Goal: Transaction & Acquisition: Purchase product/service

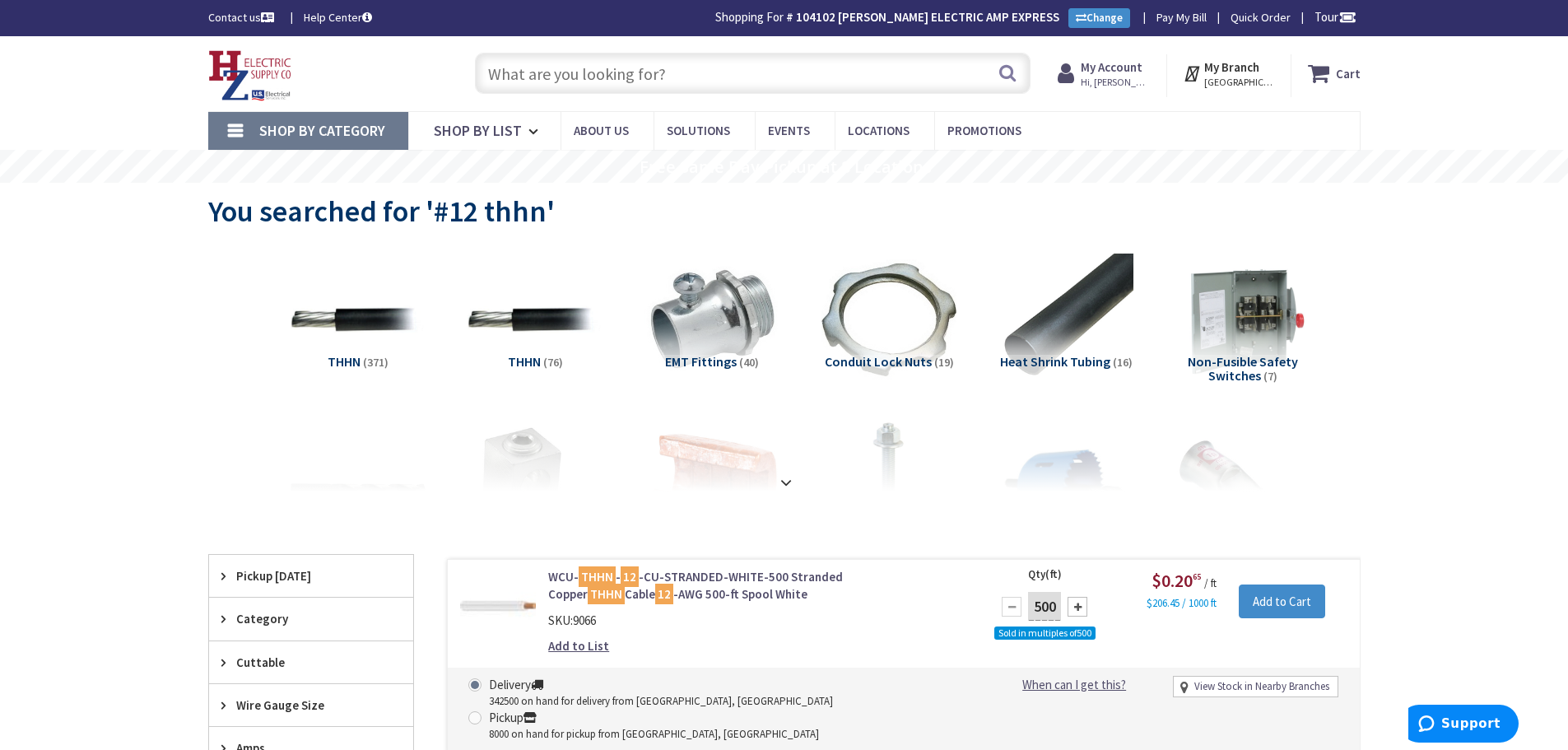
click at [1127, 62] on strong "My Account" at bounding box center [1110, 68] width 61 height 16
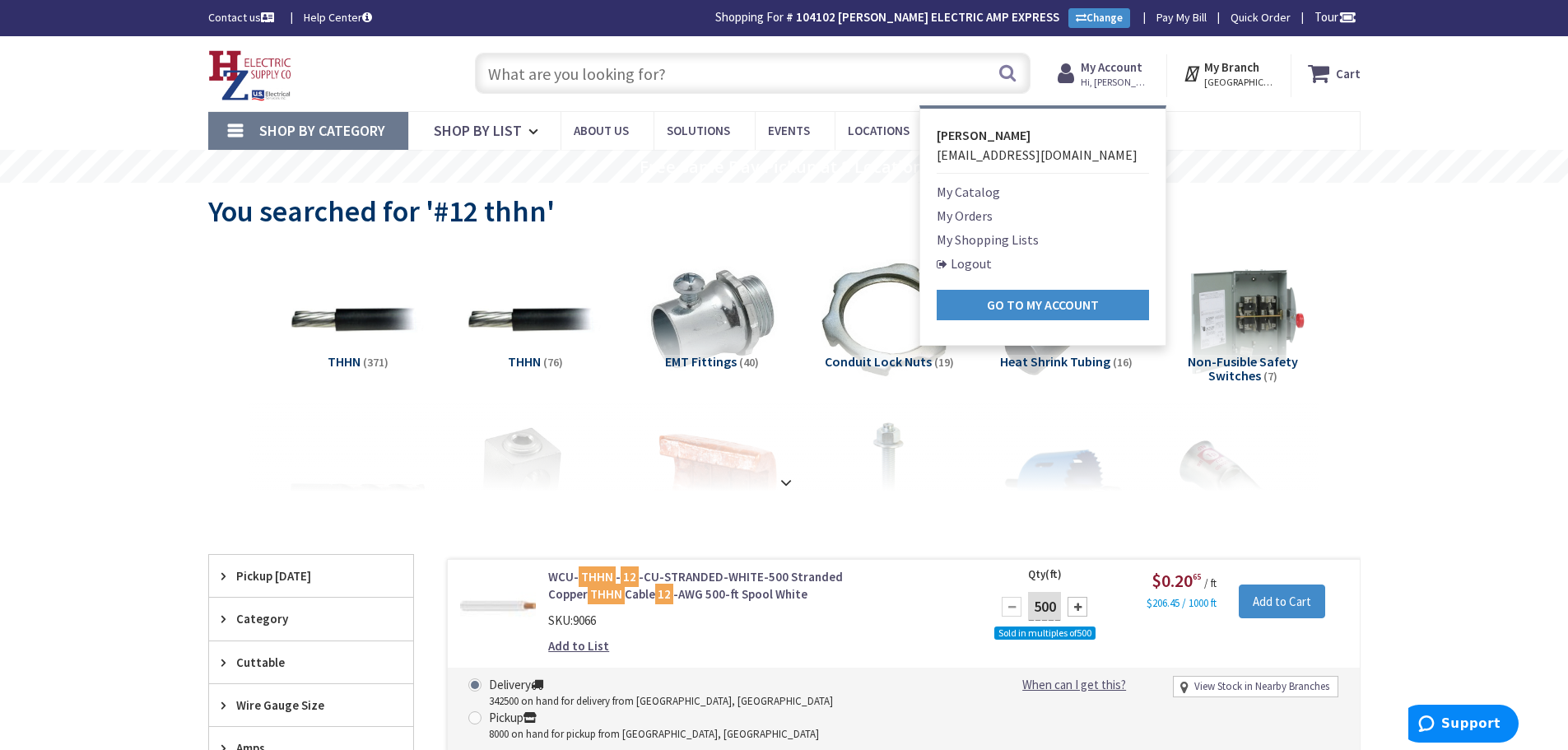
click at [980, 218] on link "My Orders" at bounding box center [964, 216] width 56 height 20
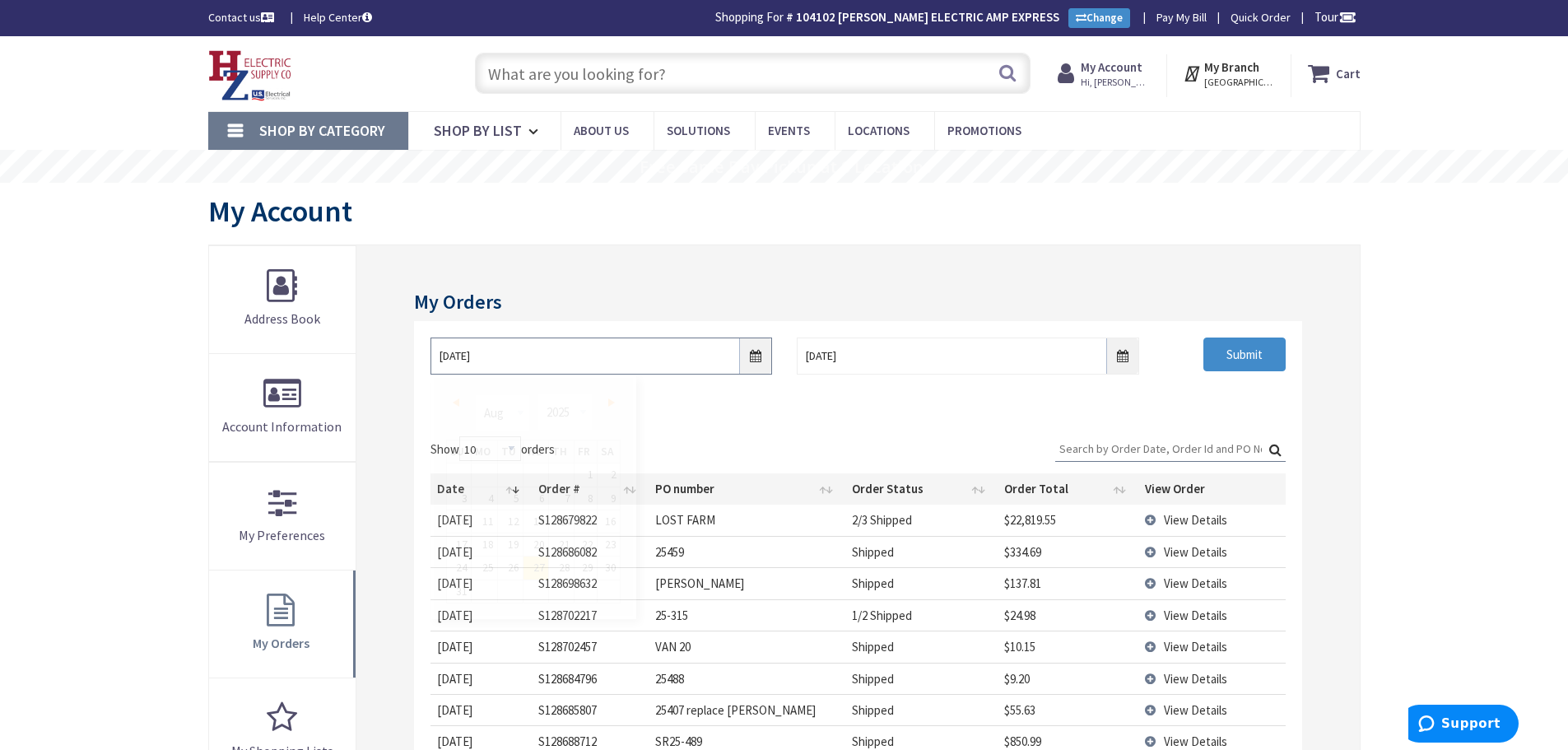
click at [653, 365] on input "8/27/2025" at bounding box center [601, 356] width 341 height 37
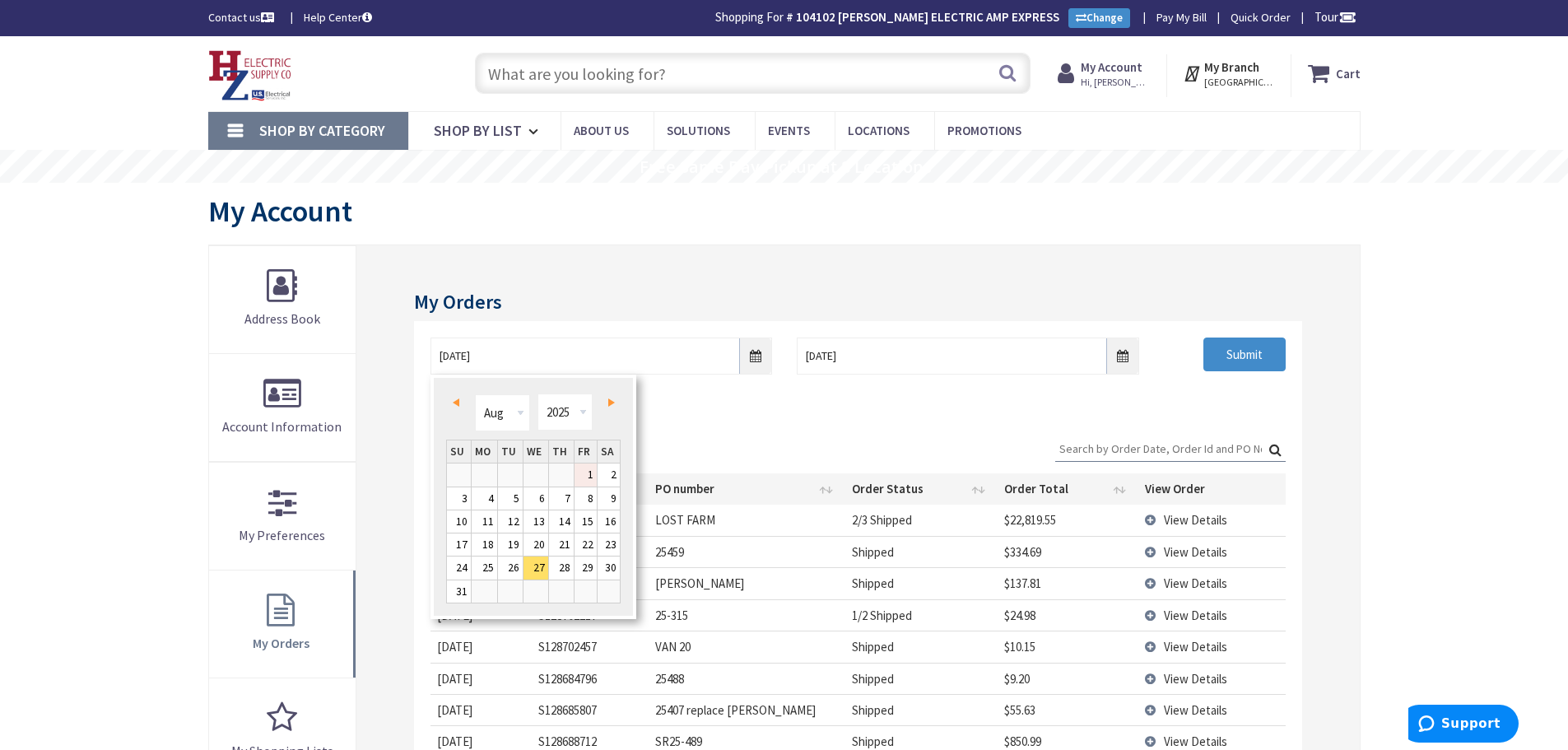
click at [590, 475] on link "1" at bounding box center [585, 475] width 22 height 22
type input "08/01/2025"
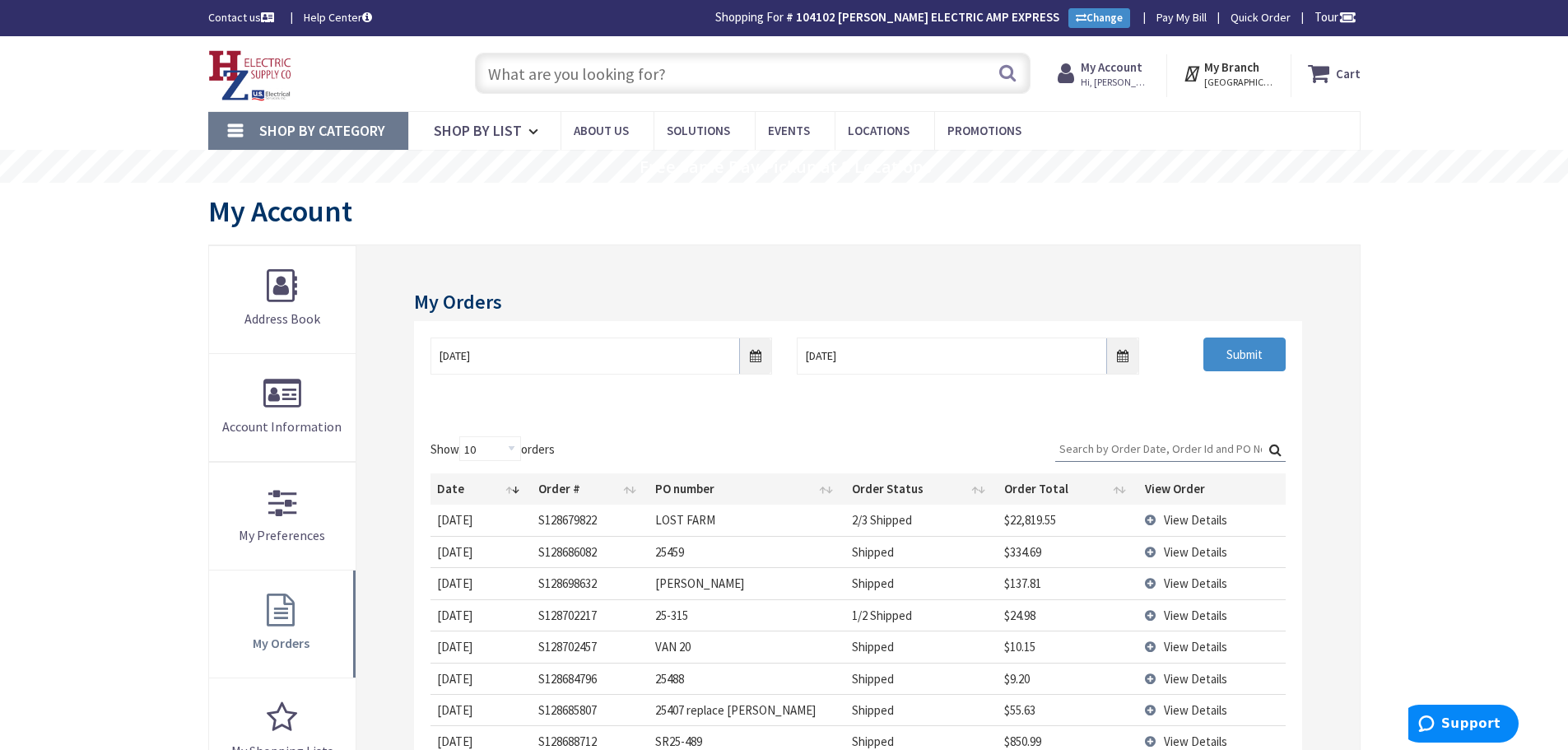
click at [1212, 451] on input "Search:" at bounding box center [1170, 449] width 230 height 25
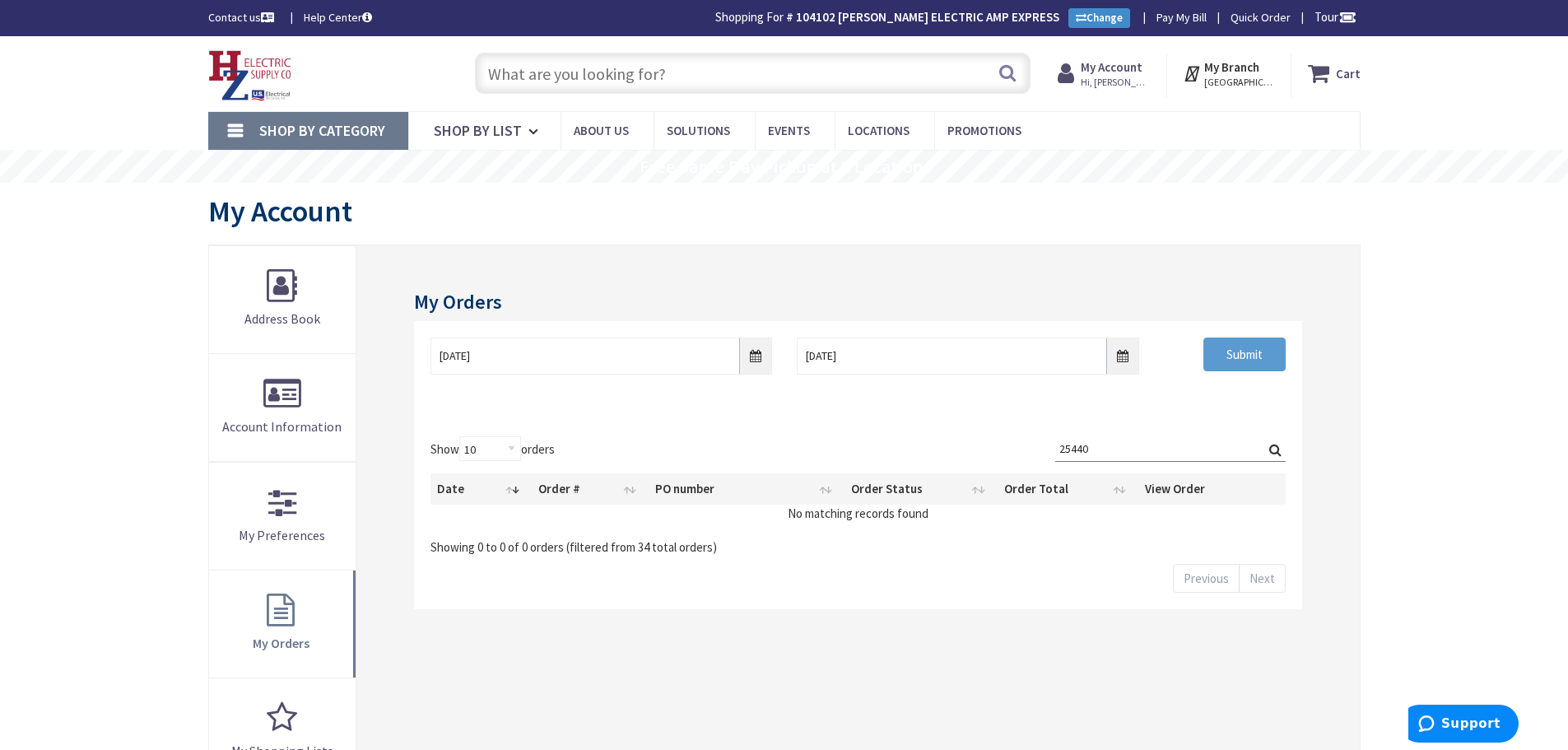
type input "25440"
click at [1246, 365] on input "Submit" at bounding box center [1244, 355] width 83 height 35
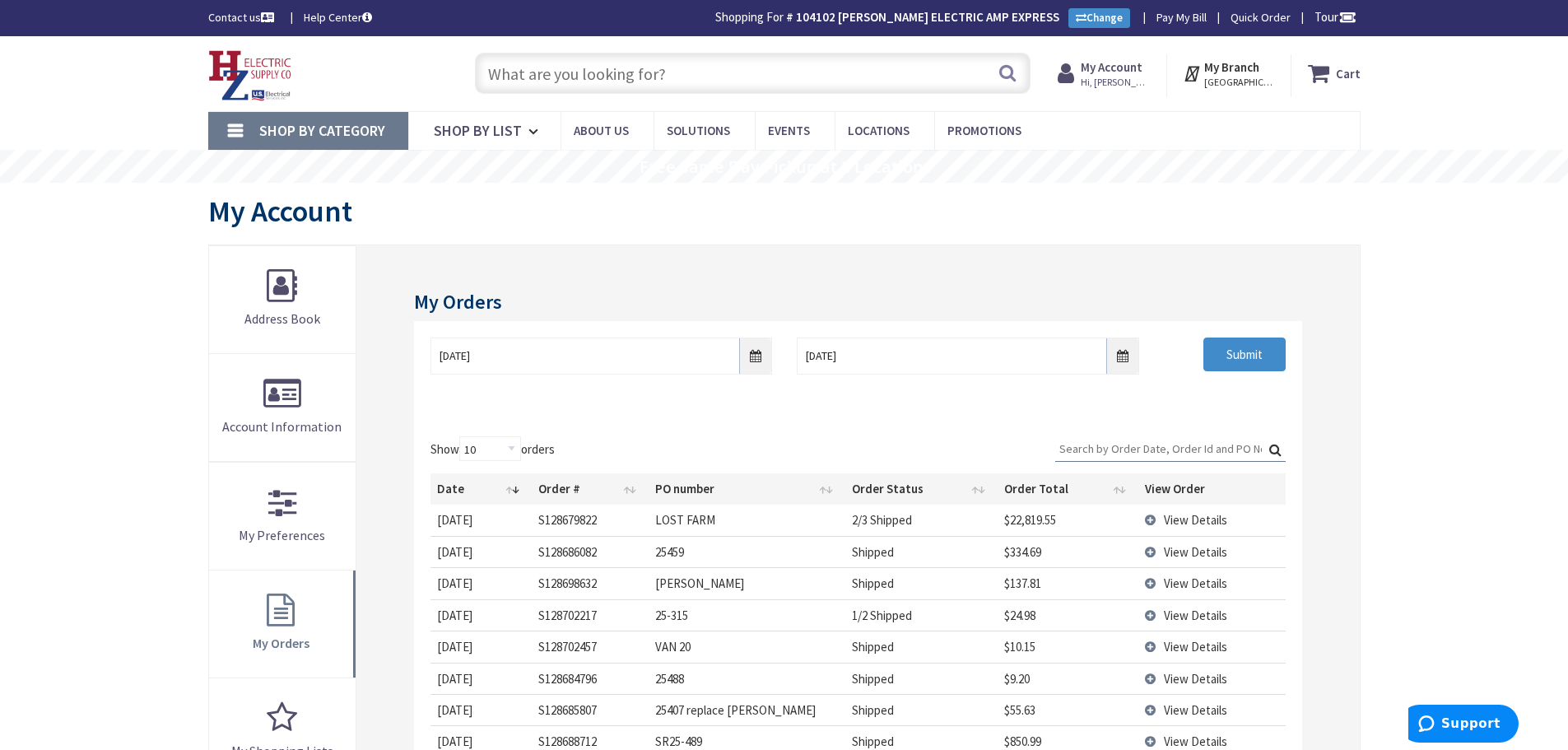
click at [1156, 446] on input "Search:" at bounding box center [1170, 449] width 230 height 25
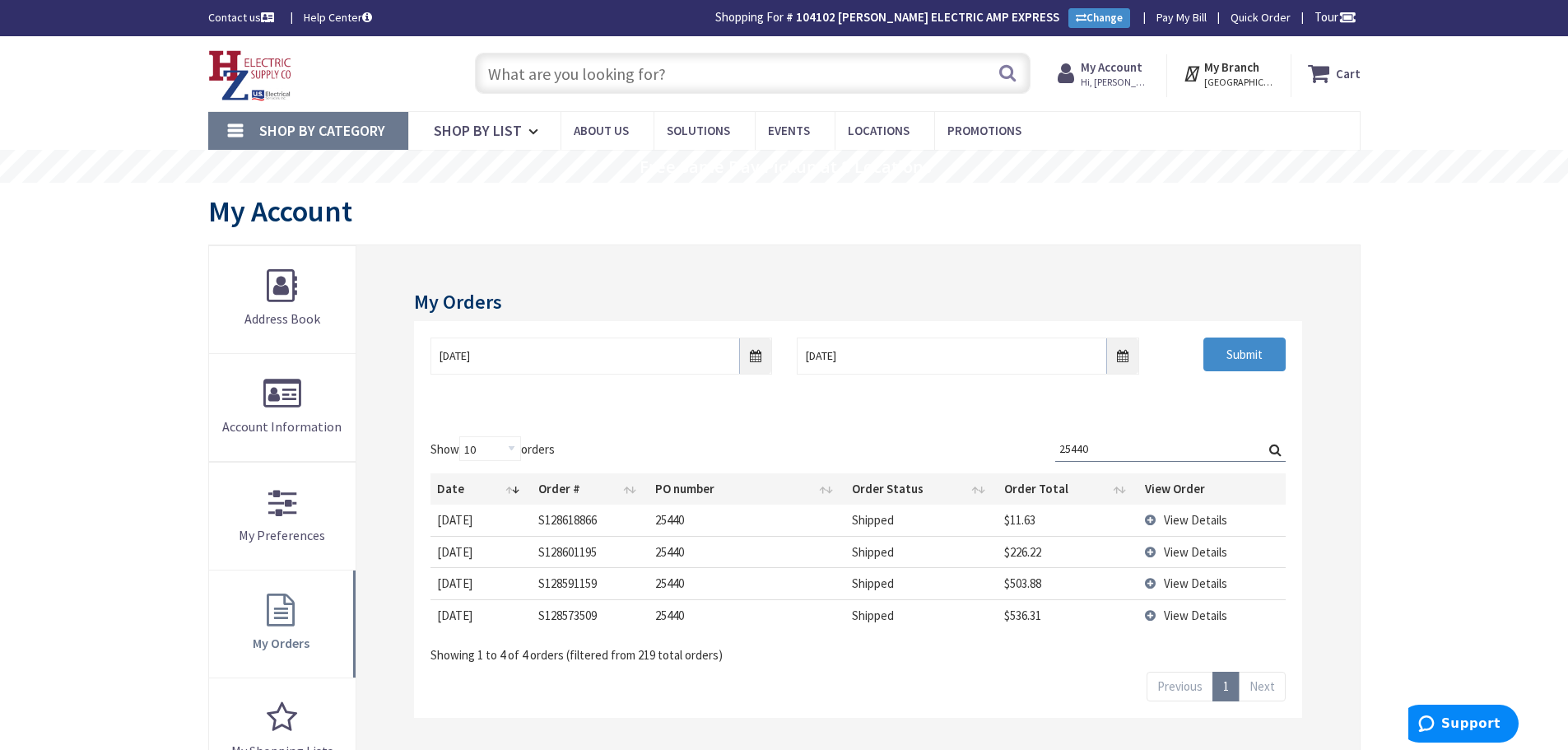
type input "25440"
click at [1158, 612] on td "View Details" at bounding box center [1211, 614] width 147 height 31
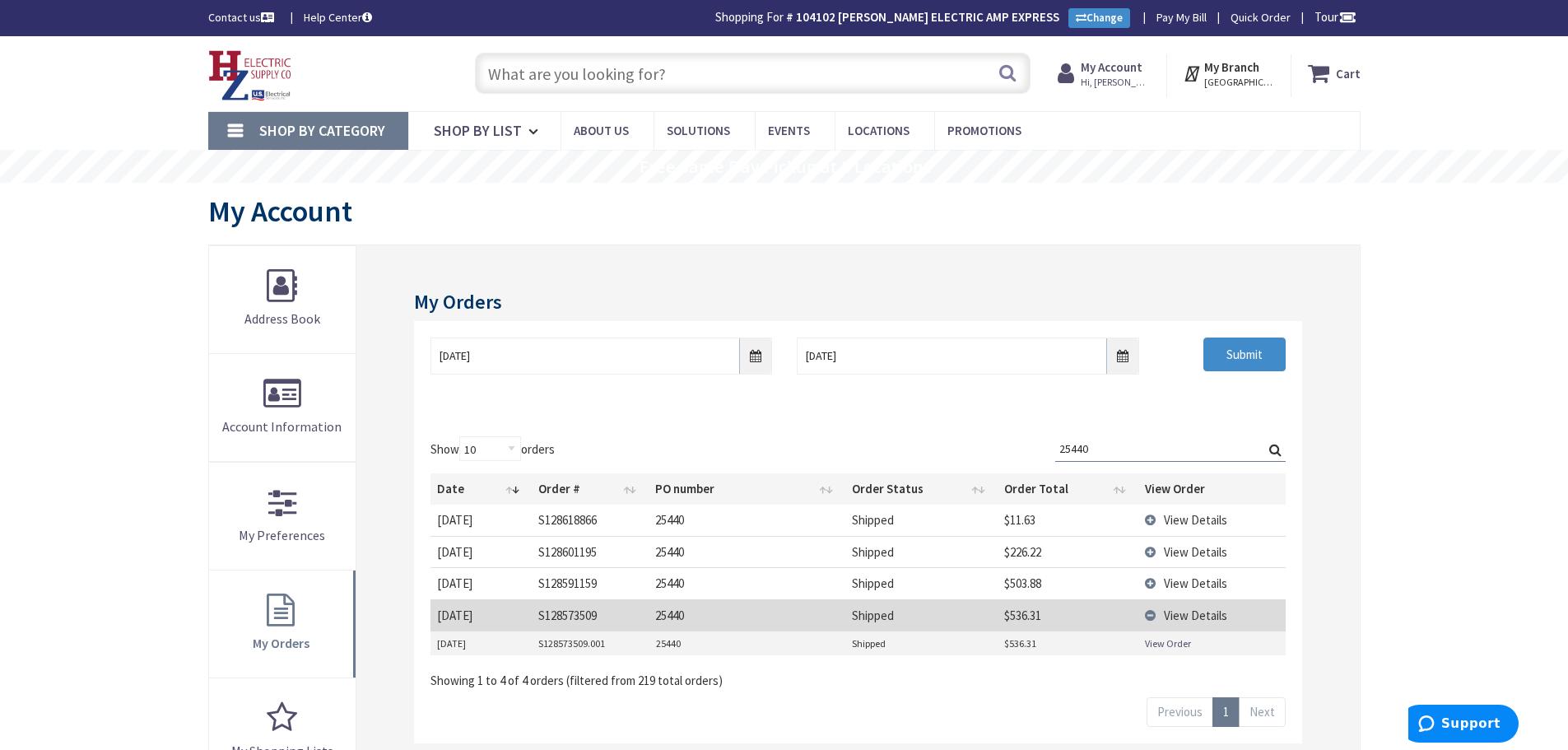
click at [1155, 642] on link "View Order" at bounding box center [1168, 643] width 46 height 14
click at [1152, 547] on td "View Details" at bounding box center [1211, 551] width 147 height 31
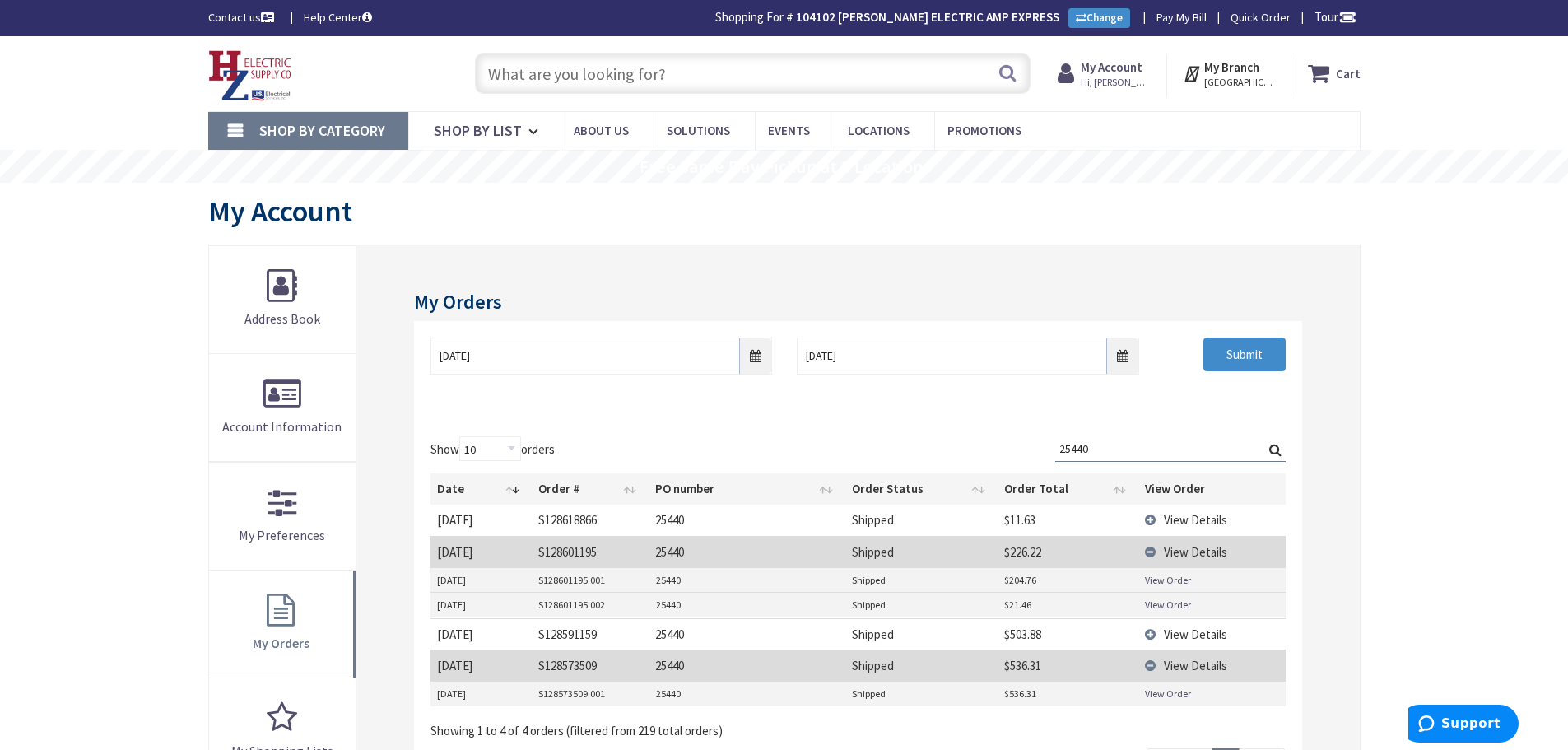
click at [1154, 577] on link "View Order" at bounding box center [1168, 580] width 46 height 14
click at [1156, 633] on td "View Details" at bounding box center [1211, 634] width 147 height 31
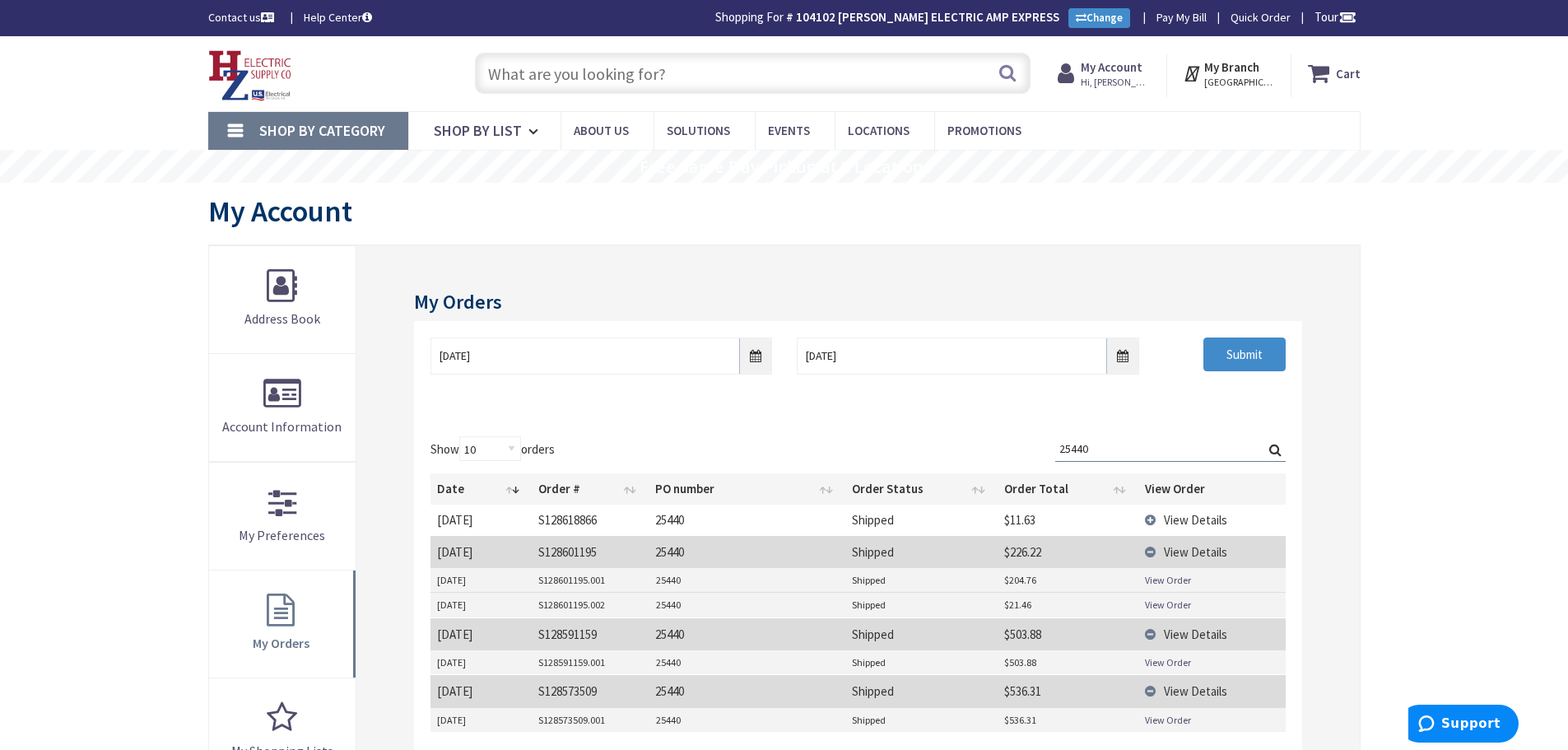
click at [1158, 665] on link "View Order" at bounding box center [1168, 662] width 46 height 14
click at [689, 82] on input "text" at bounding box center [752, 73] width 555 height 41
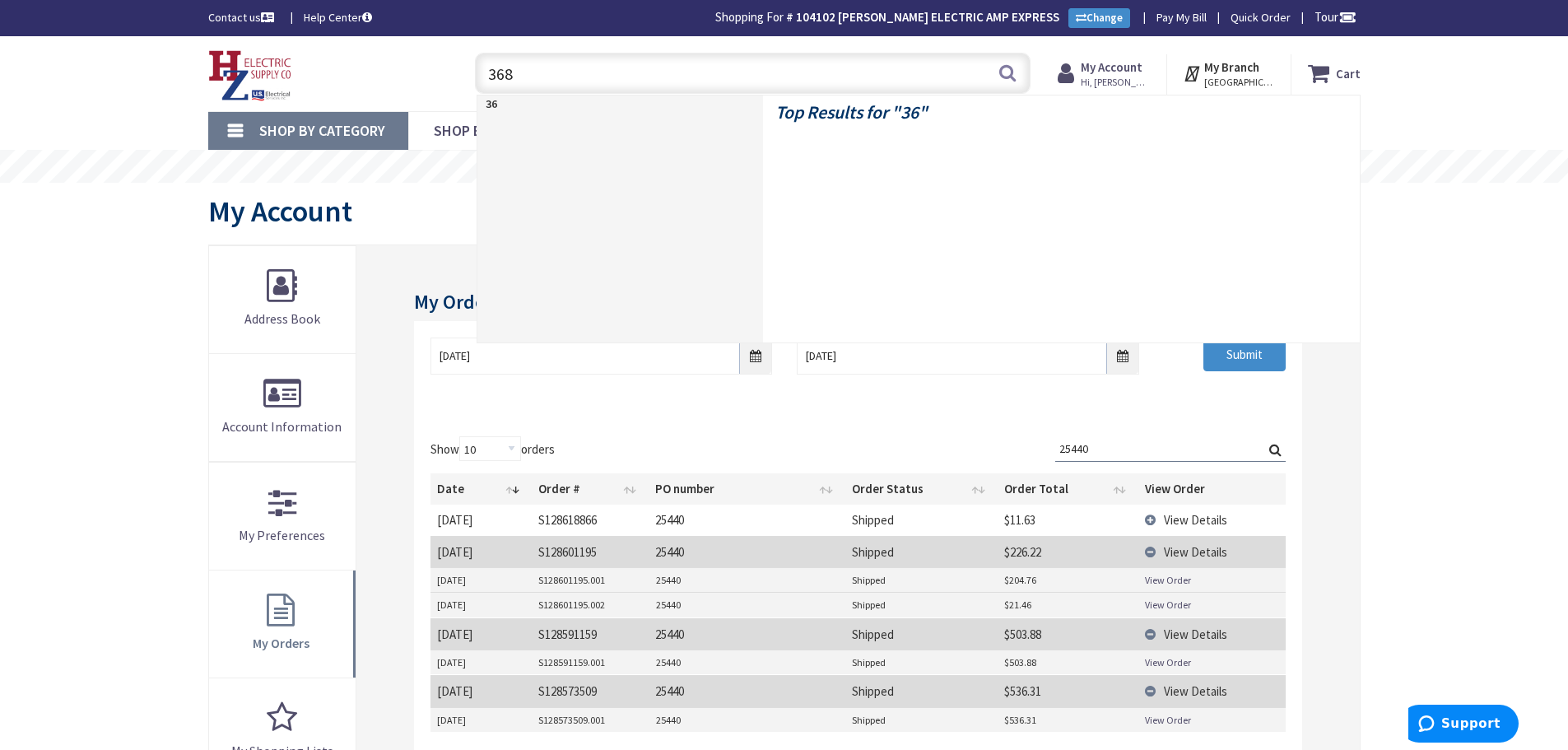
type input "3680"
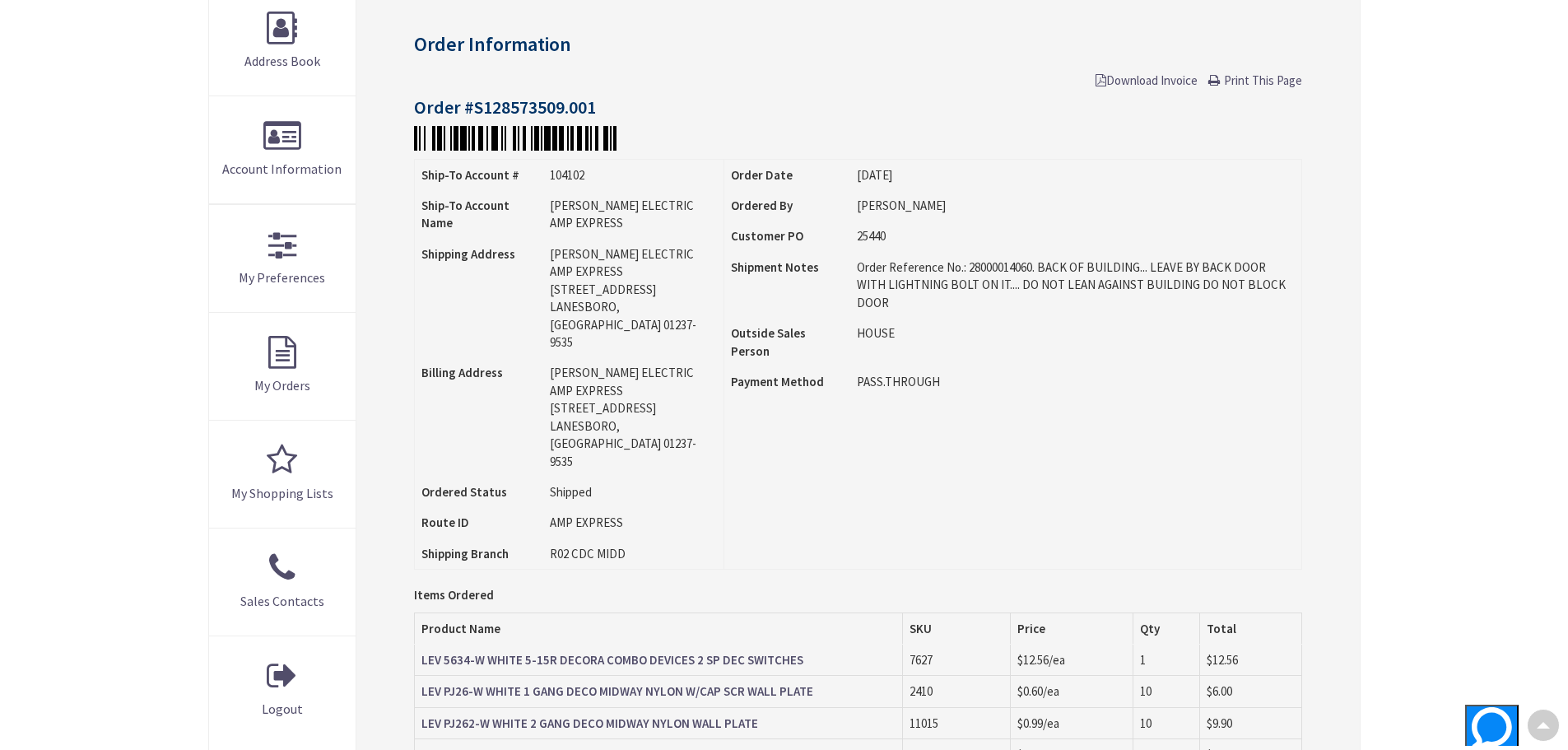
scroll to position [250, 0]
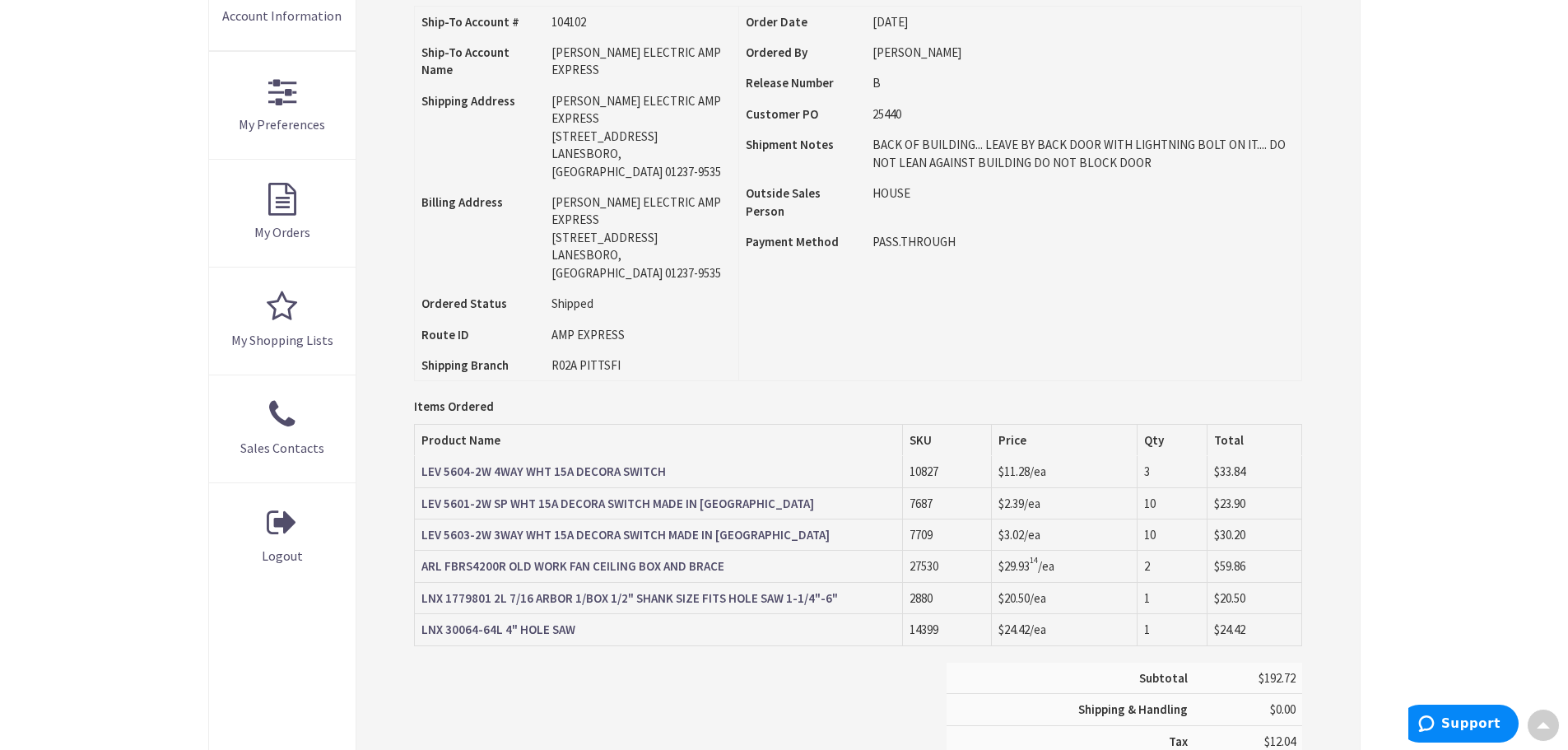
scroll to position [414, 0]
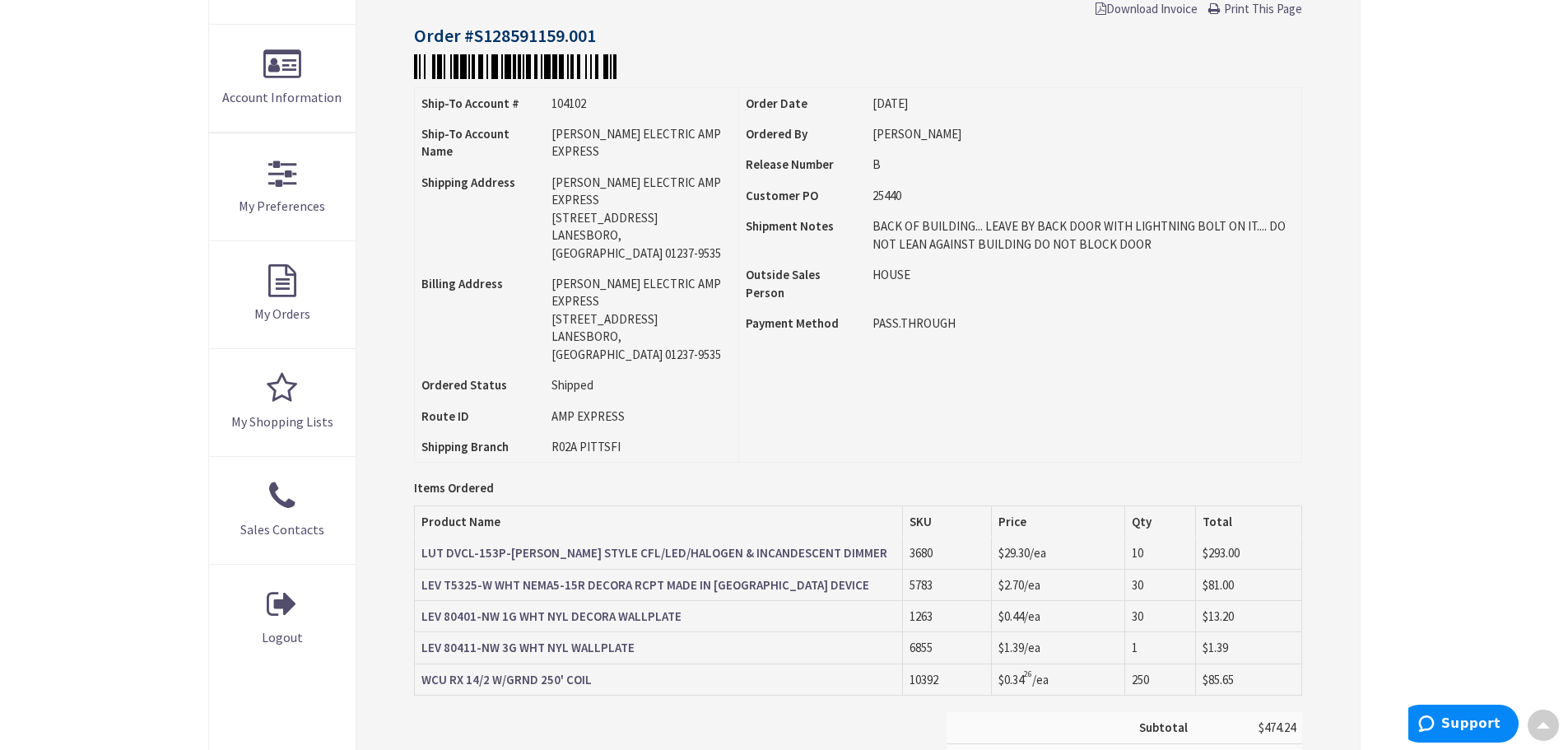
scroll to position [331, 0]
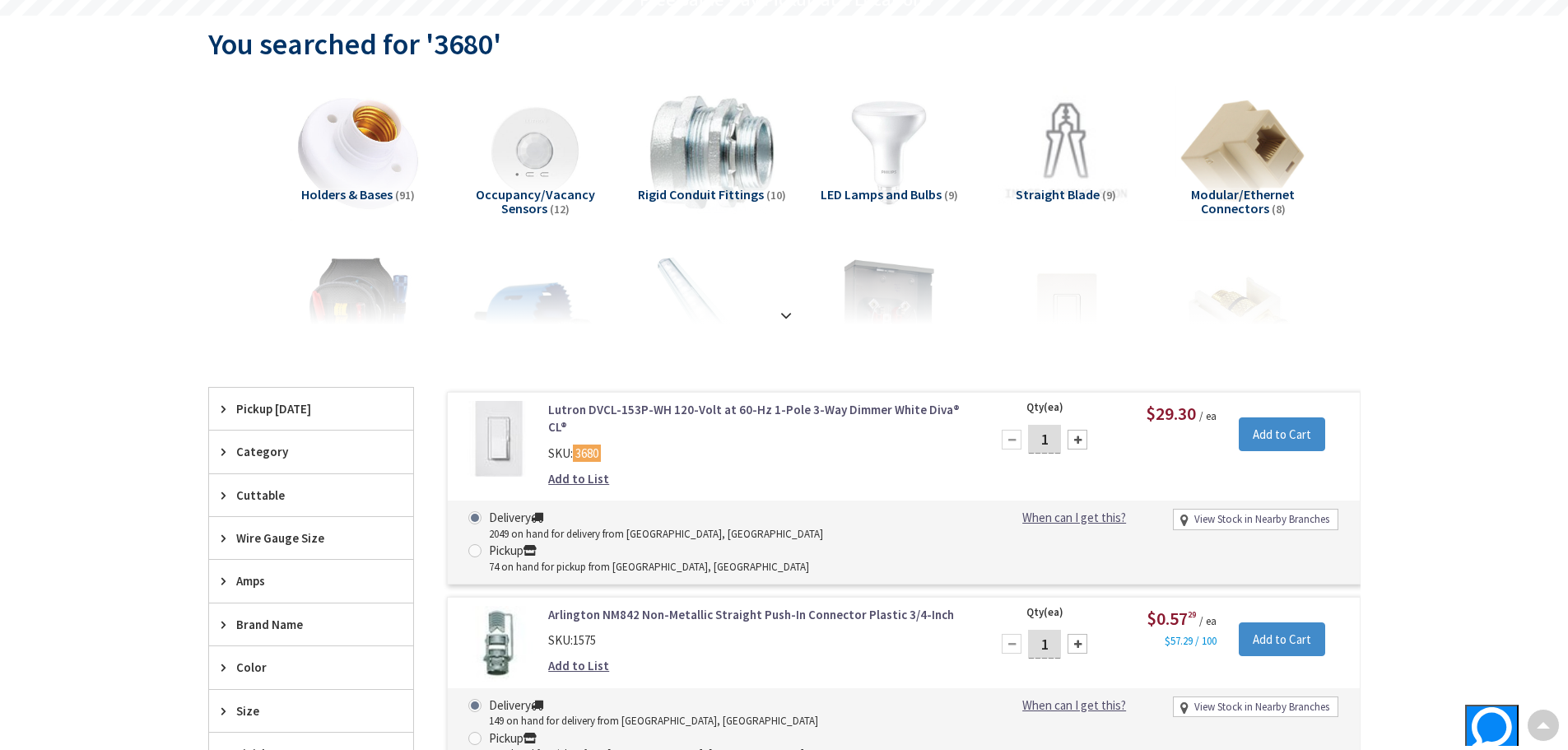
scroll to position [167, 0]
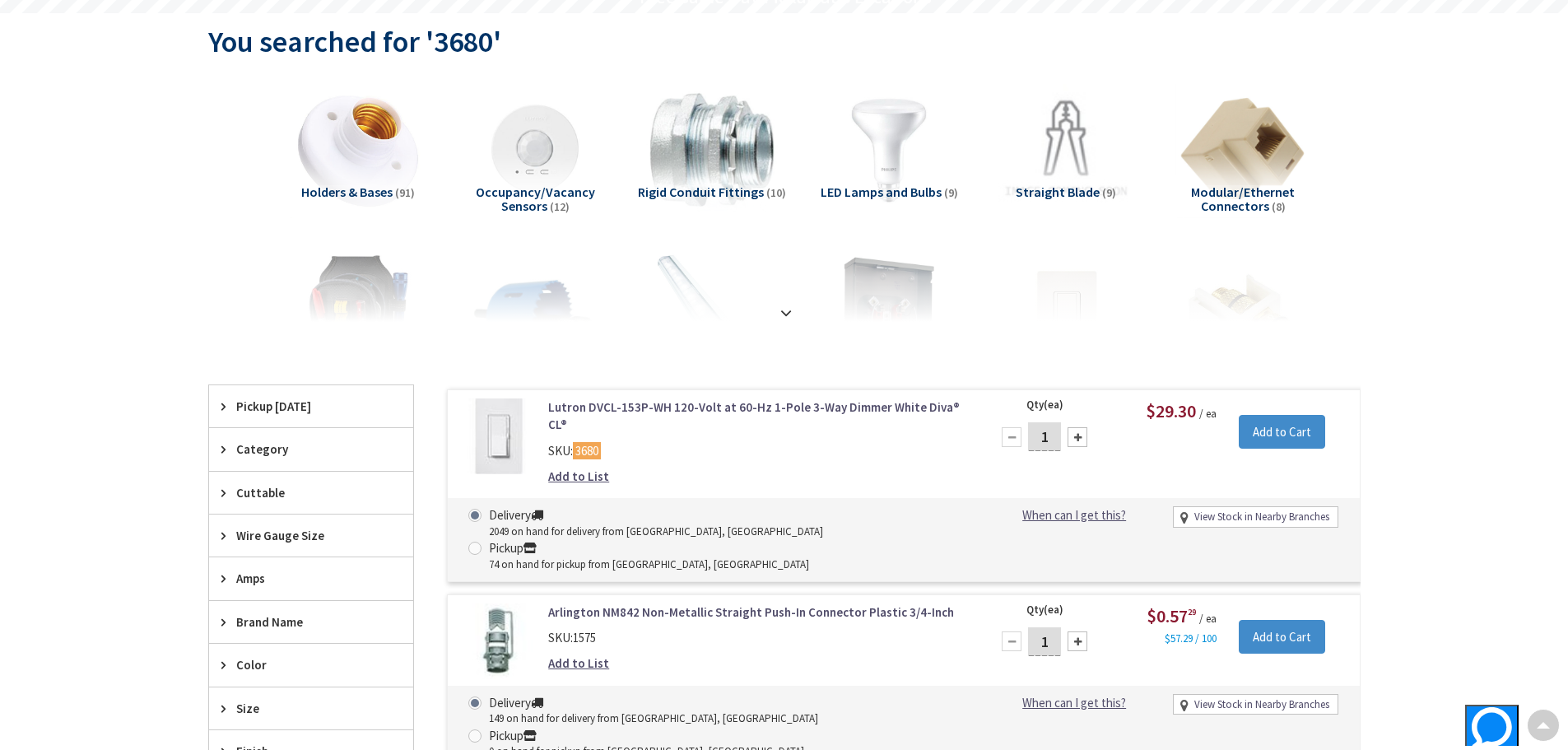
click at [689, 411] on link "Lutron DVCL-153P-WH 120-Volt at 60-Hz 1-Pole 3-Way Dimmer White Diva® CL®" at bounding box center [757, 416] width 418 height 36
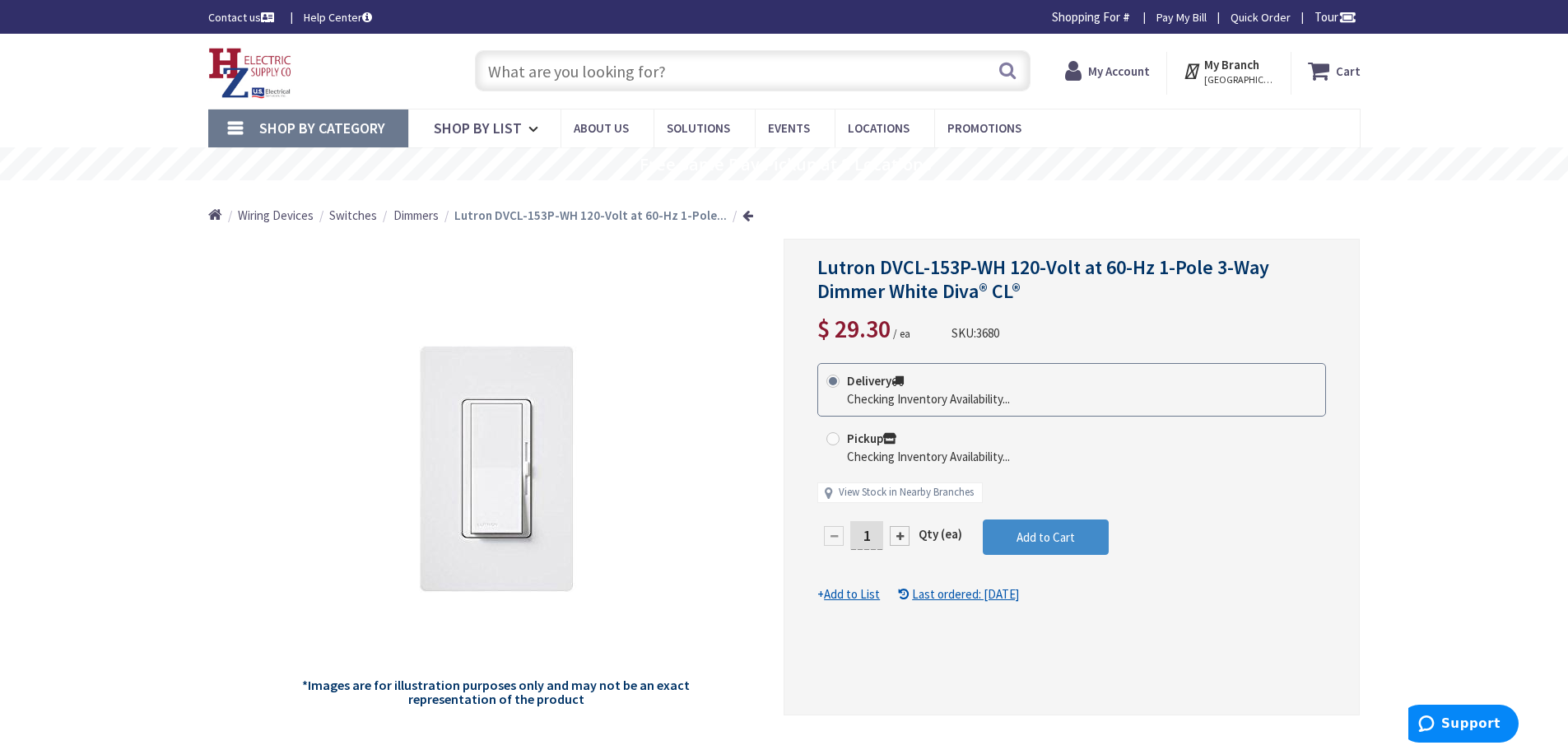
click at [896, 532] on div at bounding box center [899, 536] width 20 height 20
type input "2"
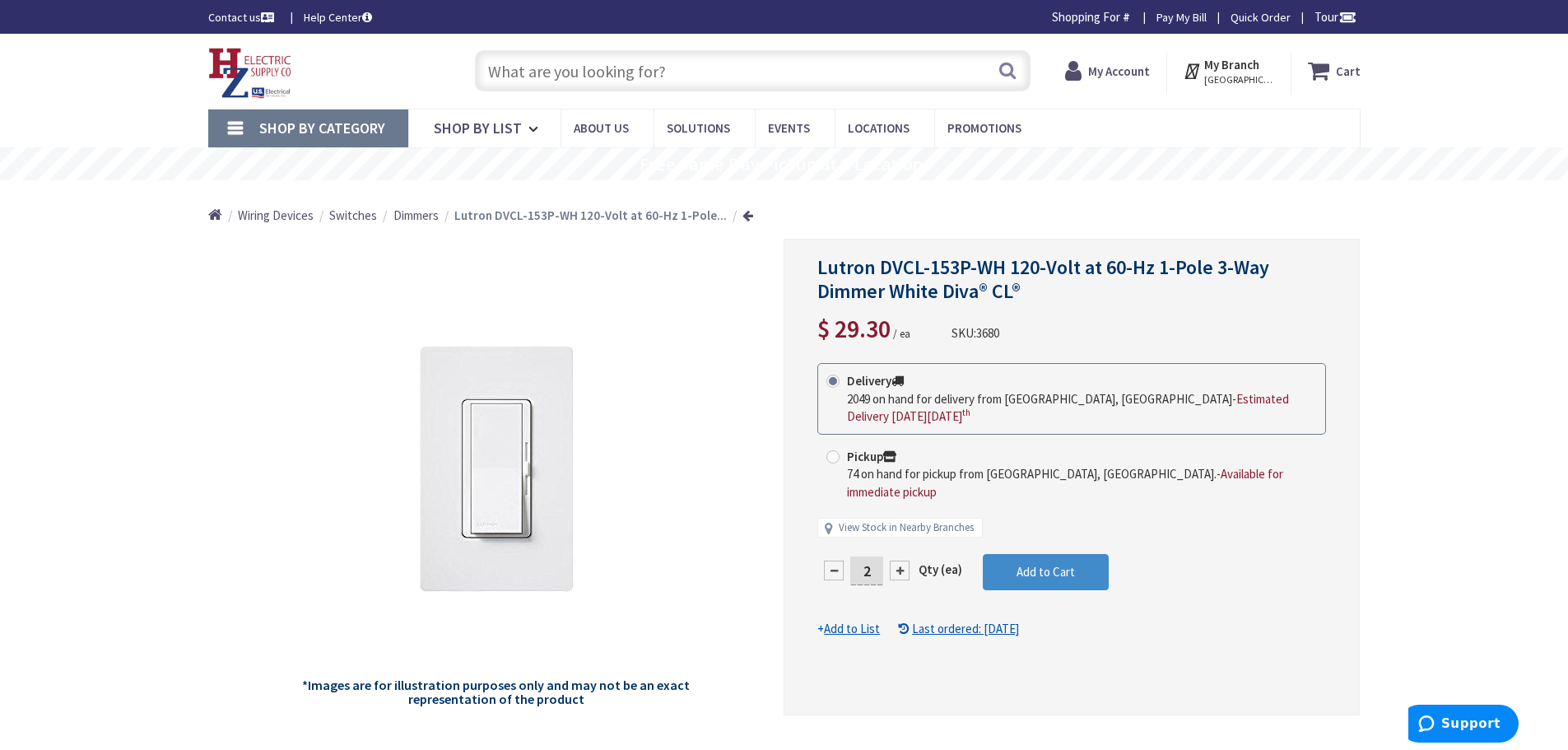
click at [870, 556] on input "2" at bounding box center [866, 570] width 33 height 28
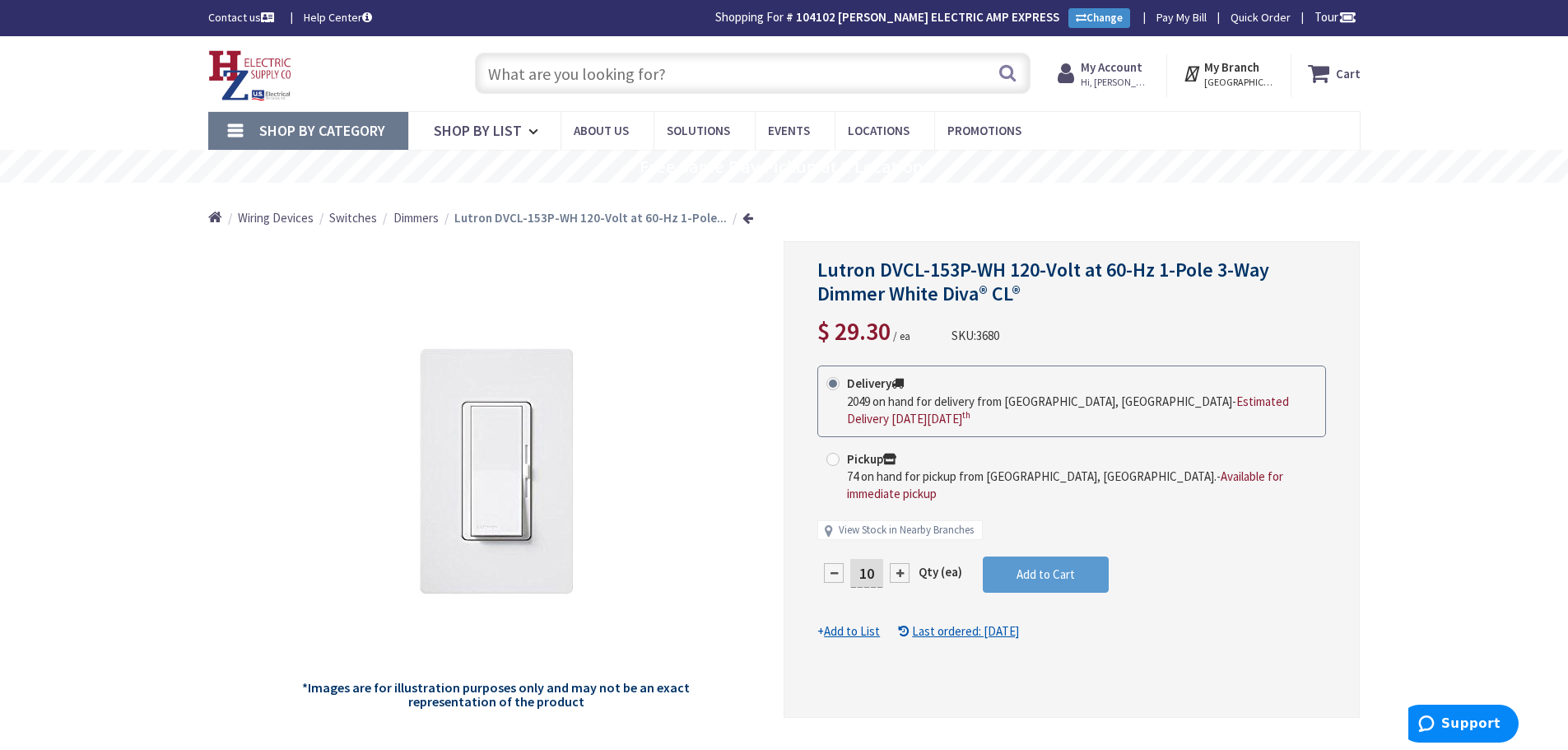
type input "10"
click at [1031, 553] on form "This product is Discontinued Delivery 2049 on hand for delivery from [GEOGRAPHI…" at bounding box center [1071, 502] width 508 height 275
click at [1087, 556] on button "Add to Cart" at bounding box center [1046, 574] width 126 height 36
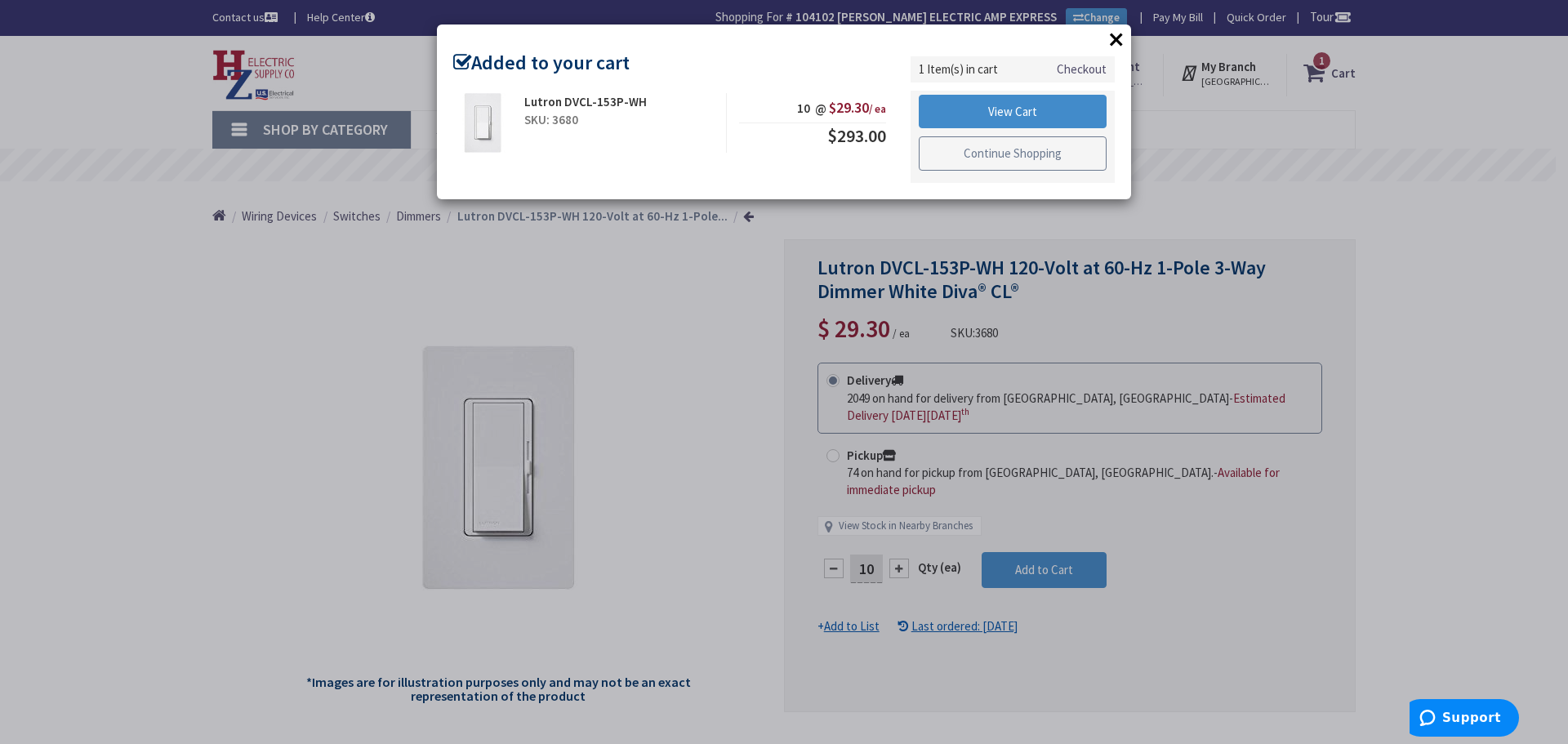
click at [1020, 154] on link "Continue Shopping" at bounding box center [1012, 153] width 188 height 34
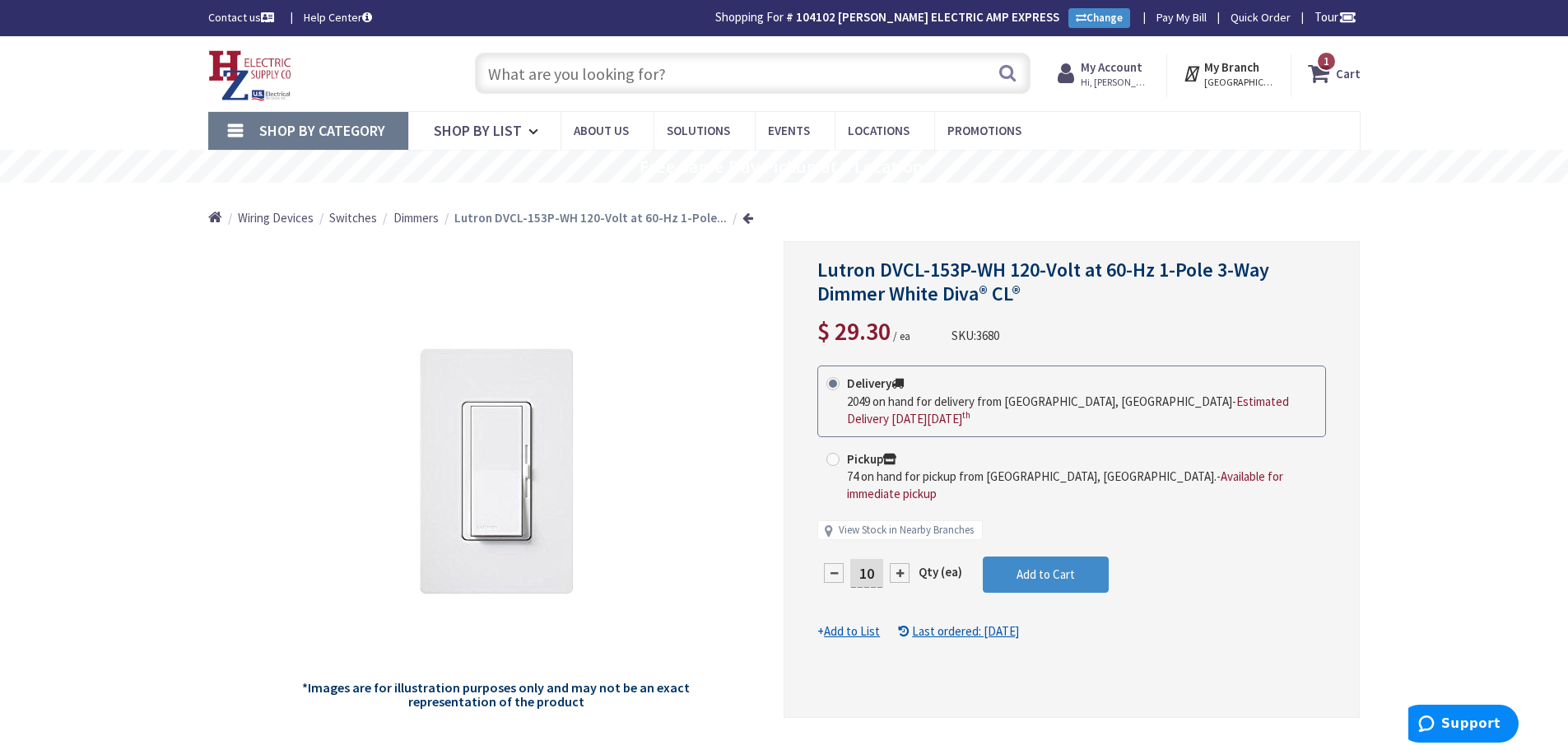
click at [745, 74] on input "text" at bounding box center [752, 73] width 555 height 41
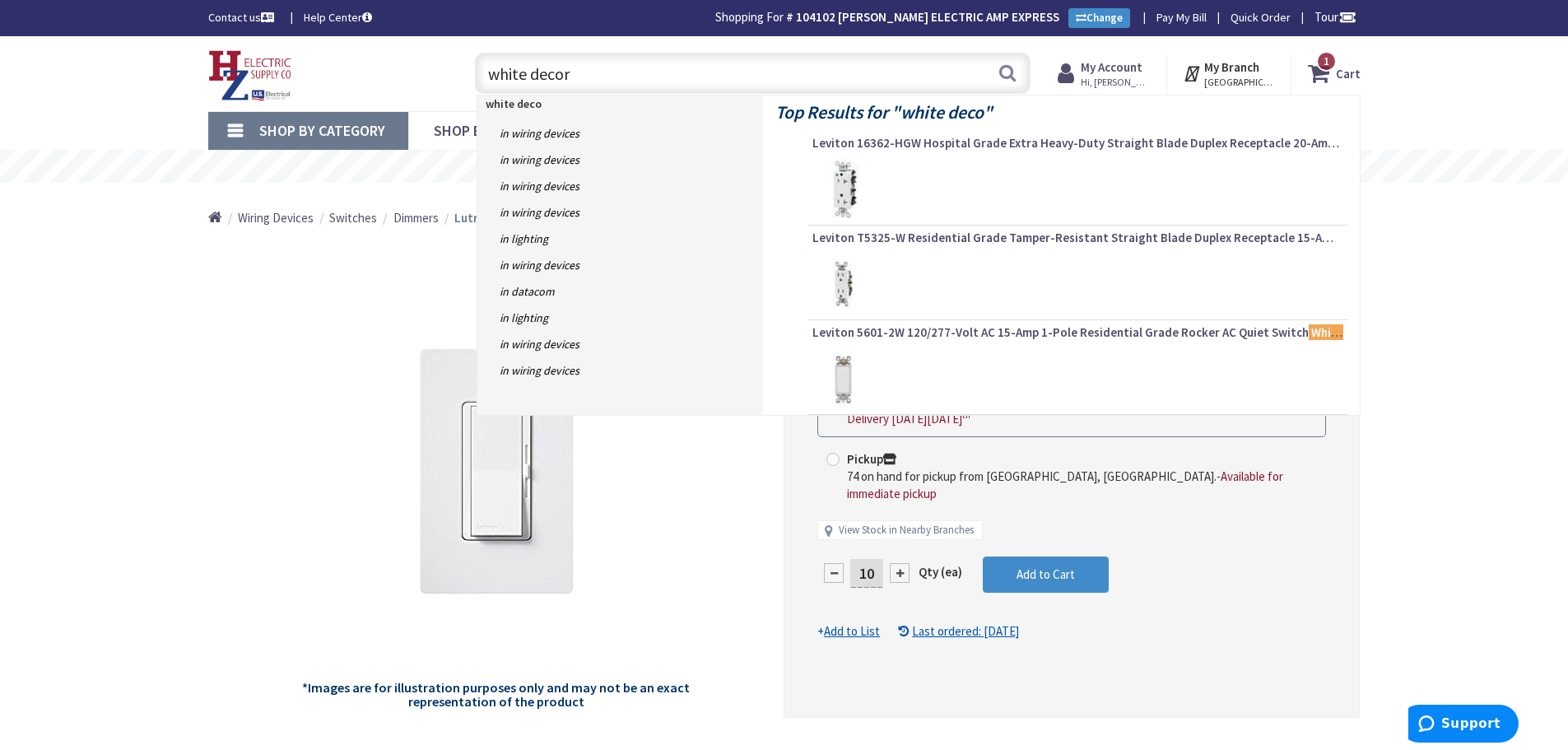
type input "white decora"
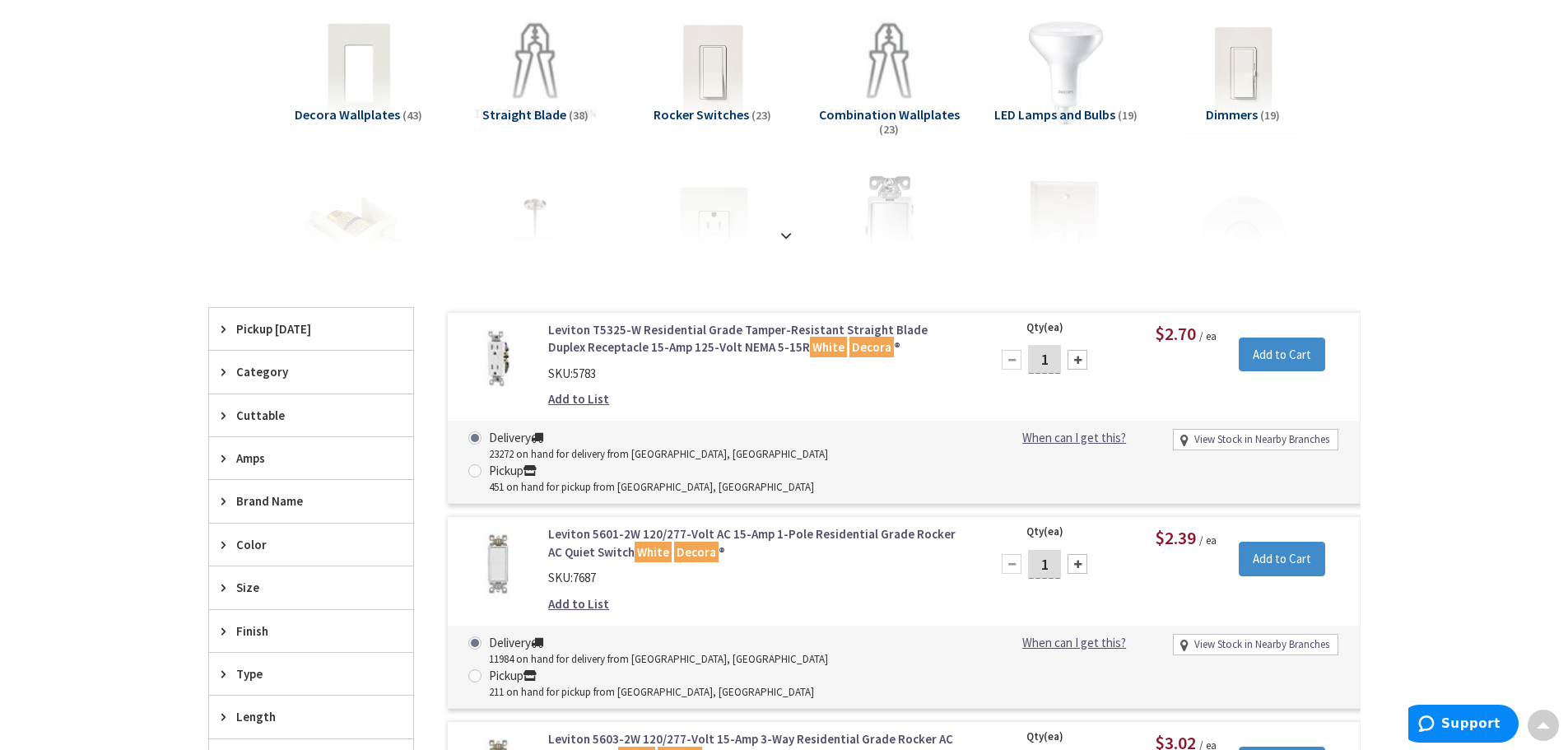
scroll to position [250, 0]
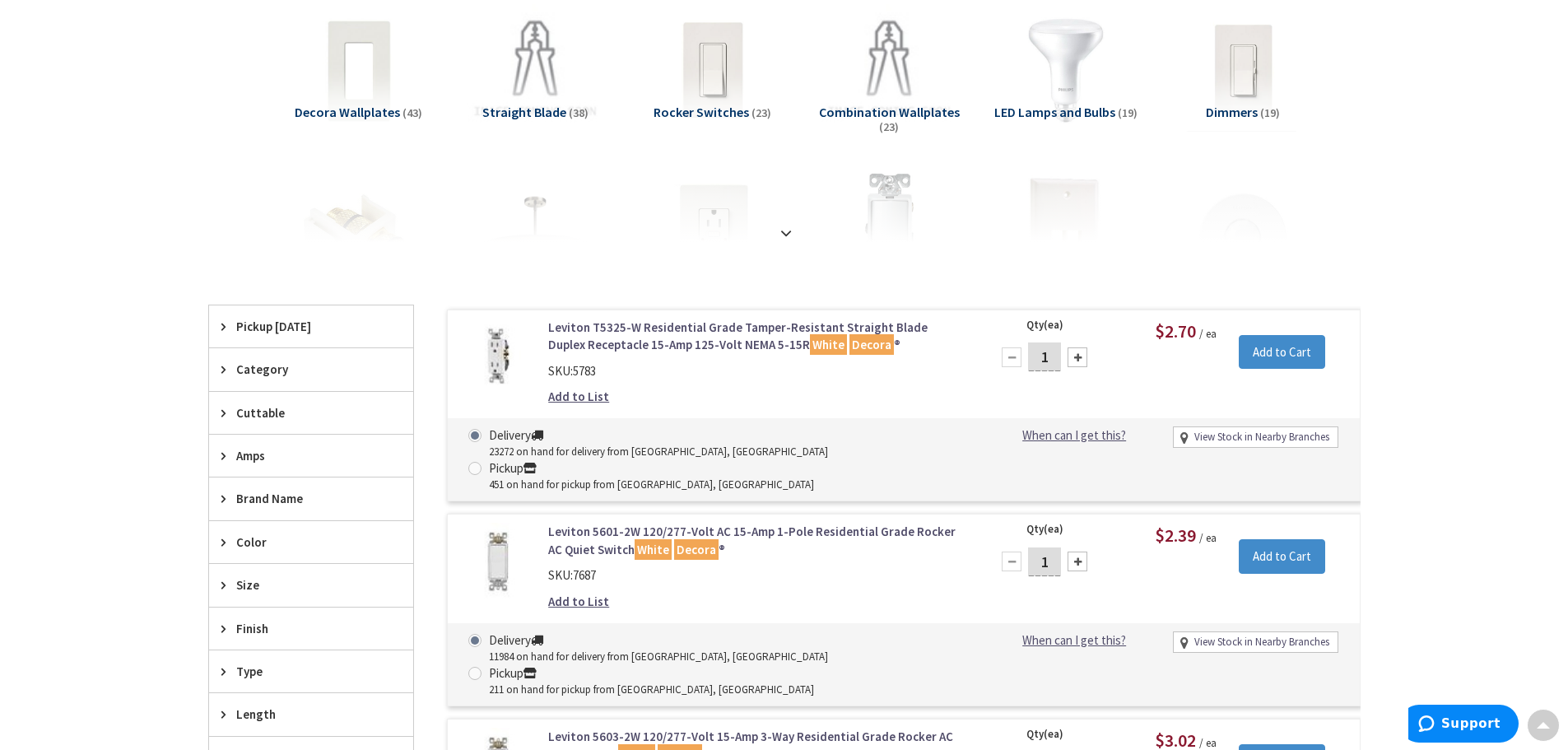
click at [641, 327] on link "Leviton T5325-W Residential Grade Tamper-Resistant Straight Blade Duplex Recept…" at bounding box center [757, 336] width 418 height 36
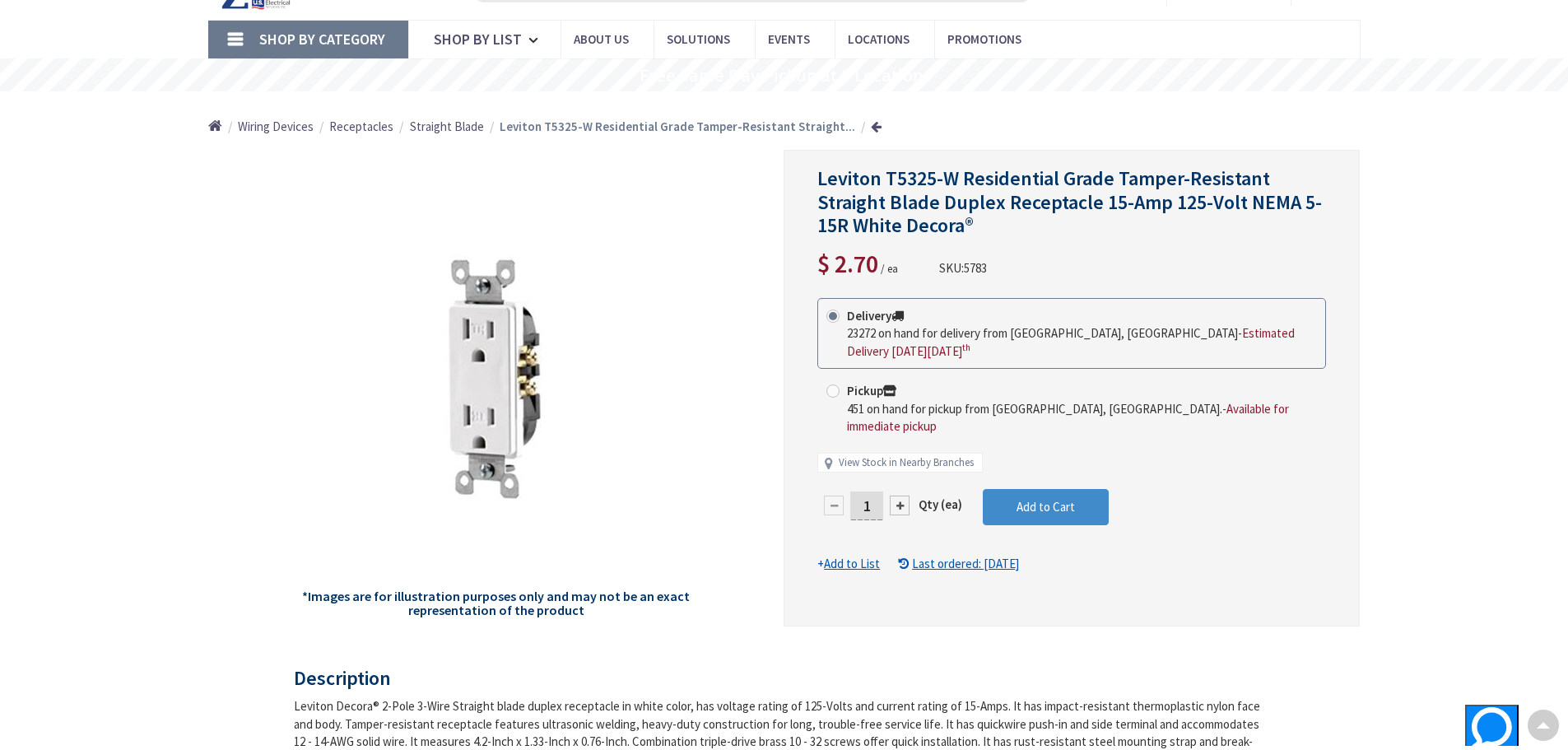
scroll to position [84, 0]
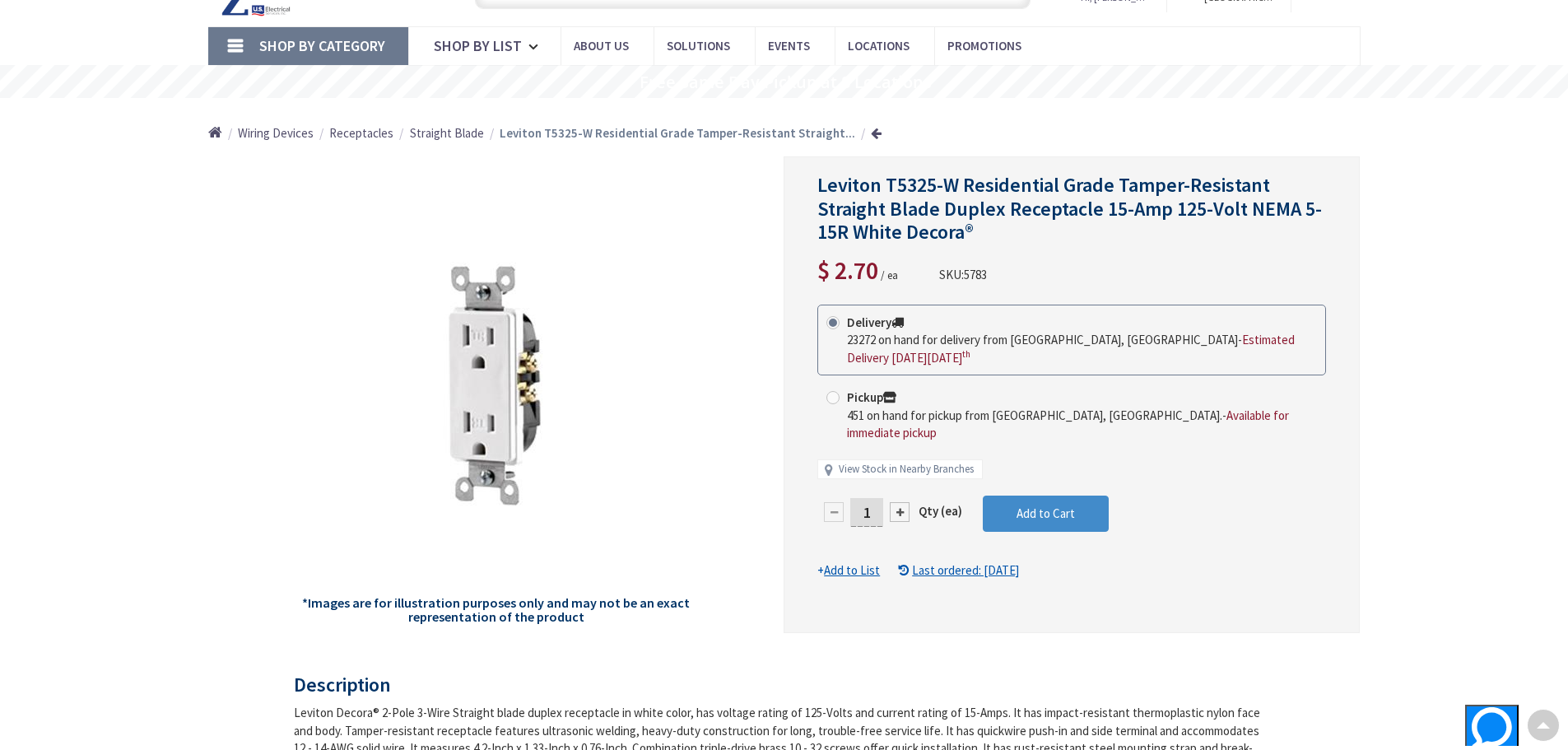
click at [877, 498] on input "1" at bounding box center [866, 512] width 33 height 28
type input "10"
click at [1066, 503] on form "This product is Discontinued Delivery 23272 on hand for delivery from Middletow…" at bounding box center [1071, 442] width 508 height 275
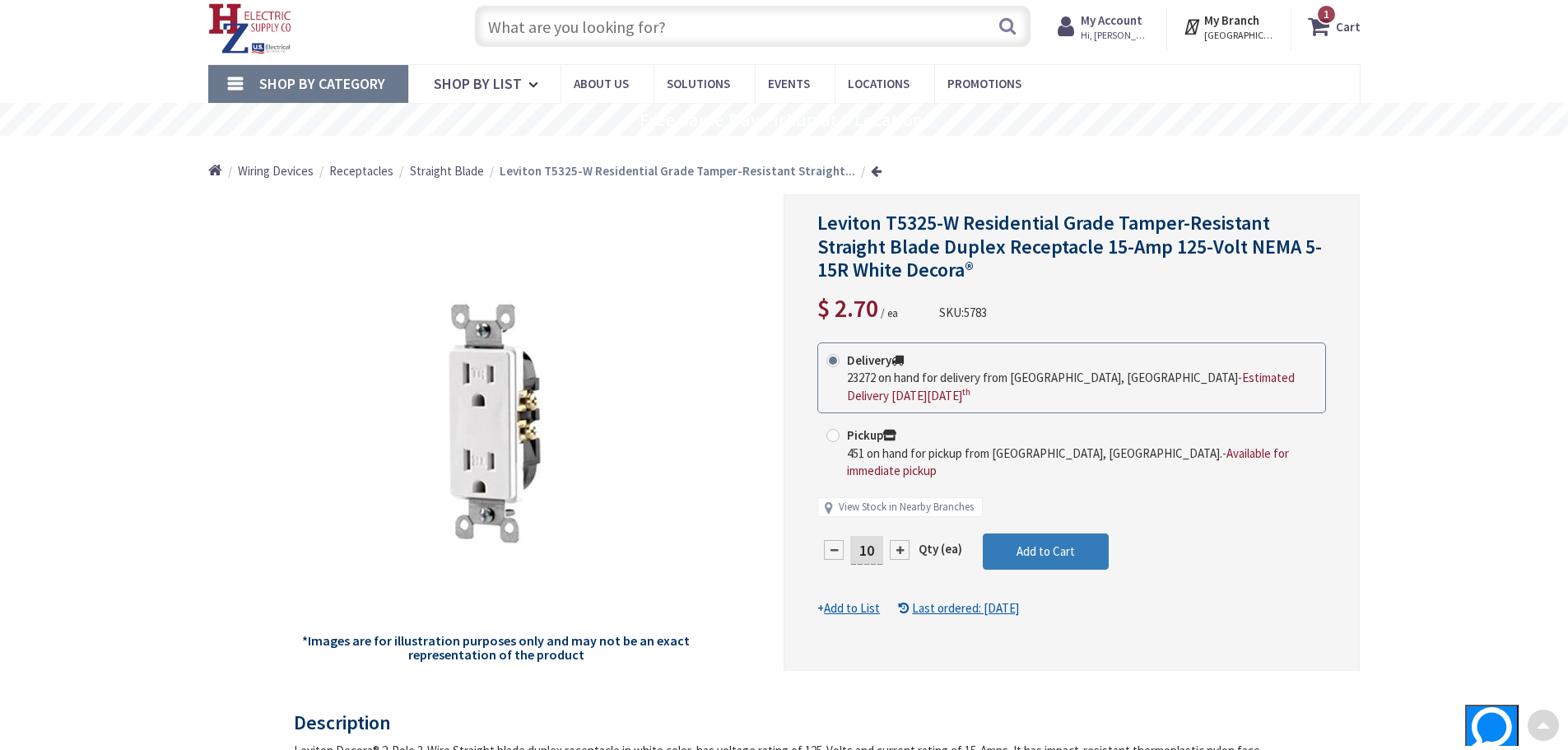
scroll to position [0, 0]
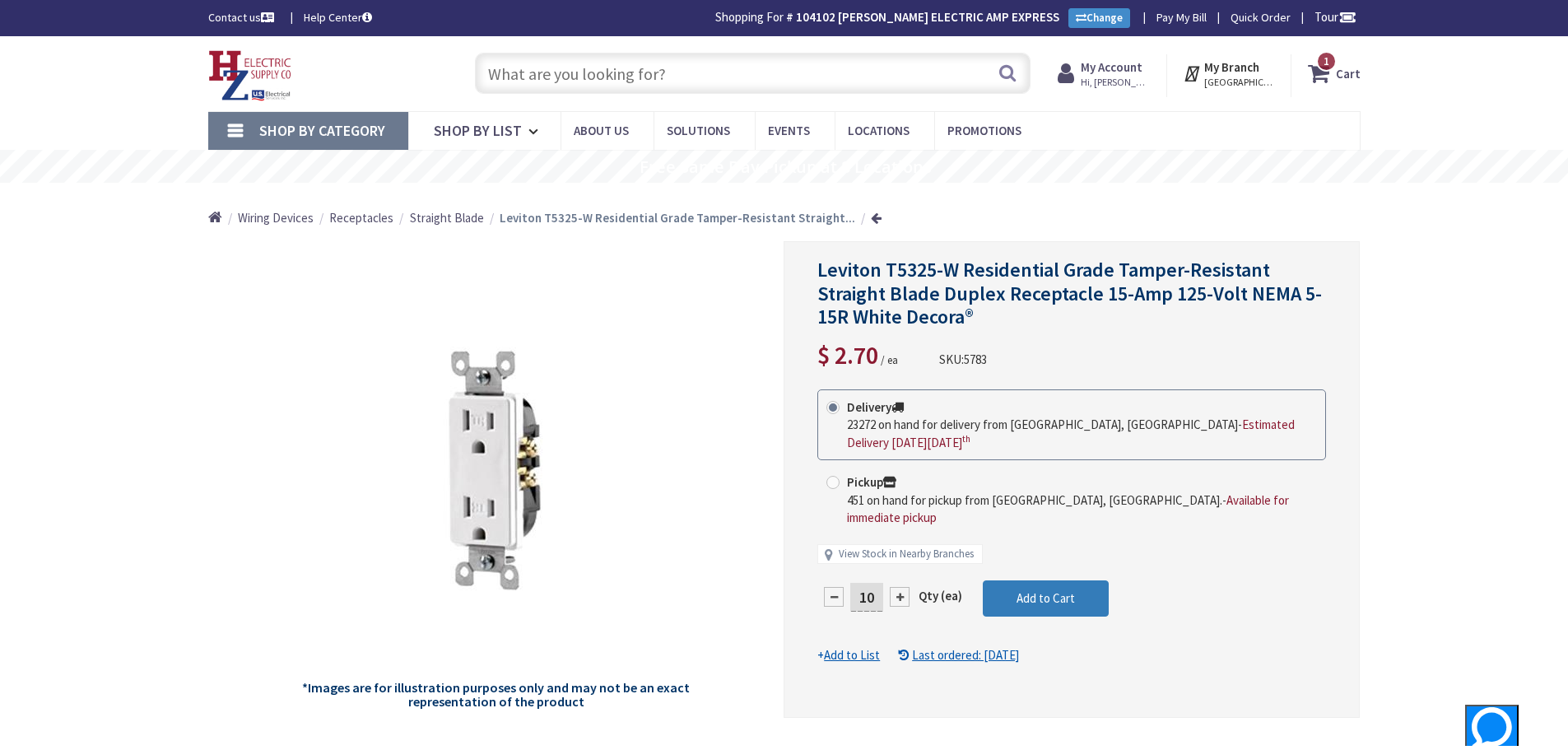
click at [1093, 584] on button "Add to Cart" at bounding box center [1046, 598] width 126 height 36
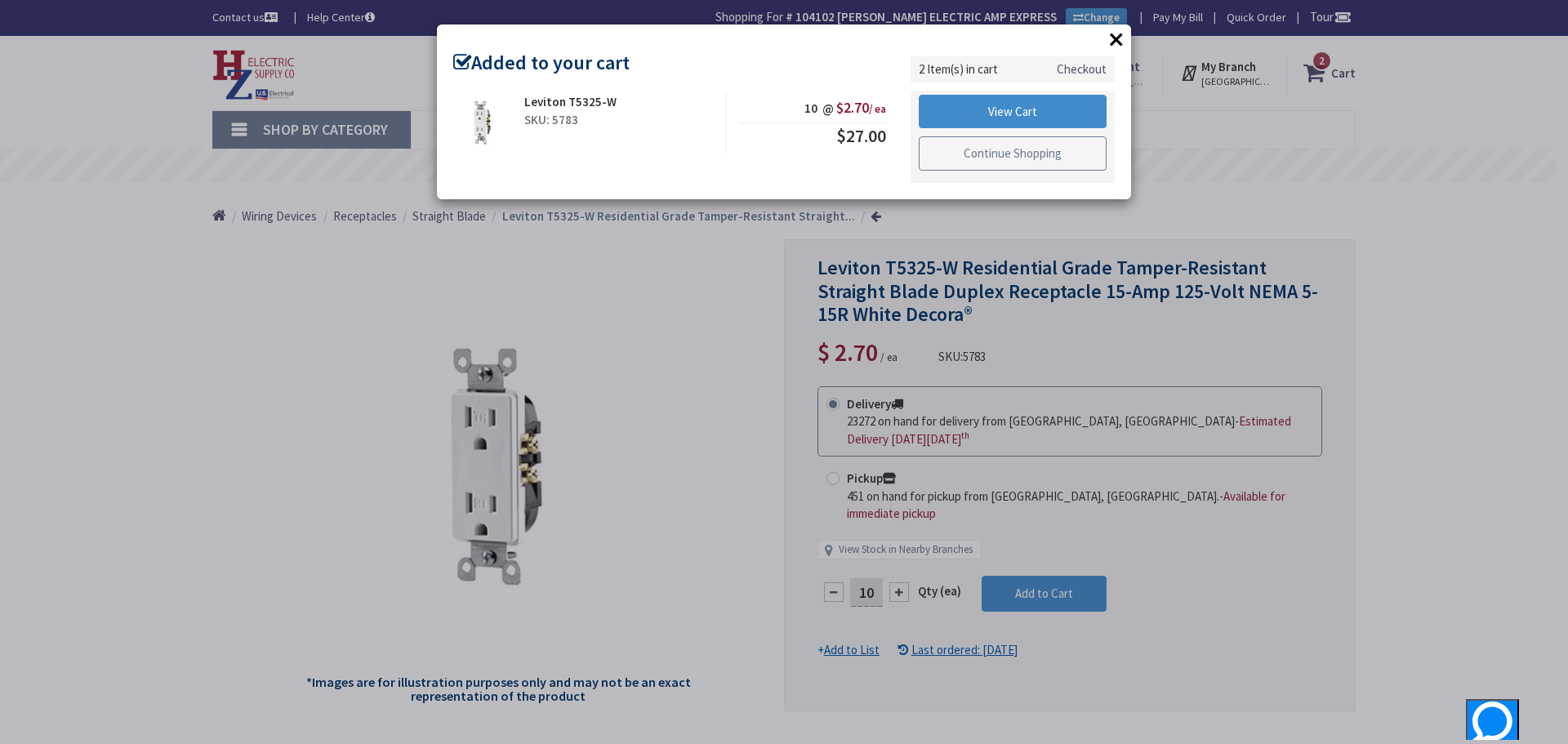
click at [1025, 150] on link "Continue Shopping" at bounding box center [1012, 153] width 188 height 34
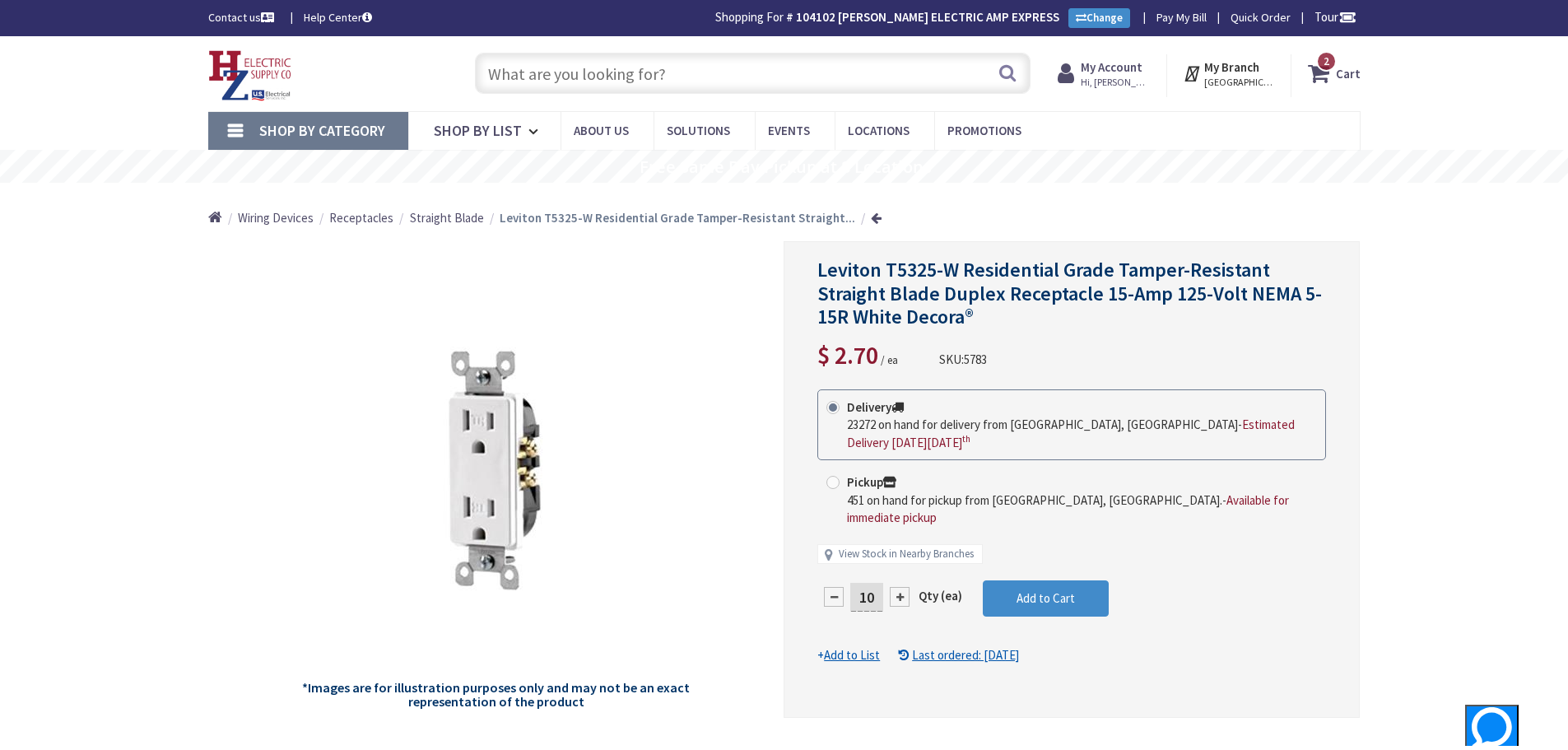
click at [674, 88] on input "text" at bounding box center [752, 73] width 555 height 41
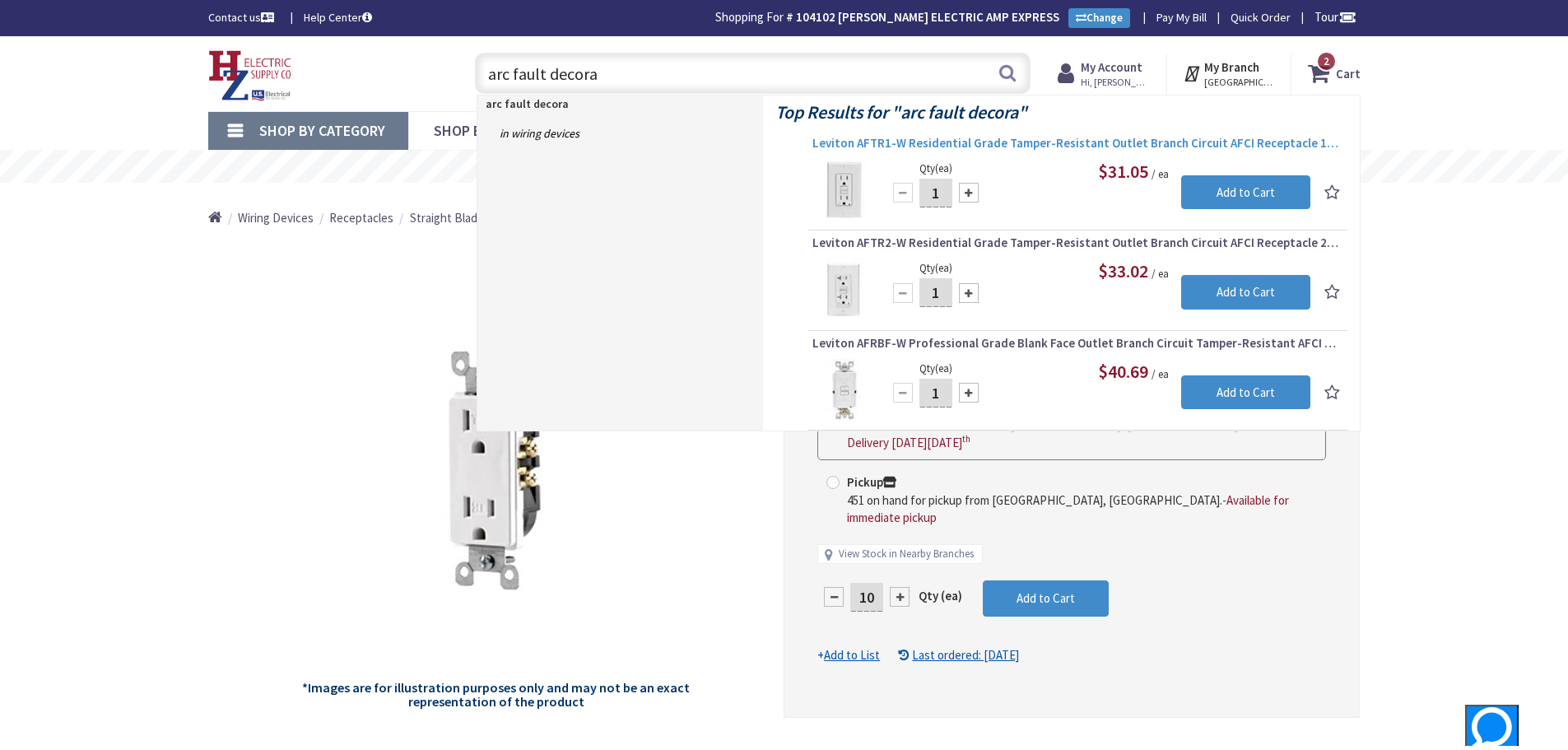
type input "arc fault decora"
click at [943, 145] on span "Leviton AFTR1-W Residential Grade Tamper-Resistant Outlet Branch Circuit AFCI R…" at bounding box center [1077, 143] width 530 height 17
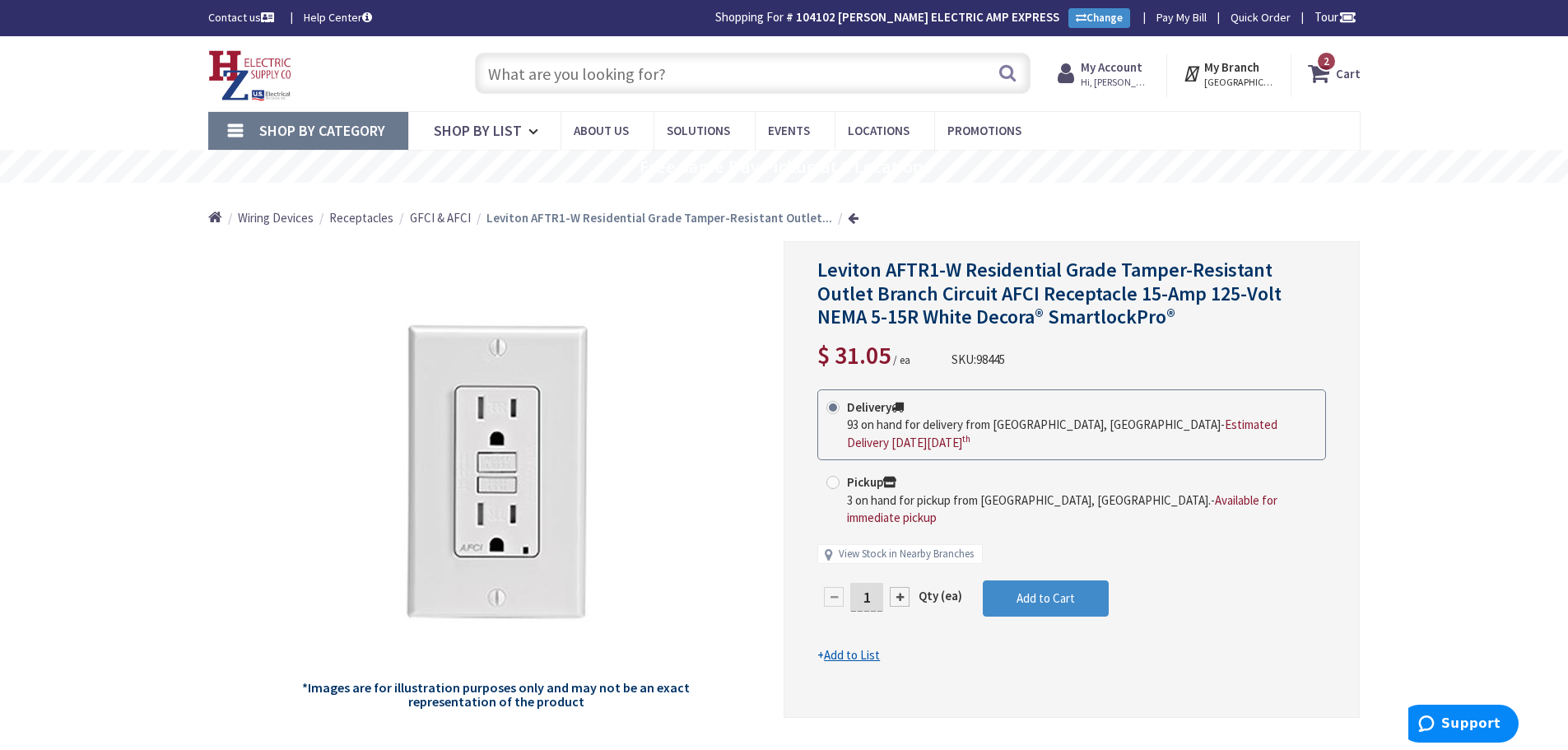
click at [870, 583] on input "1" at bounding box center [866, 597] width 33 height 28
type input "10"
click at [1035, 578] on form "This product is Discontinued Delivery 93 on hand for delivery from Middletown, …" at bounding box center [1071, 526] width 508 height 275
click at [1037, 590] on span "Add to Cart" at bounding box center [1046, 598] width 59 height 16
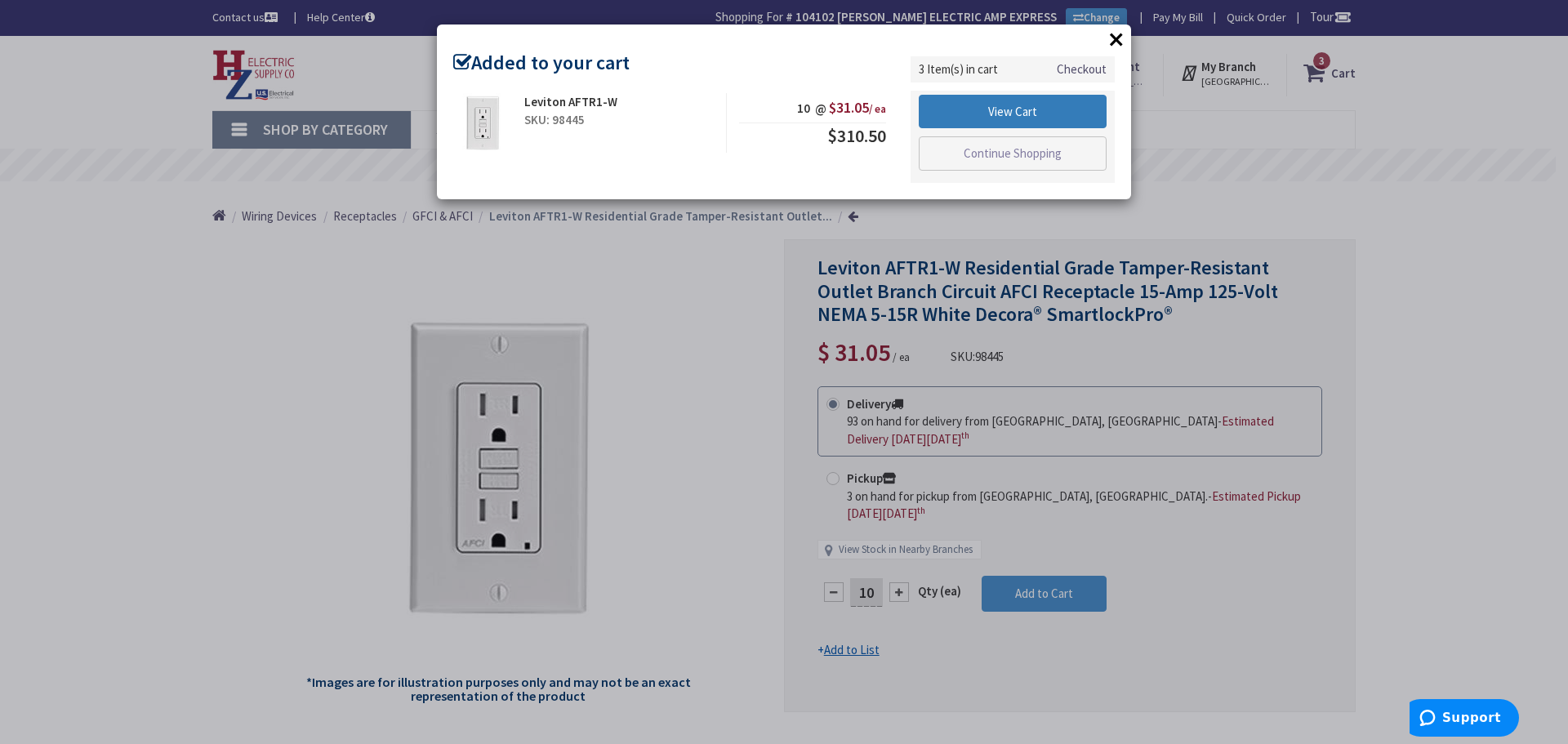
click at [1007, 117] on link "View Cart" at bounding box center [1012, 111] width 188 height 34
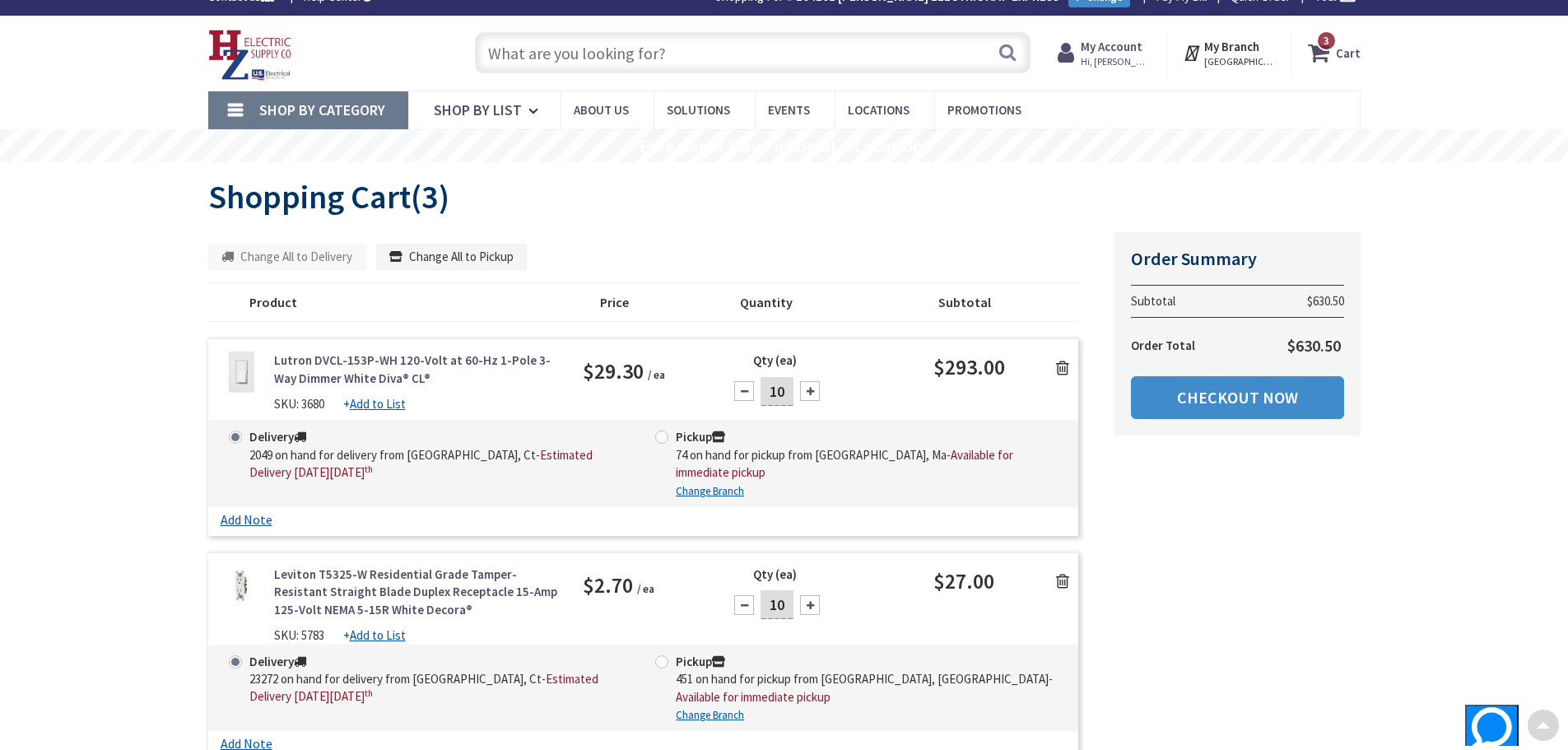
scroll to position [3, 0]
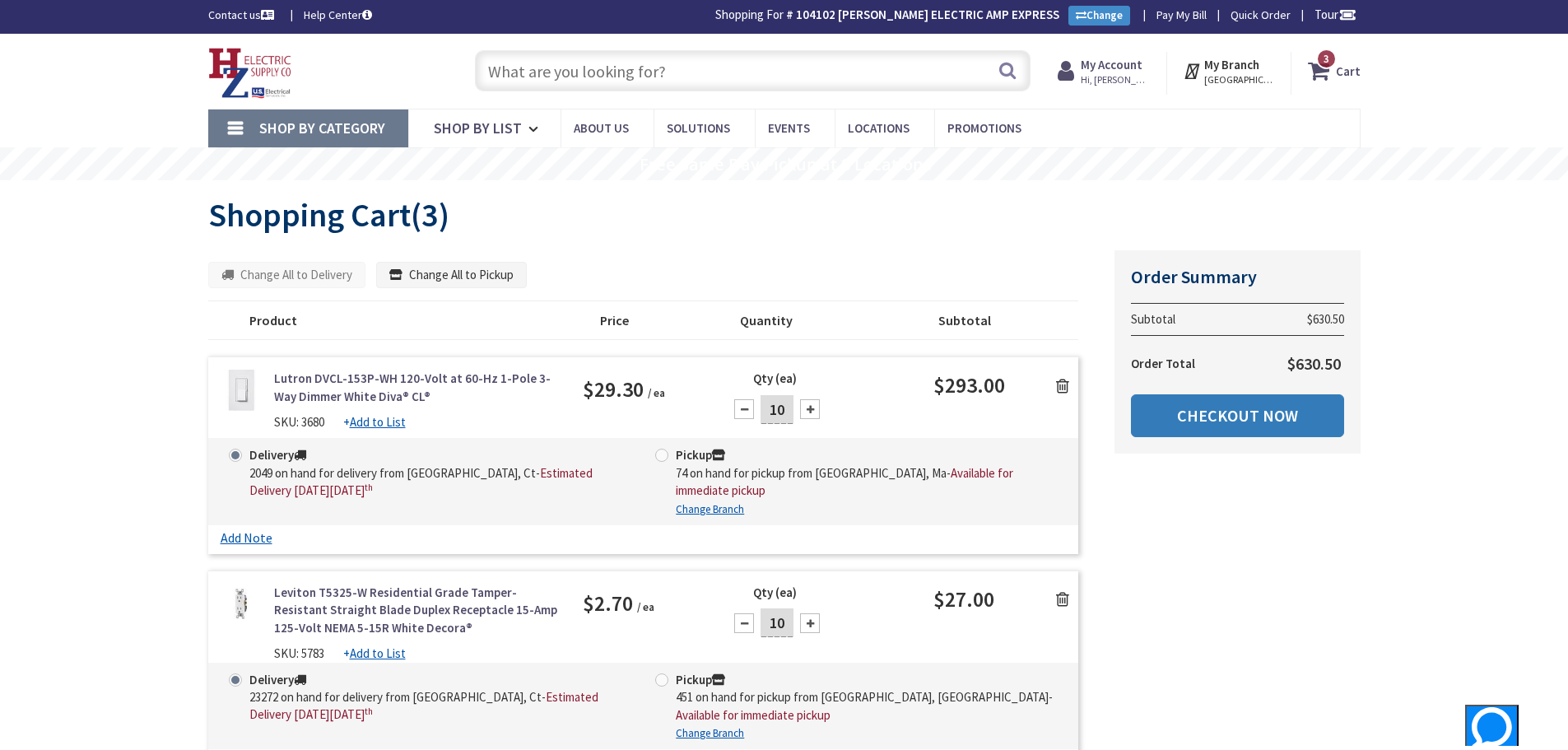
click at [1269, 408] on link "Checkout Now" at bounding box center [1238, 416] width 213 height 43
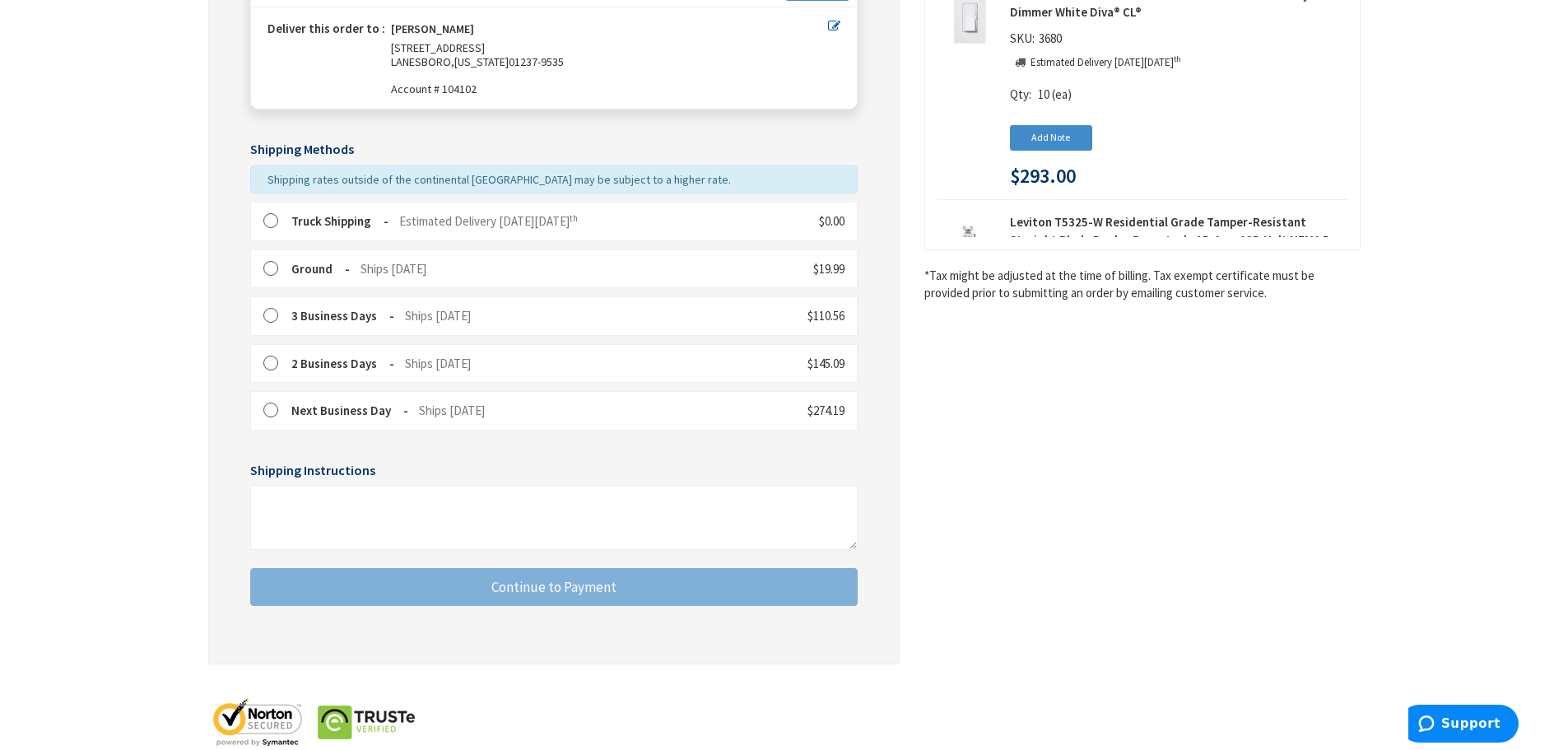
scroll to position [313, 0]
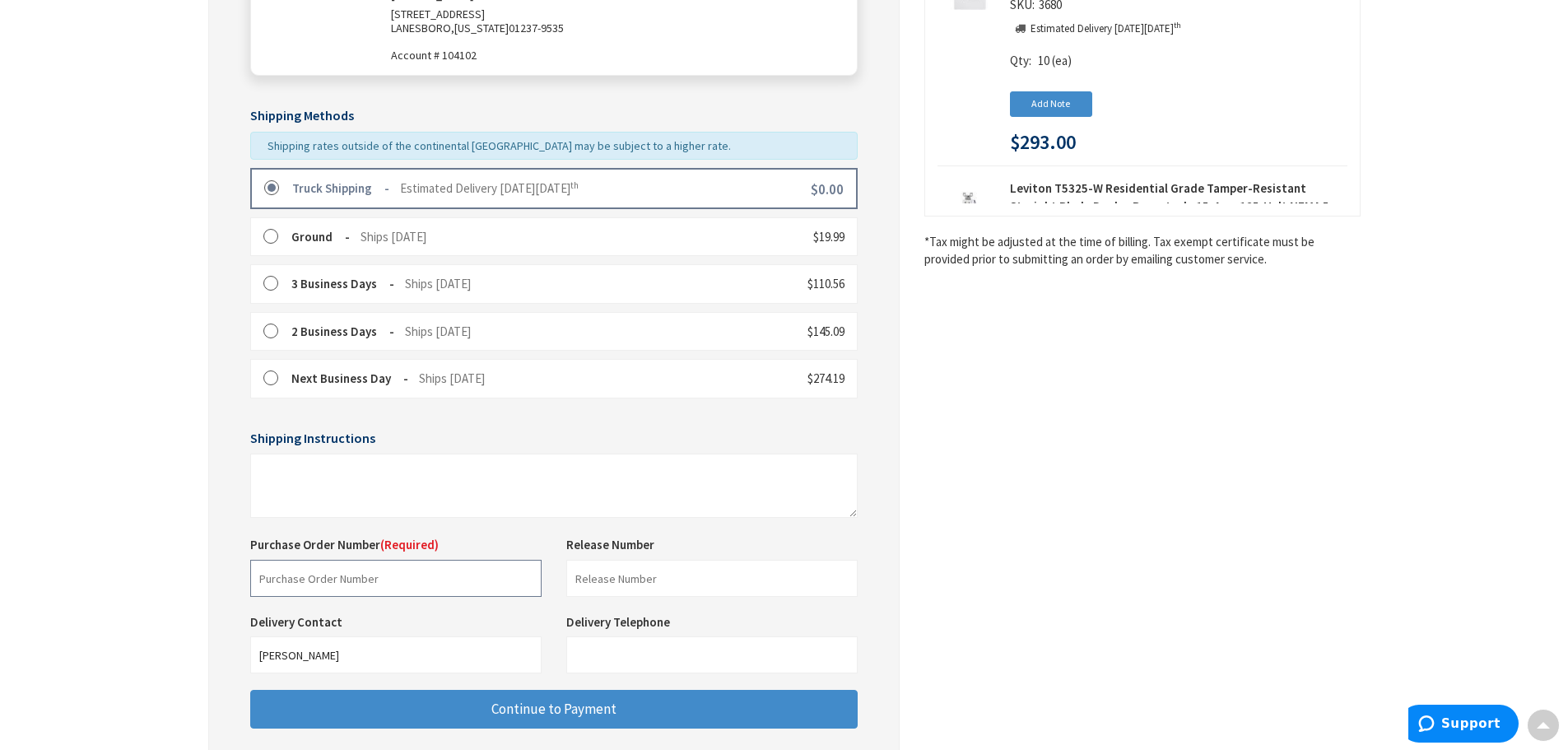
click at [394, 589] on input "text" at bounding box center [396, 578] width 291 height 37
type input "25440"
click at [463, 642] on input "[PERSON_NAME]" at bounding box center [396, 655] width 291 height 37
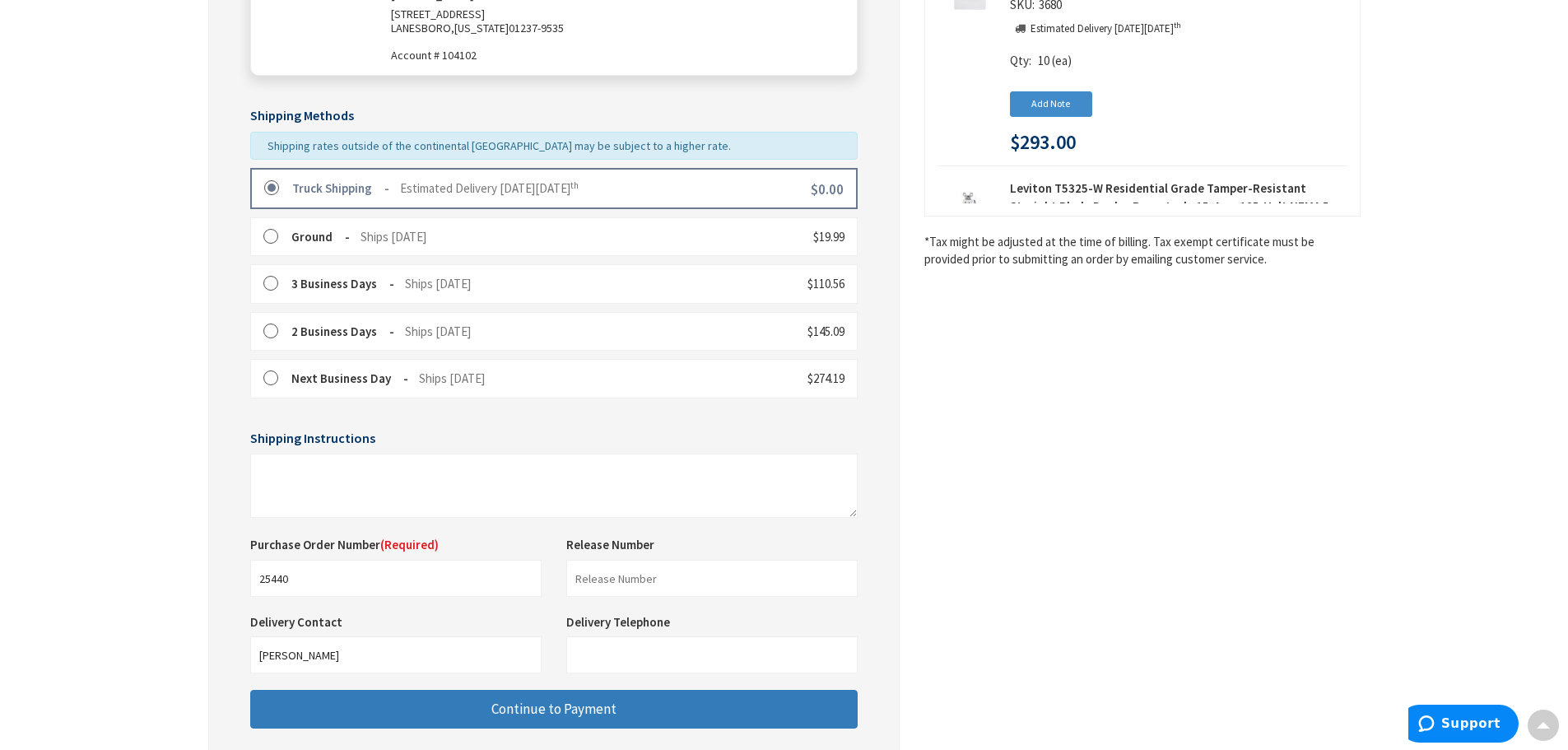
click at [644, 709] on button "Continue to Payment" at bounding box center [554, 709] width 608 height 39
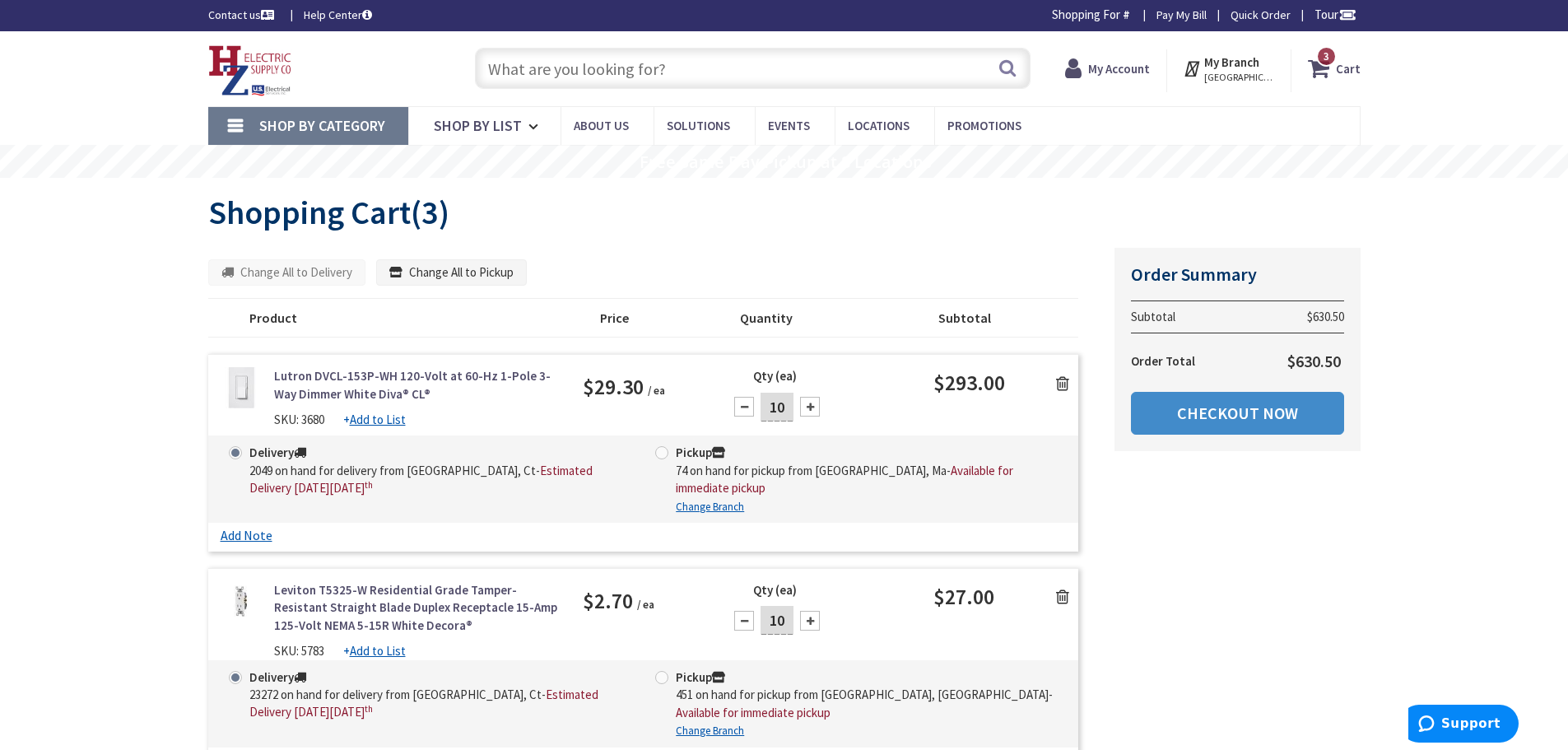
click at [699, 73] on input "text" at bounding box center [752, 68] width 555 height 41
type input "tp"
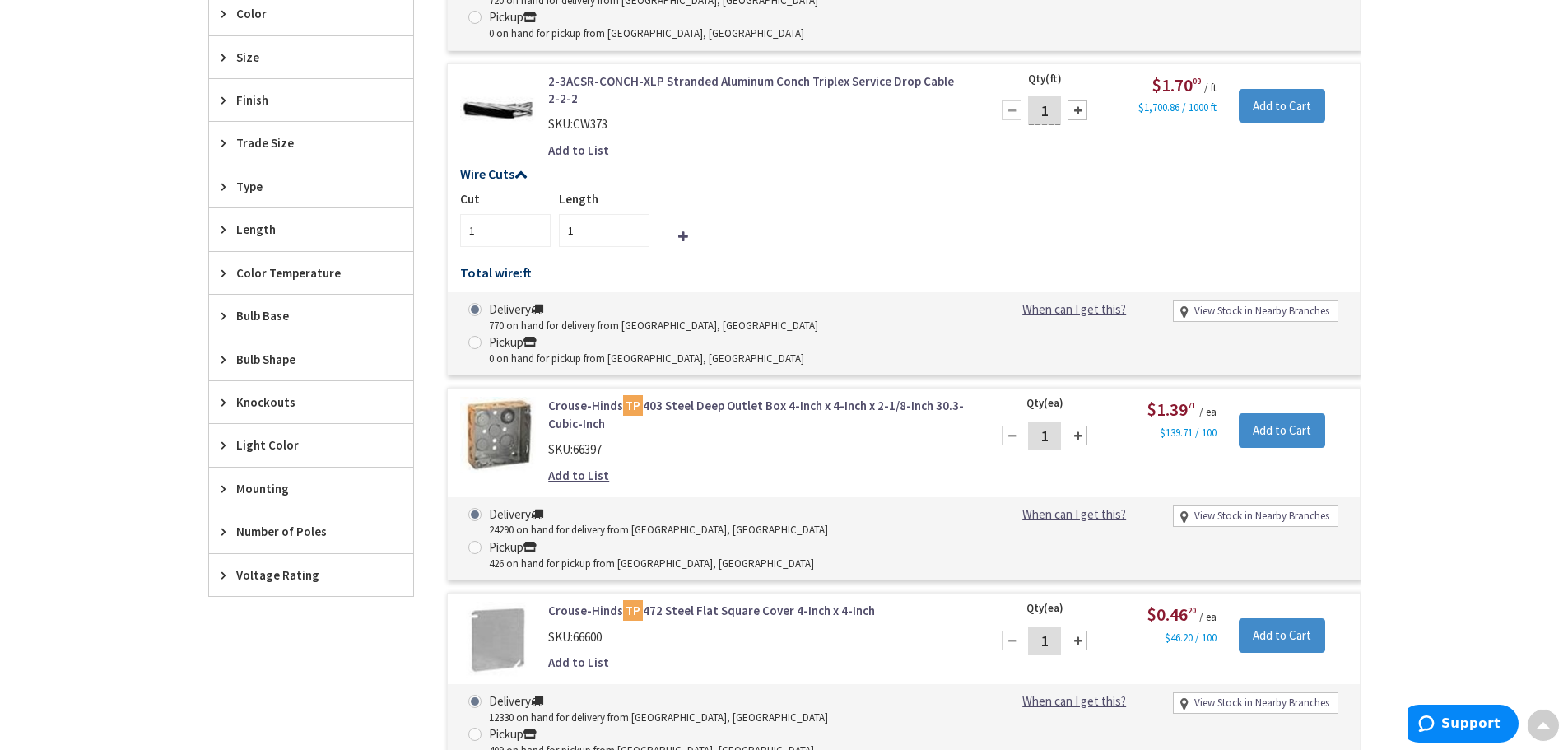
scroll to position [826, 0]
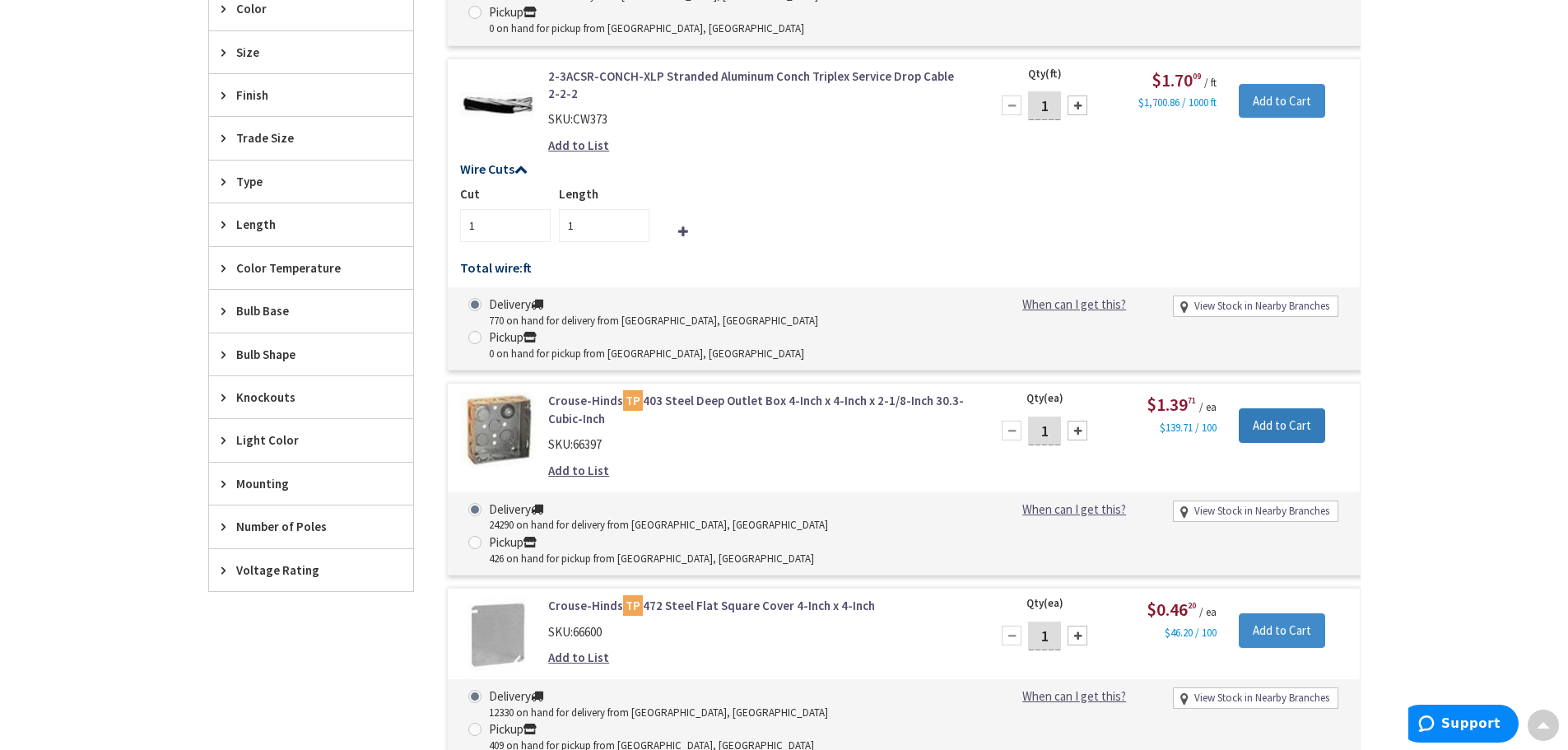
click at [1297, 408] on input "Add to Cart" at bounding box center [1281, 425] width 86 height 35
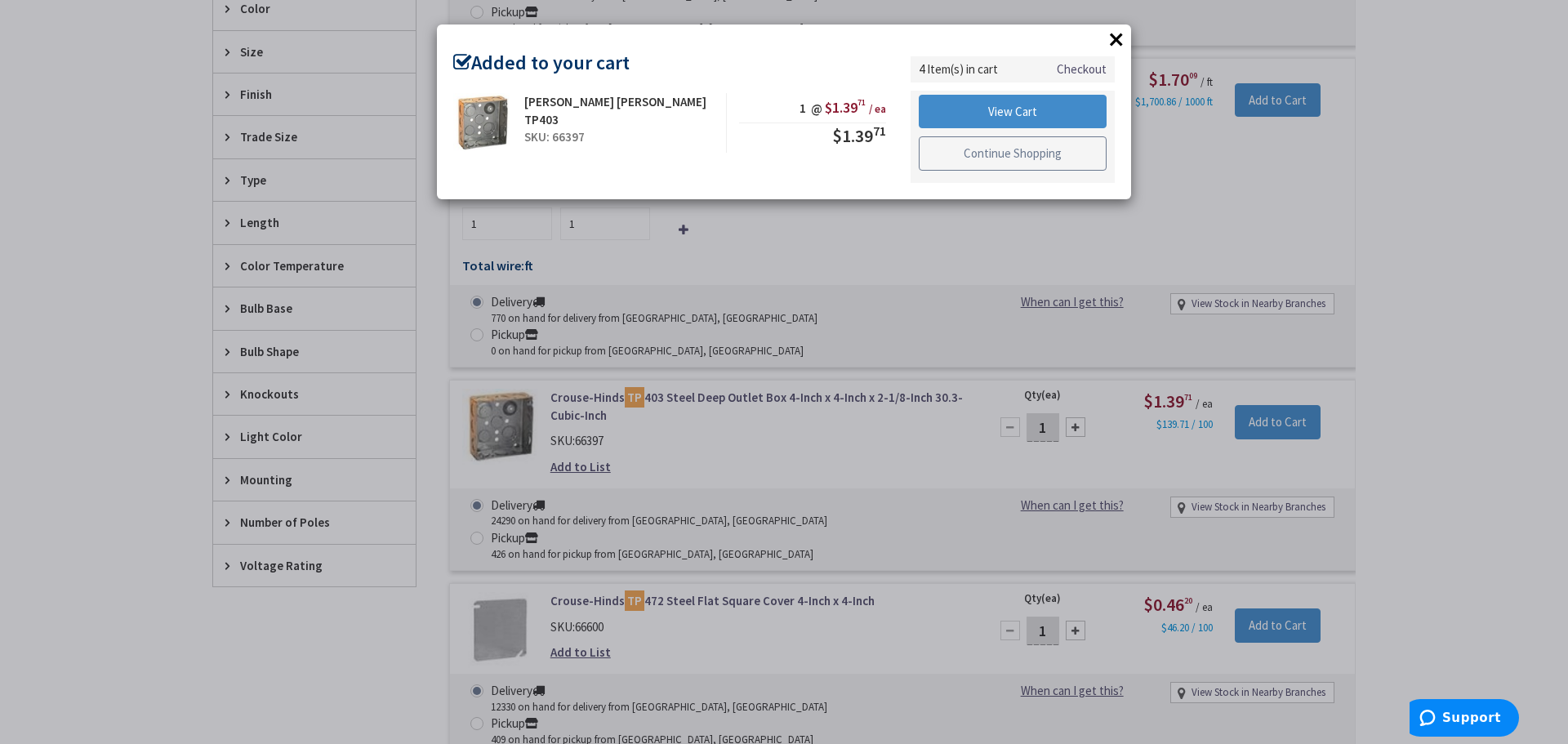
click at [1085, 167] on link "Continue Shopping" at bounding box center [1012, 153] width 188 height 34
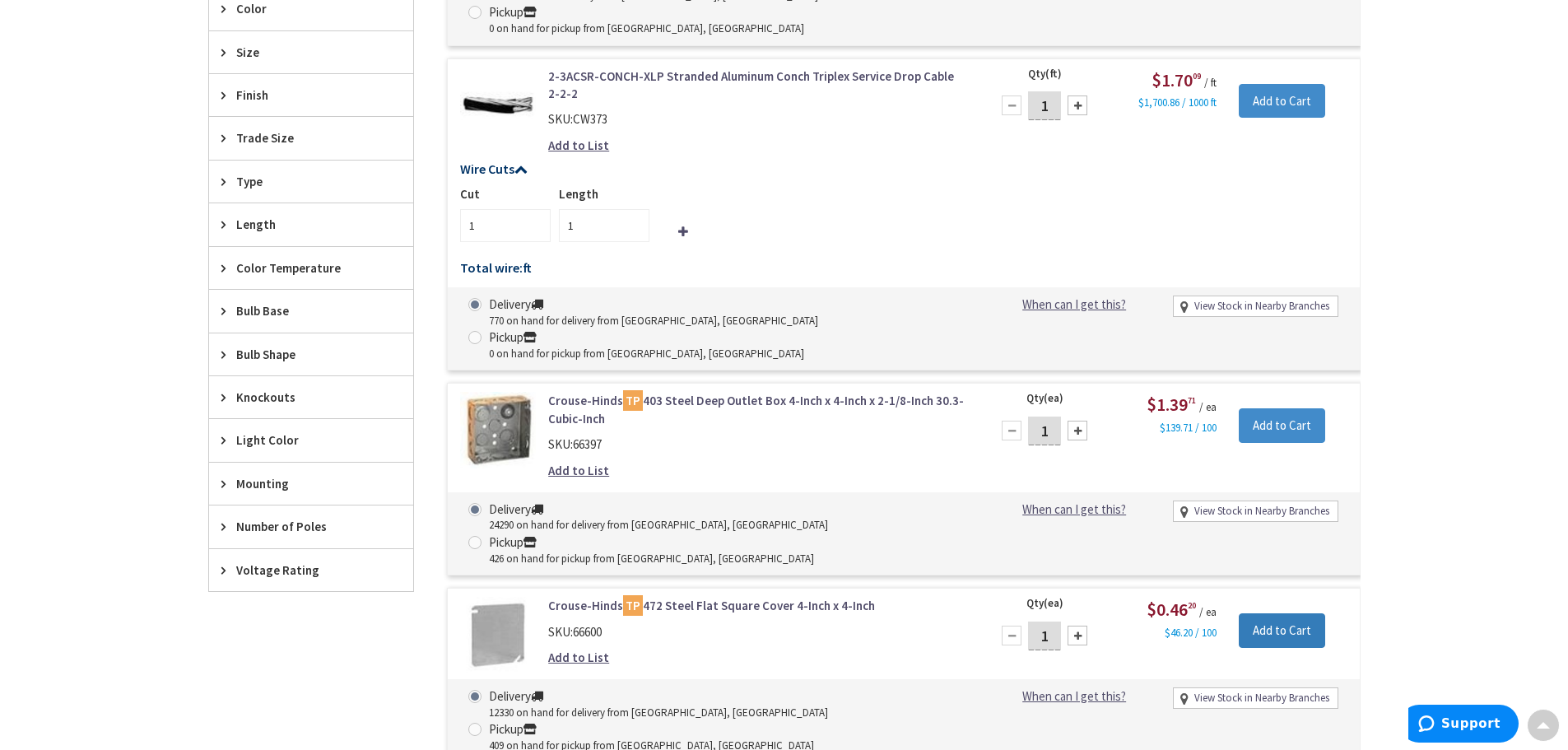
click at [1293, 613] on input "Add to Cart" at bounding box center [1281, 630] width 86 height 35
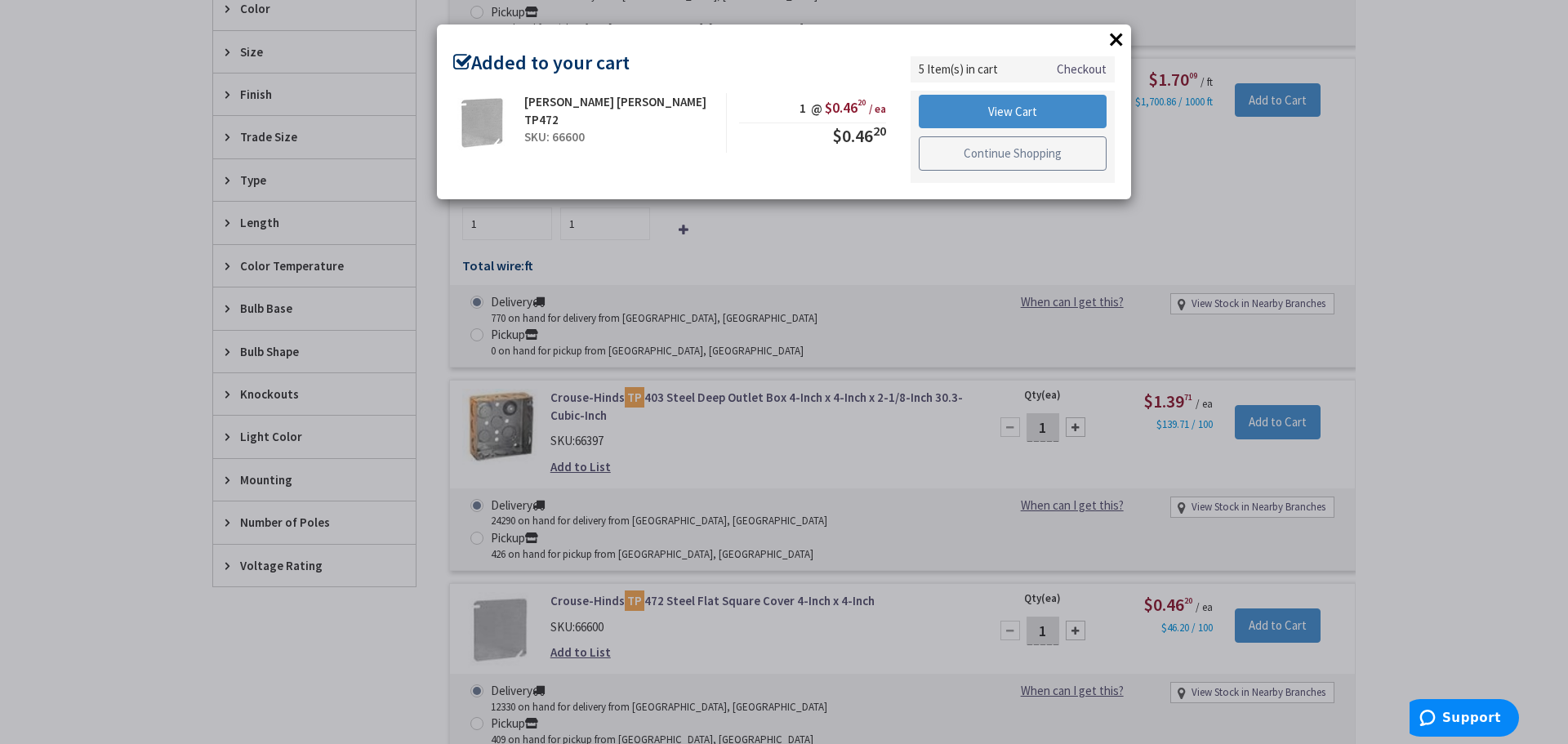
click at [1053, 160] on link "Continue Shopping" at bounding box center [1012, 153] width 188 height 34
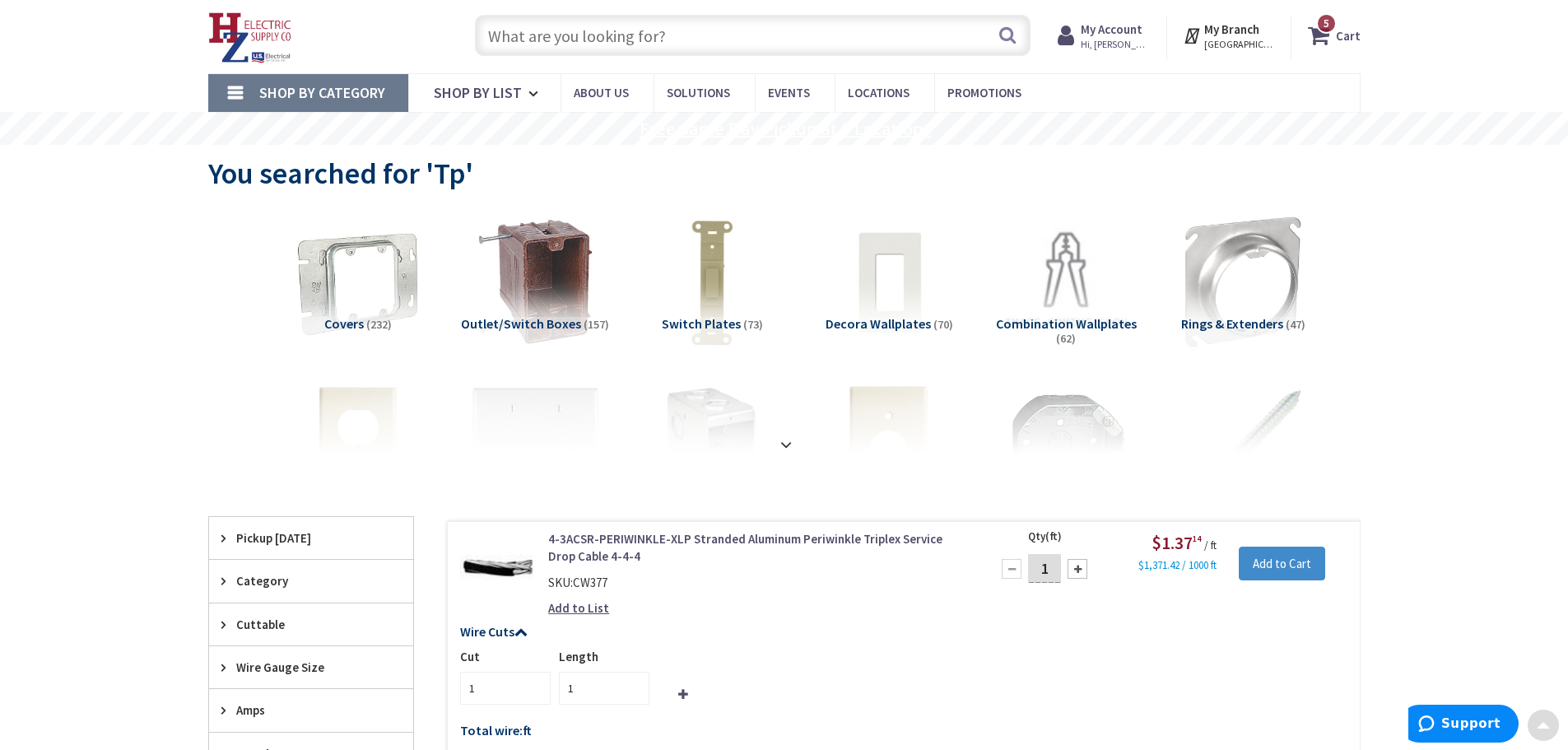
scroll to position [3, 0]
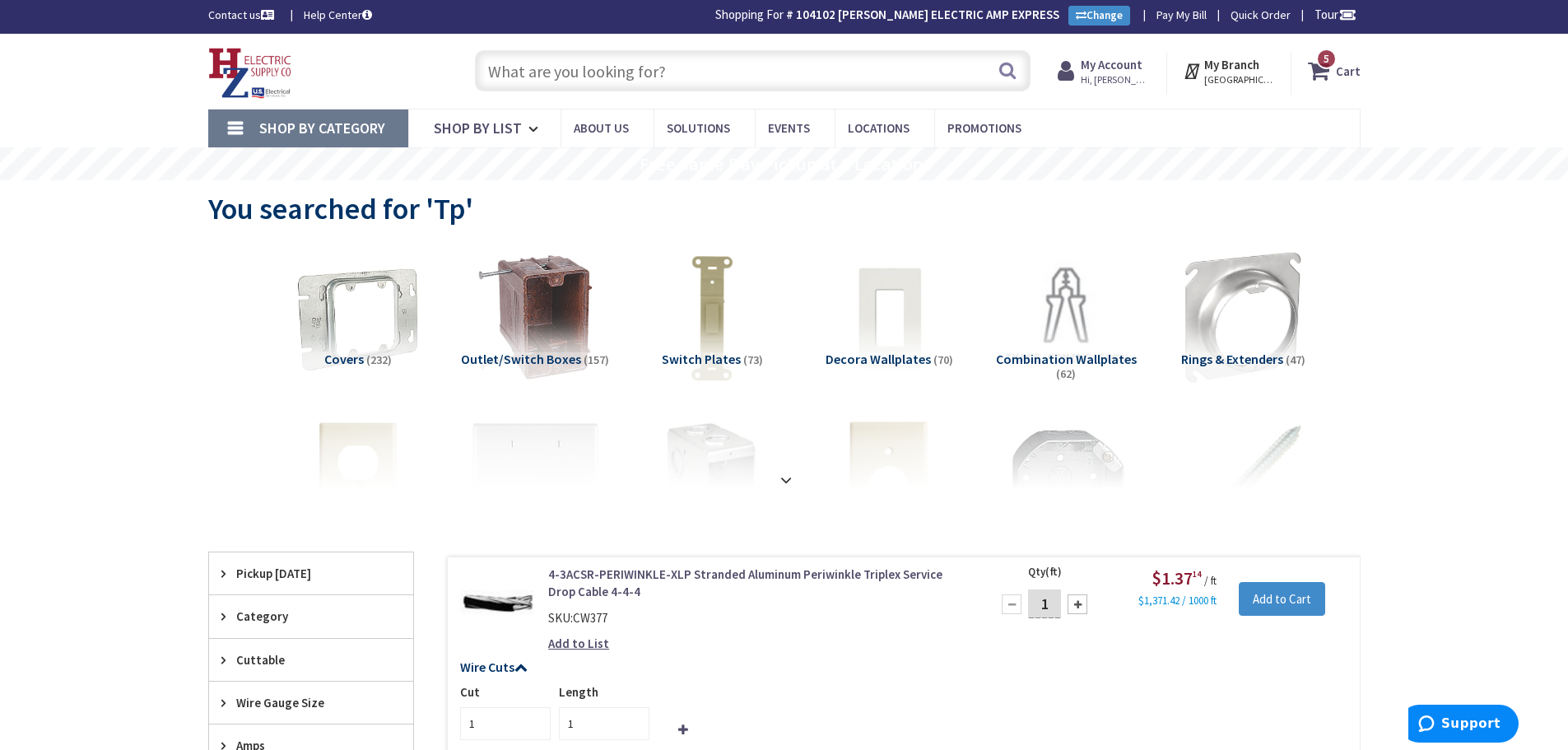
click at [798, 62] on input "text" at bounding box center [752, 71] width 555 height 41
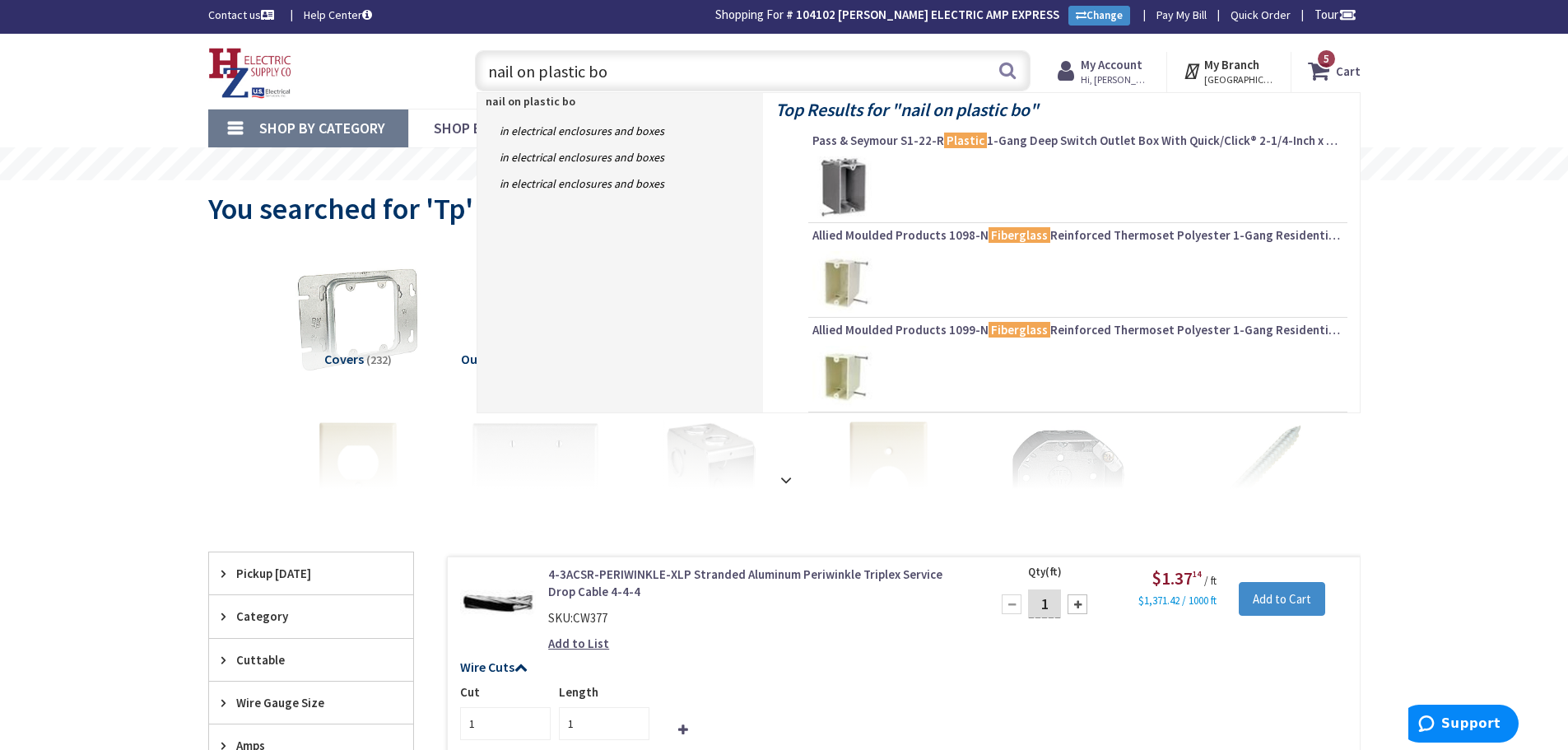
type input "nail on plastic box"
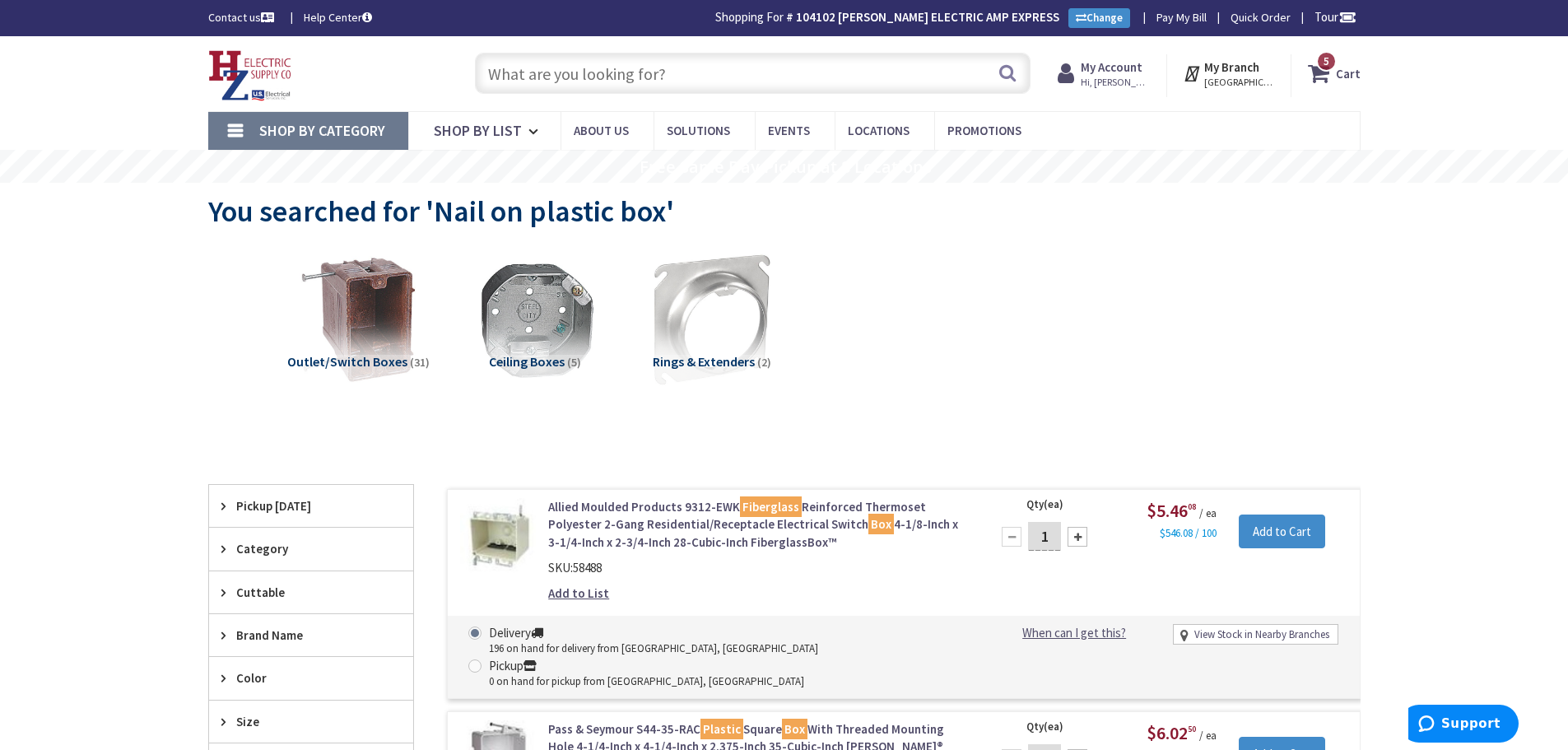
click at [733, 73] on input "text" at bounding box center [752, 73] width 555 height 41
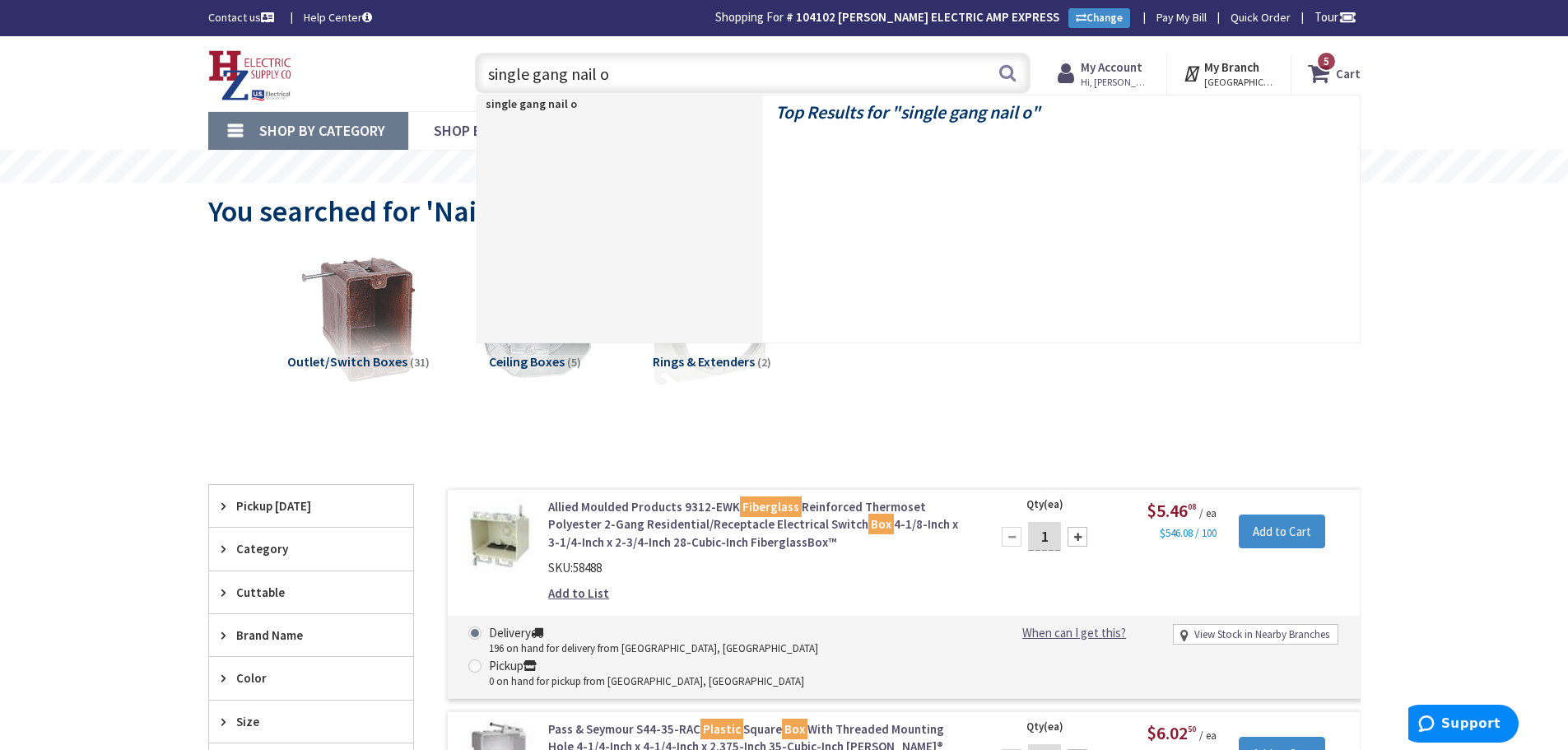
type input "single gang nail on"
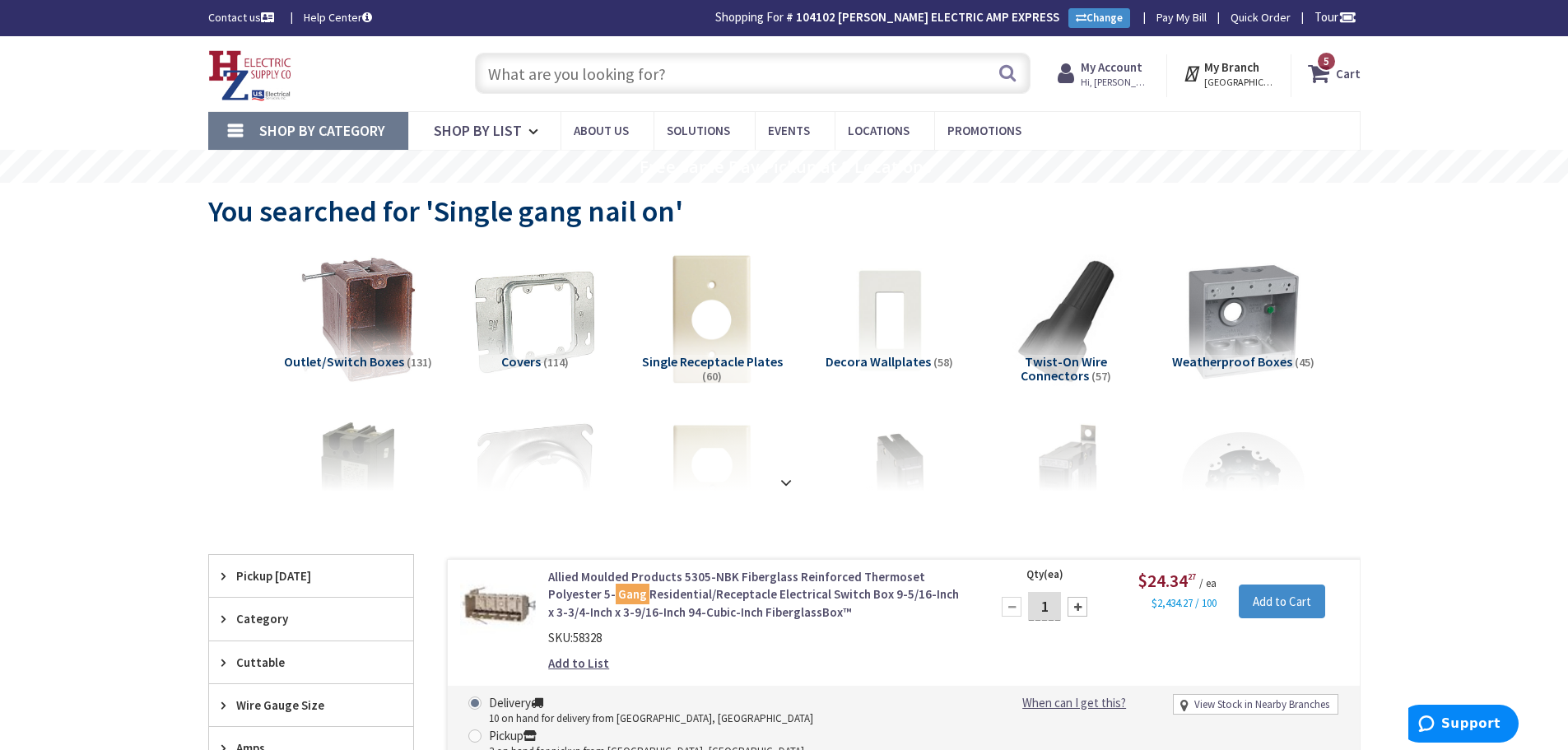
click at [649, 84] on input "text" at bounding box center [752, 73] width 555 height 41
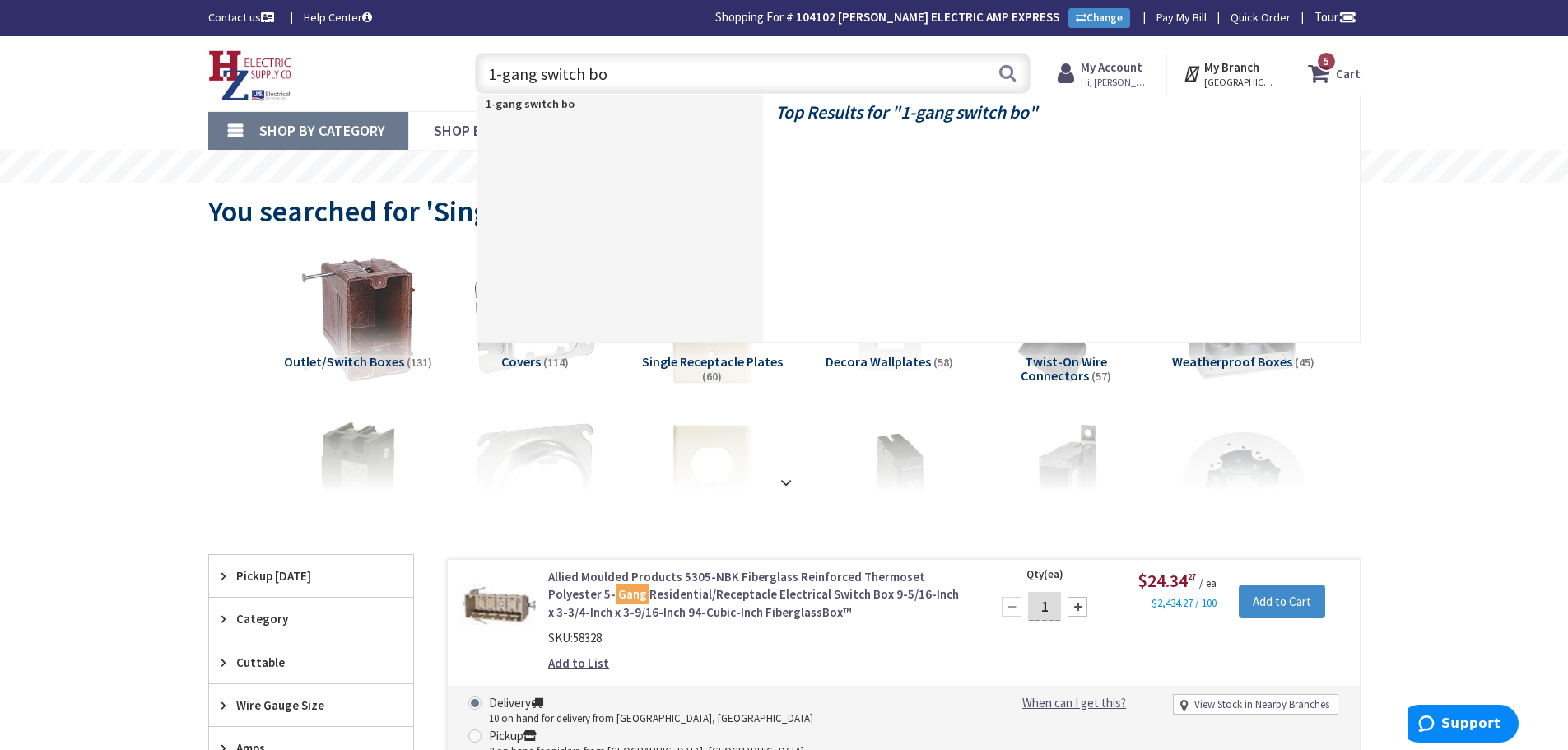
type input "1-gang switch box"
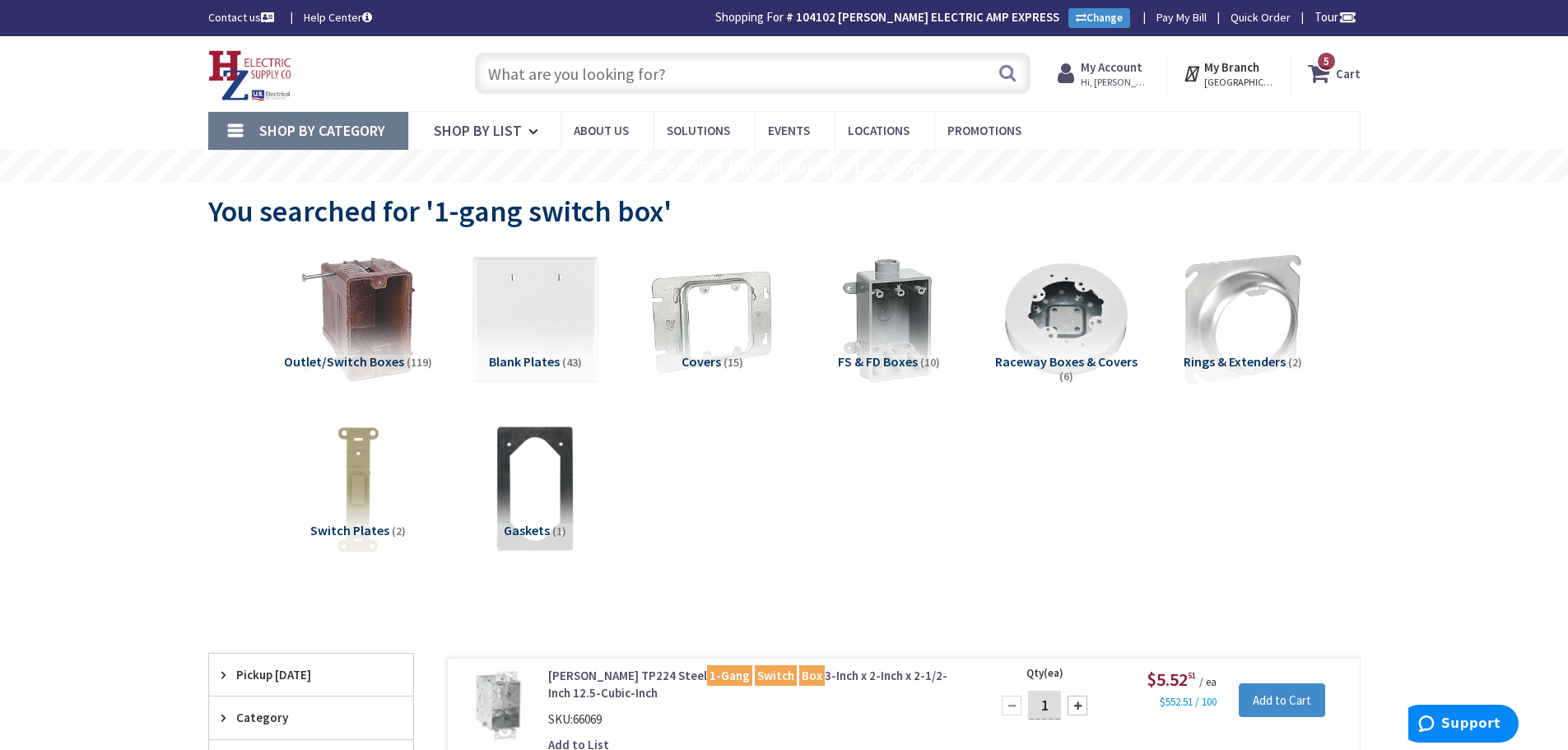
click at [1357, 68] on strong "Cart" at bounding box center [1348, 73] width 25 height 29
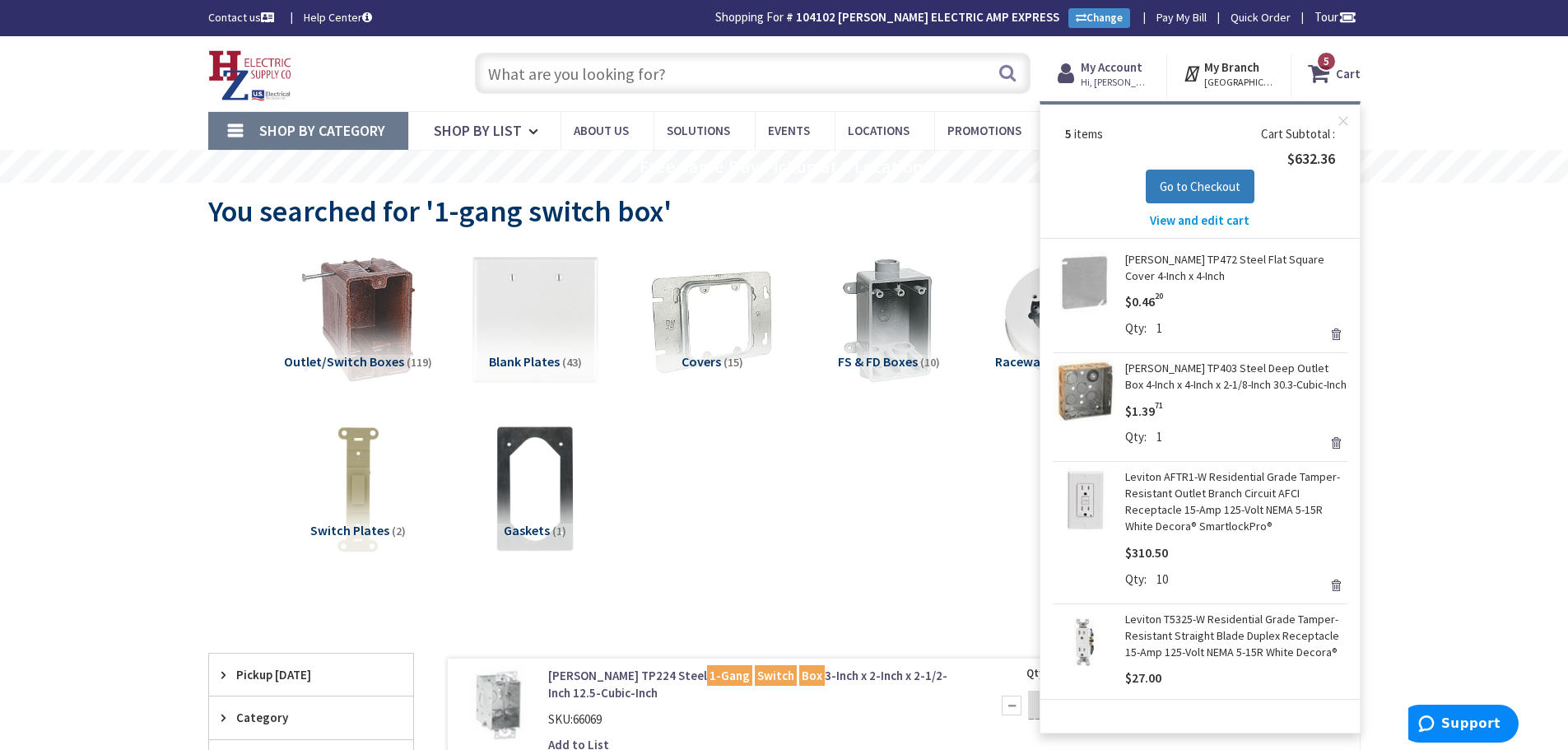
click at [1224, 184] on span "Go to Checkout" at bounding box center [1199, 187] width 81 height 16
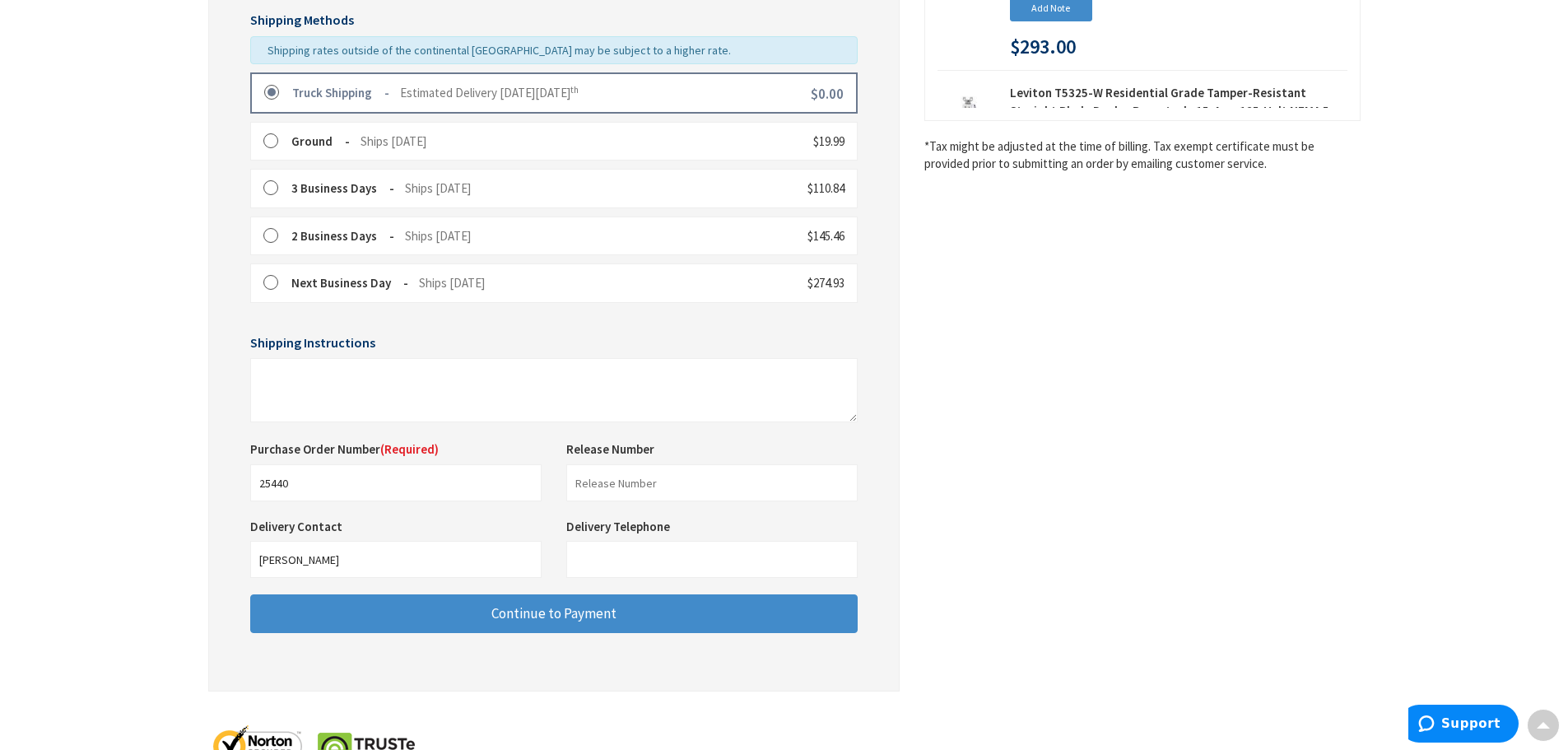
scroll to position [411, 0]
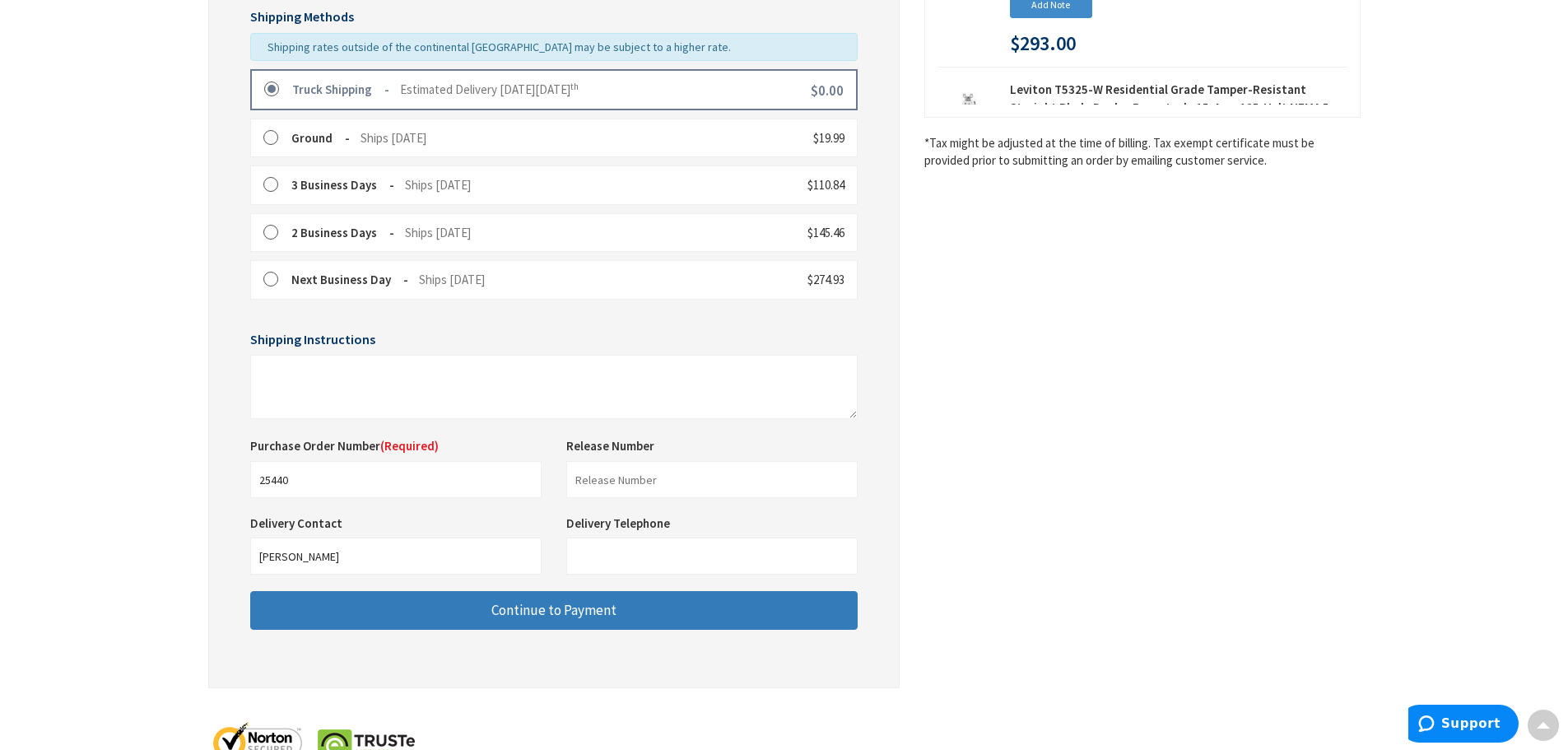
click at [613, 611] on span "Continue to Payment" at bounding box center [553, 610] width 125 height 18
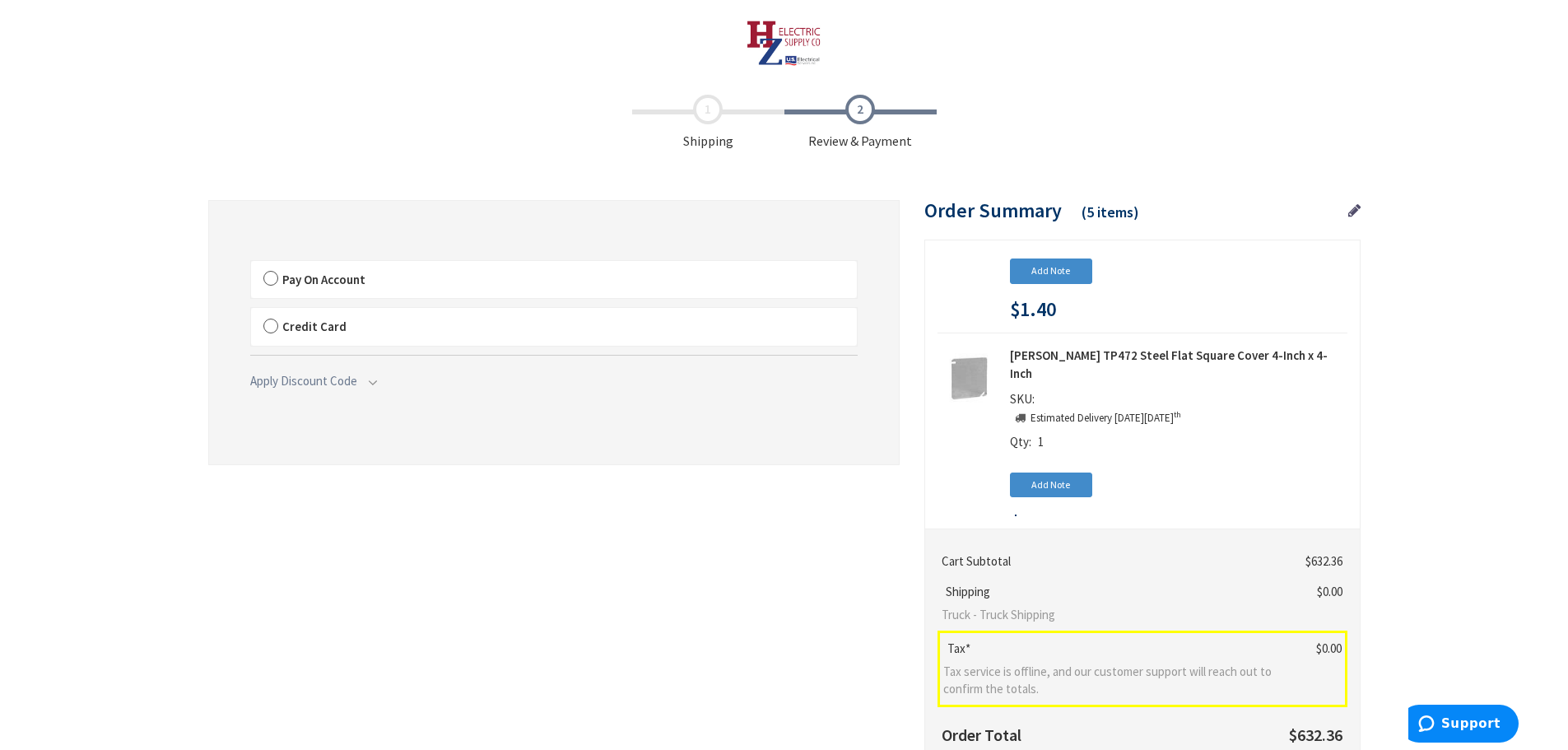
scroll to position [827, 0]
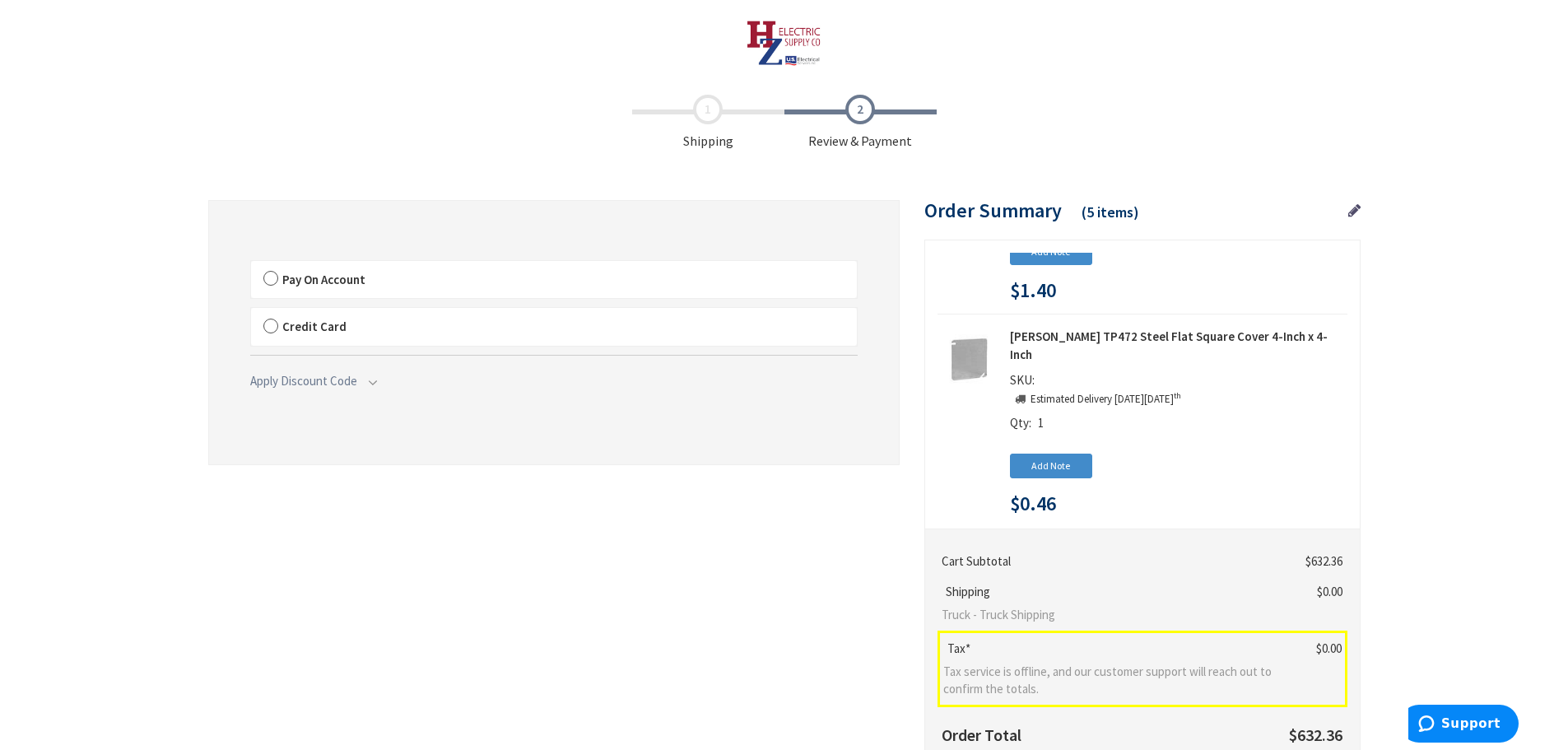
click at [306, 278] on span "Pay On Account" at bounding box center [324, 280] width 84 height 16
click at [251, 264] on input "Pay On Account" at bounding box center [251, 264] width 0 height 0
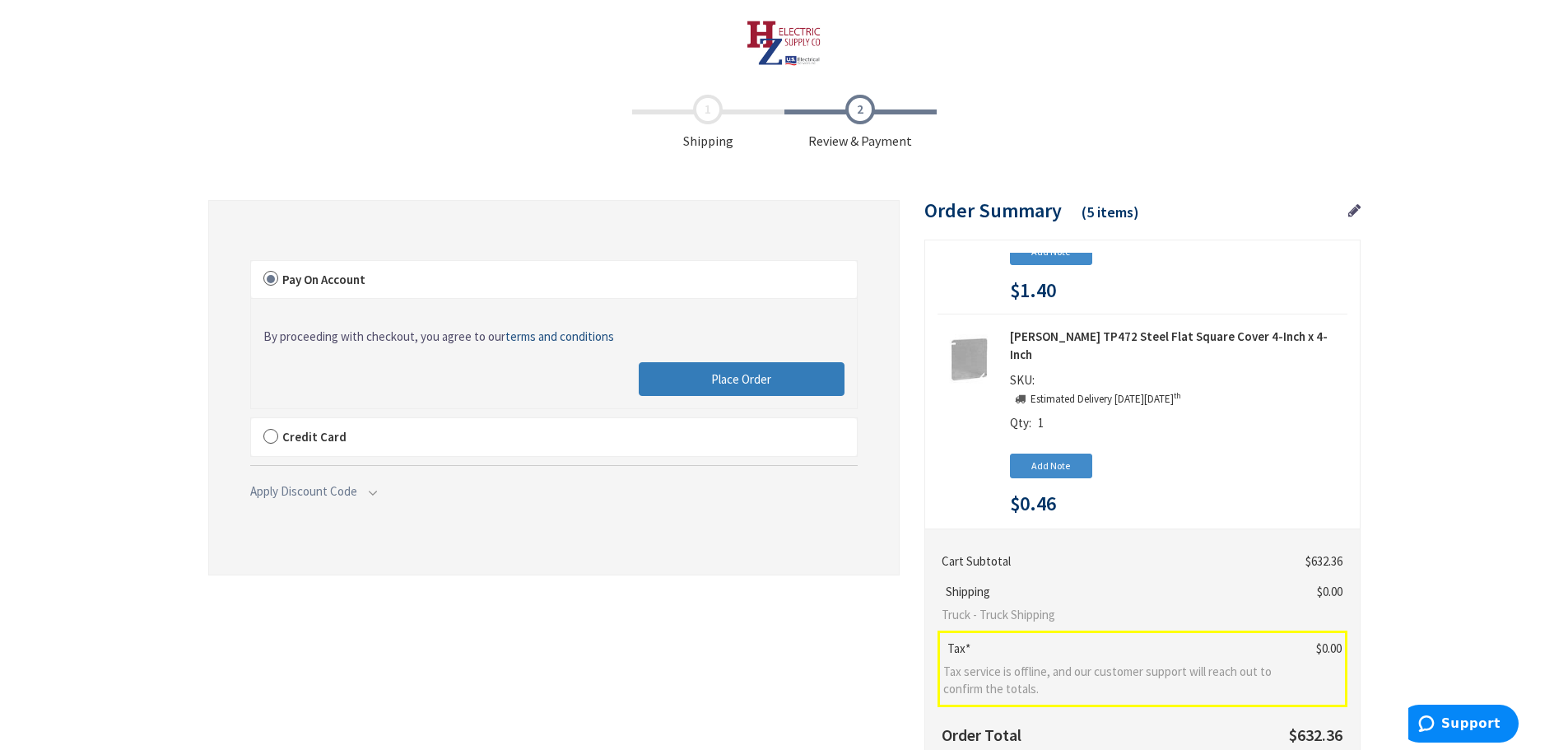
click at [717, 380] on span "Place Order" at bounding box center [741, 379] width 60 height 16
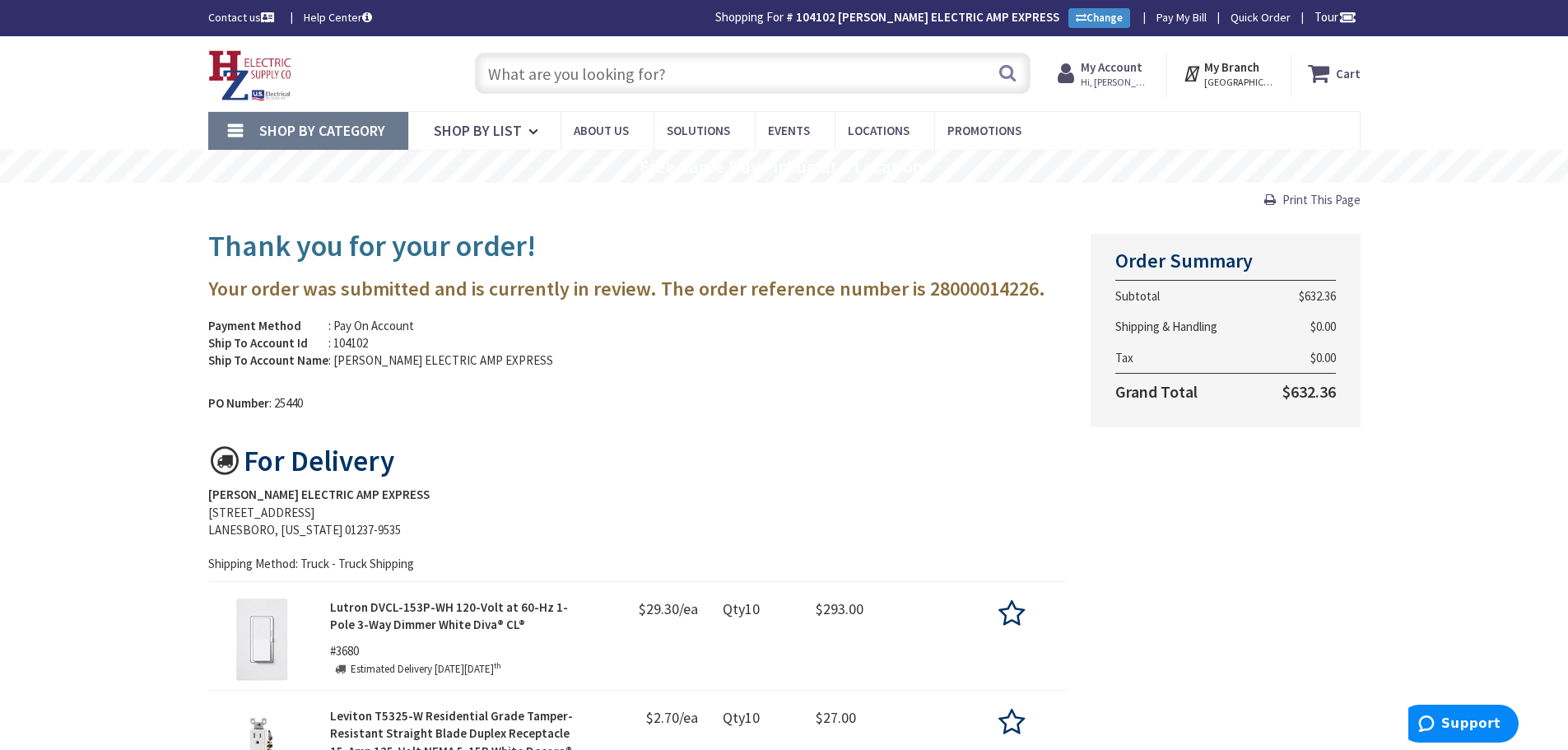
click at [267, 74] on img at bounding box center [250, 76] width 84 height 51
